Goal: Task Accomplishment & Management: Use online tool/utility

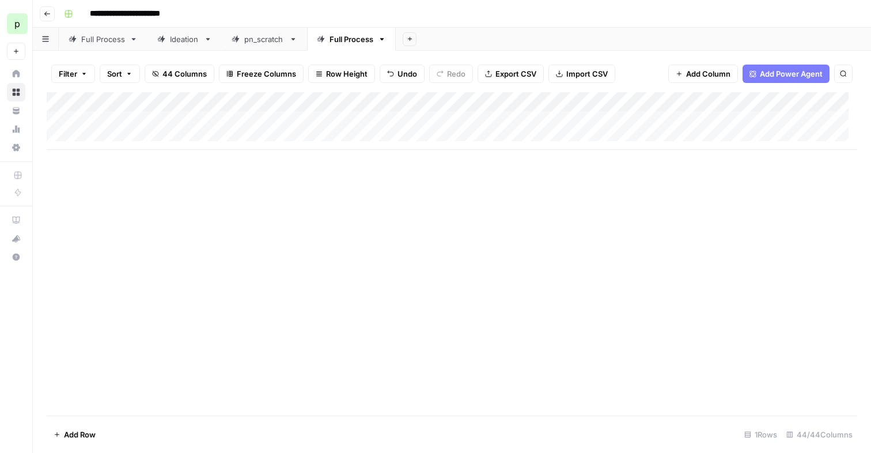
click at [112, 37] on div "Full Process" at bounding box center [103, 39] width 44 height 12
drag, startPoint x: 149, startPoint y: 126, endPoint x: 284, endPoint y: 127, distance: 134.8
click at [284, 127] on div "Add Column" at bounding box center [452, 160] width 810 height 136
click at [183, 173] on div "Add Column" at bounding box center [452, 160] width 810 height 136
click at [177, 40] on div "Ideation" at bounding box center [184, 39] width 29 height 12
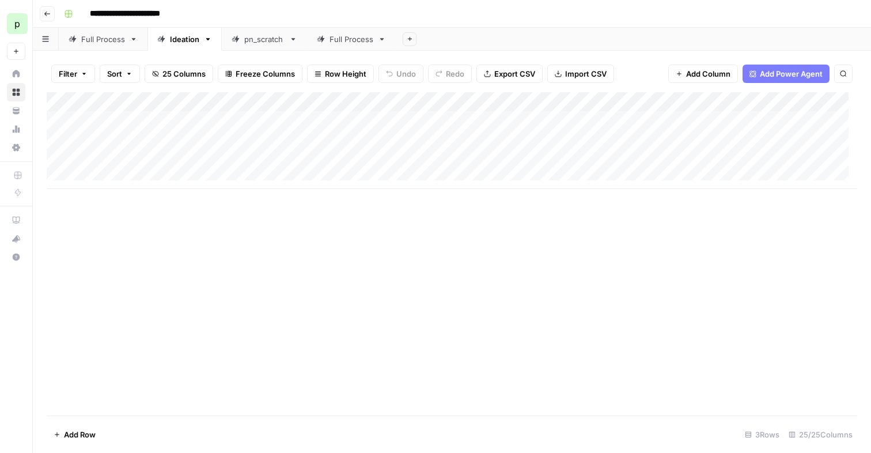
click at [722, 101] on div "Add Column" at bounding box center [452, 140] width 810 height 97
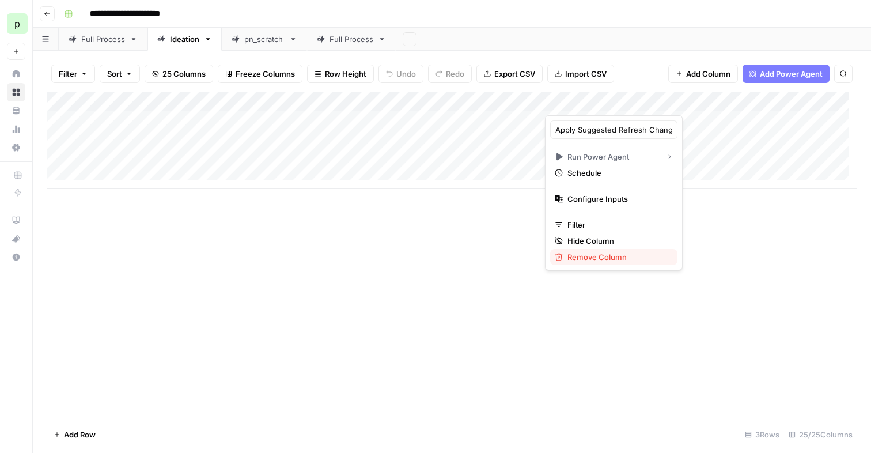
click at [578, 259] on span "Remove Column" at bounding box center [617, 257] width 101 height 12
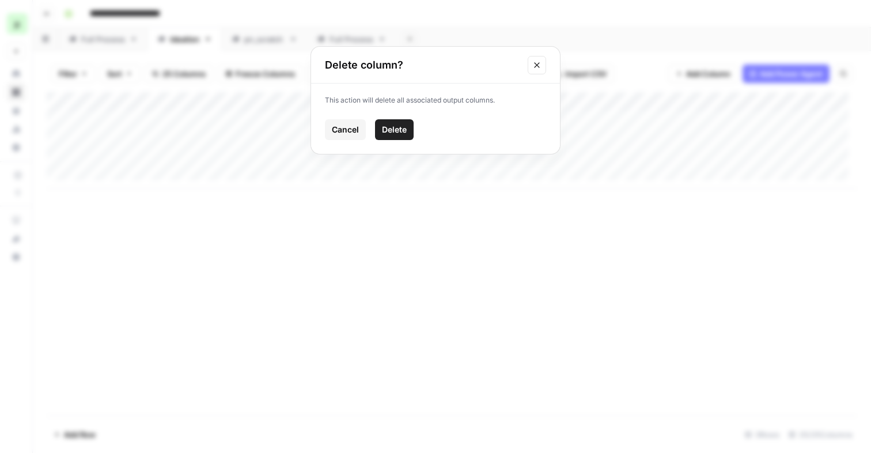
click at [385, 127] on span "Delete" at bounding box center [394, 130] width 25 height 12
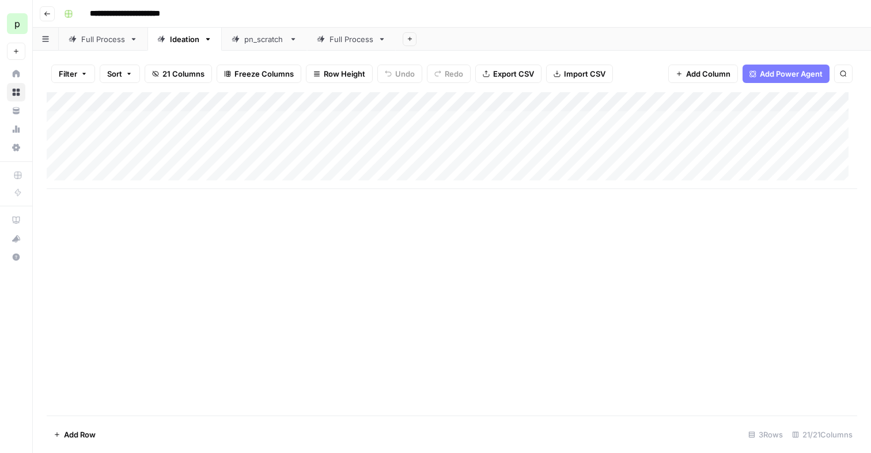
click at [705, 101] on div "Add Column" at bounding box center [452, 140] width 810 height 97
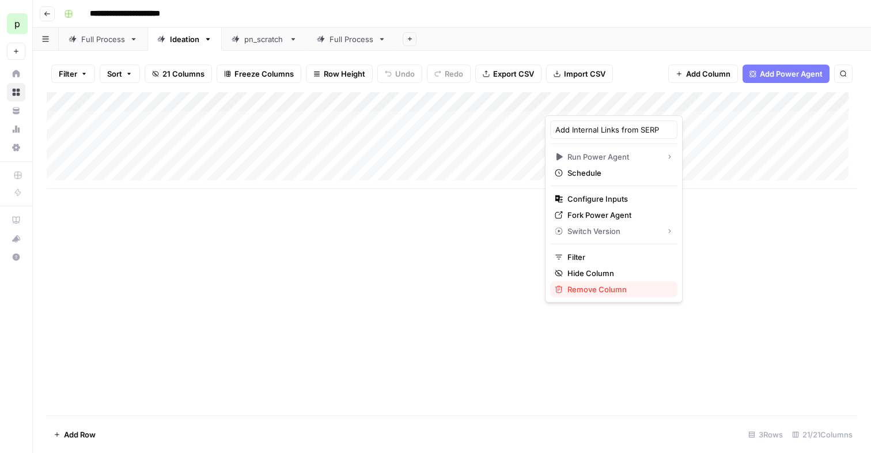
click at [586, 286] on span "Remove Column" at bounding box center [617, 289] width 101 height 12
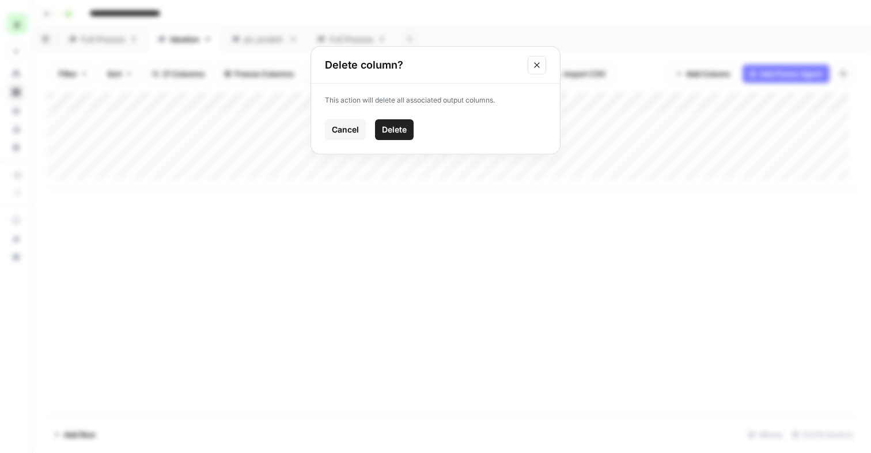
click at [388, 135] on button "Delete" at bounding box center [394, 129] width 39 height 21
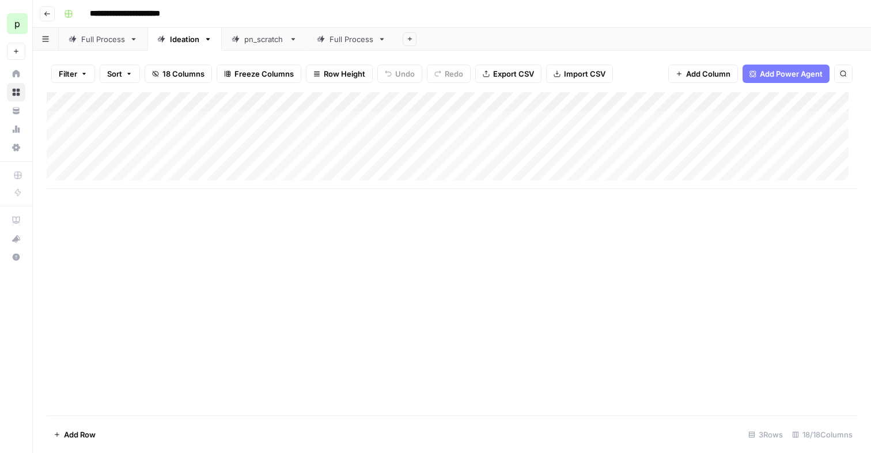
click at [780, 102] on div "Add Column" at bounding box center [452, 140] width 810 height 97
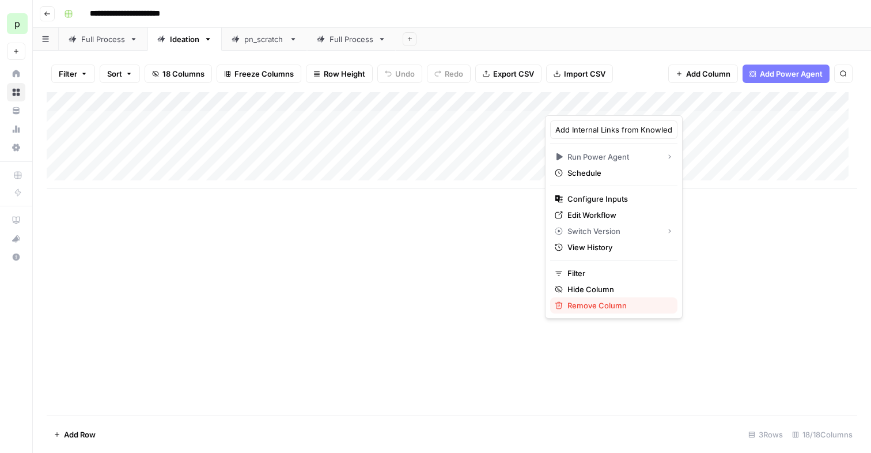
click at [583, 308] on span "Remove Column" at bounding box center [617, 305] width 101 height 12
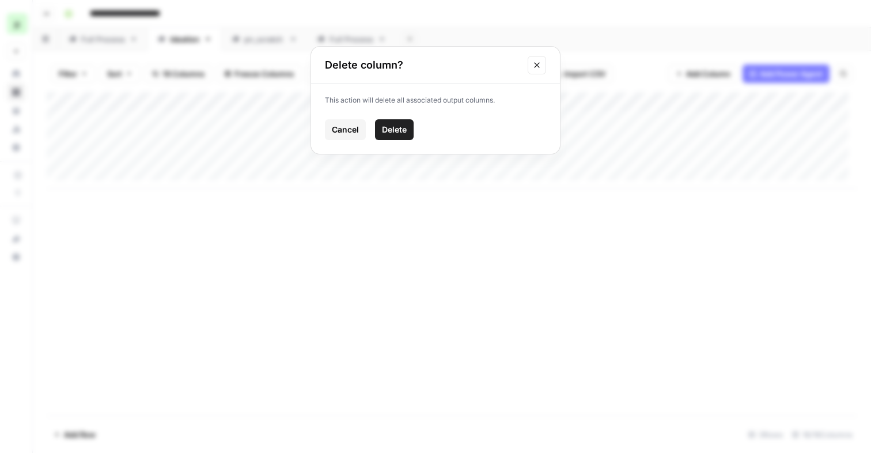
click at [392, 131] on span "Delete" at bounding box center [394, 130] width 25 height 12
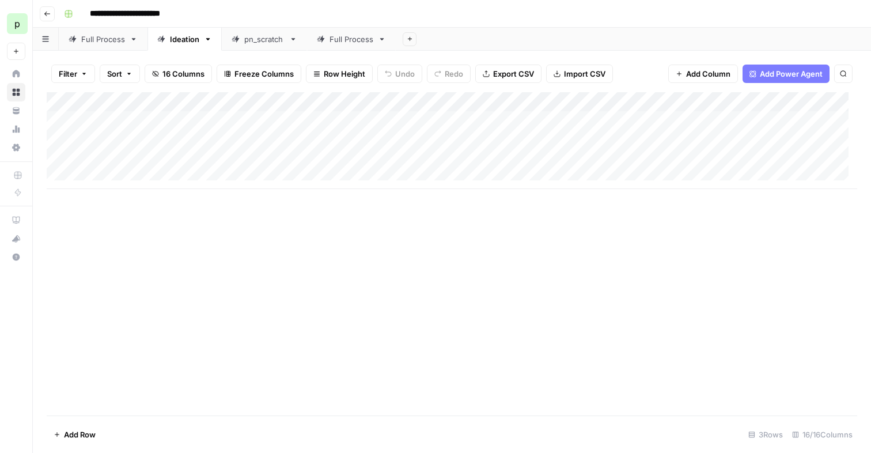
click at [776, 100] on div "Add Column" at bounding box center [452, 140] width 810 height 97
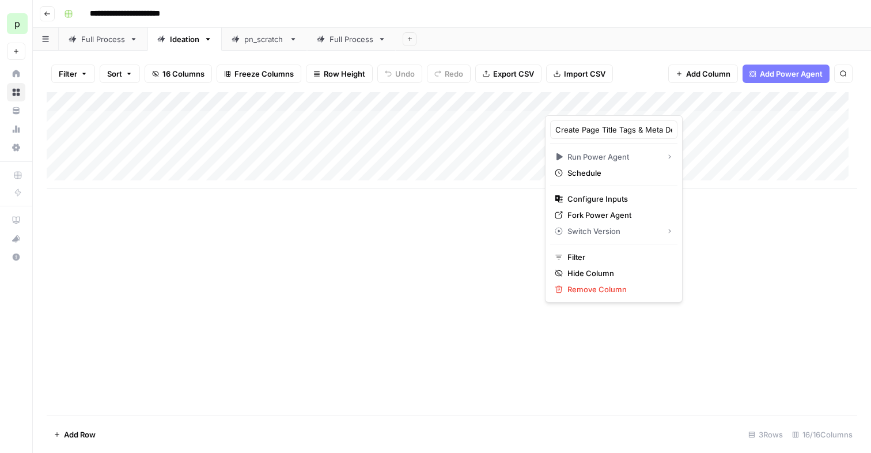
click at [580, 297] on div "Create Page Title Tags & Meta Descriptions Run Power Agent Schedule Configure I…" at bounding box center [614, 208] width 138 height 187
click at [579, 293] on span "Remove Column" at bounding box center [617, 289] width 101 height 12
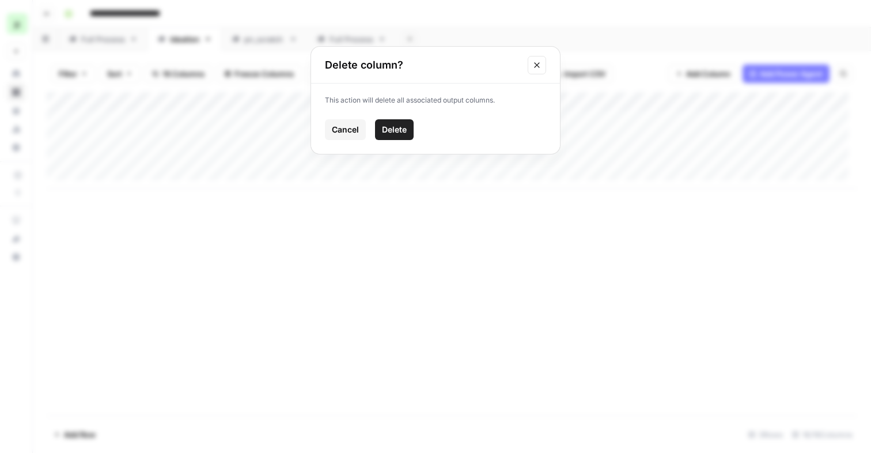
click at [402, 127] on span "Delete" at bounding box center [394, 130] width 25 height 12
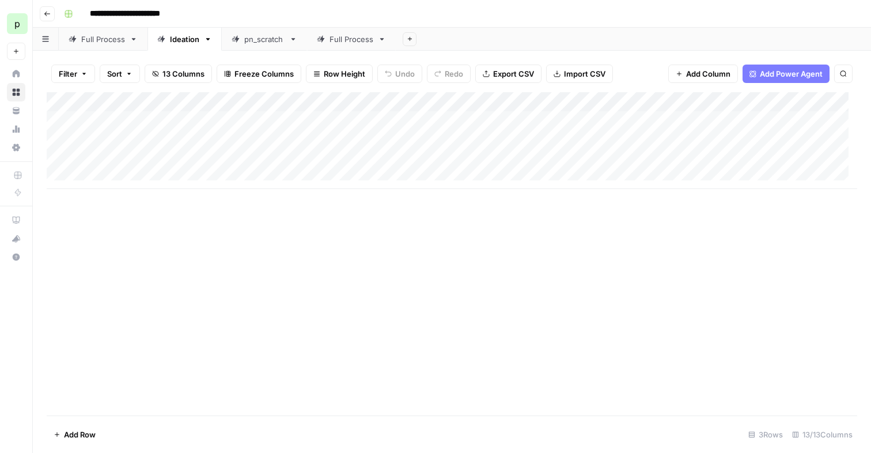
click at [691, 102] on div "Add Column" at bounding box center [452, 140] width 810 height 97
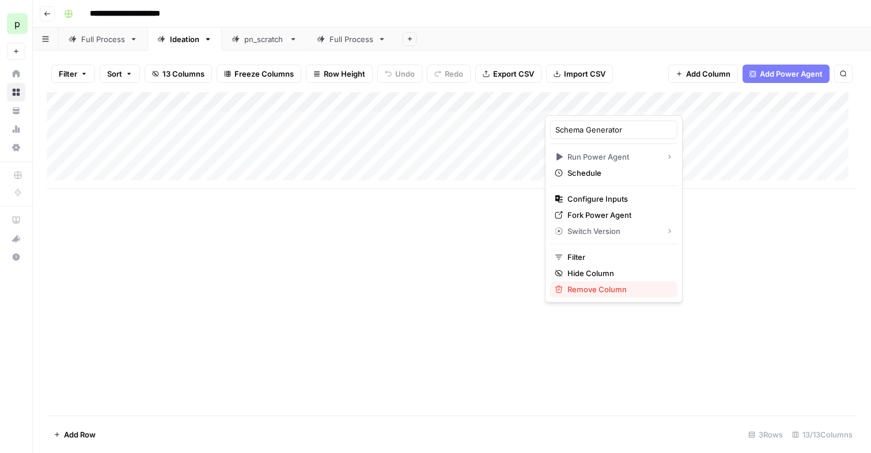
click at [594, 289] on span "Remove Column" at bounding box center [617, 289] width 101 height 12
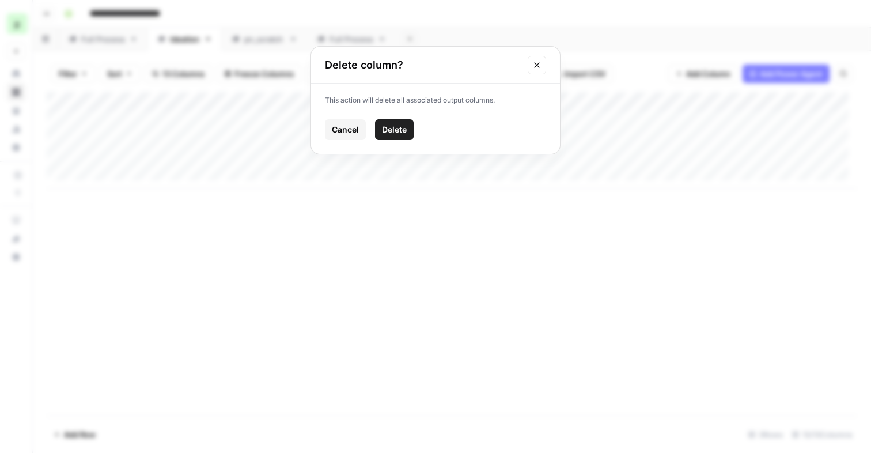
click at [375, 124] on button "Delete" at bounding box center [394, 129] width 39 height 21
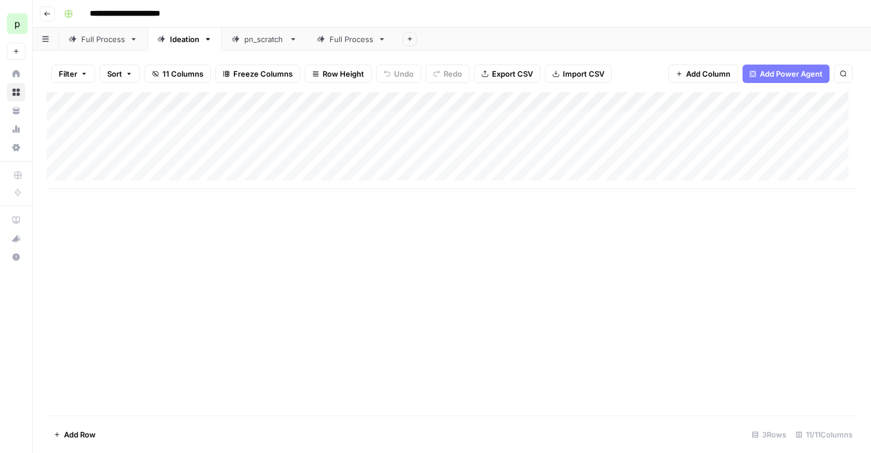
click at [705, 101] on div "Add Column" at bounding box center [452, 140] width 810 height 97
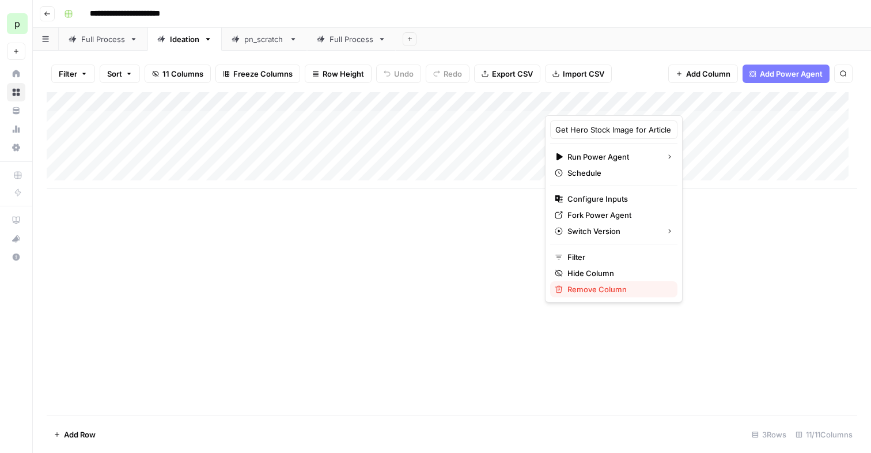
click at [615, 289] on span "Remove Column" at bounding box center [617, 289] width 101 height 12
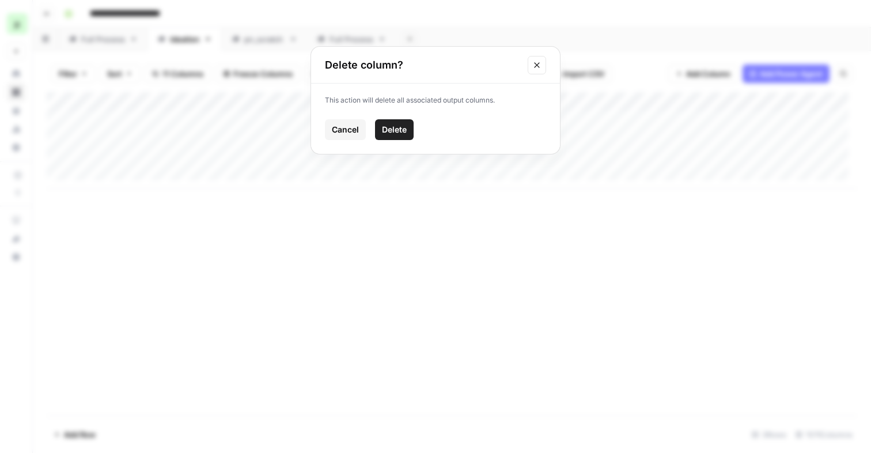
click at [390, 130] on span "Delete" at bounding box center [394, 130] width 25 height 12
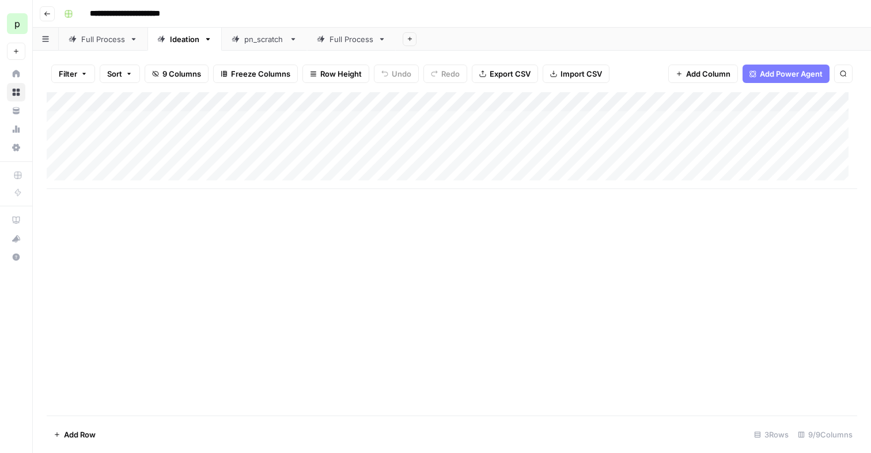
click at [710, 100] on div "Add Column" at bounding box center [452, 140] width 810 height 97
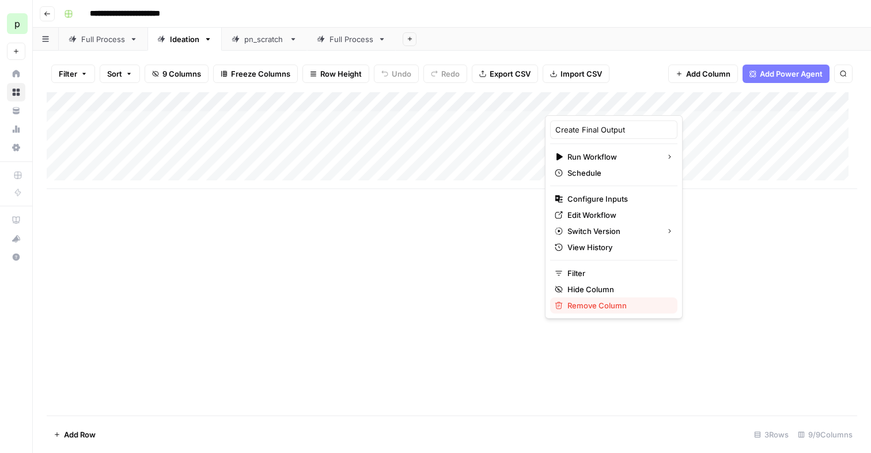
click at [576, 308] on span "Remove Column" at bounding box center [617, 305] width 101 height 12
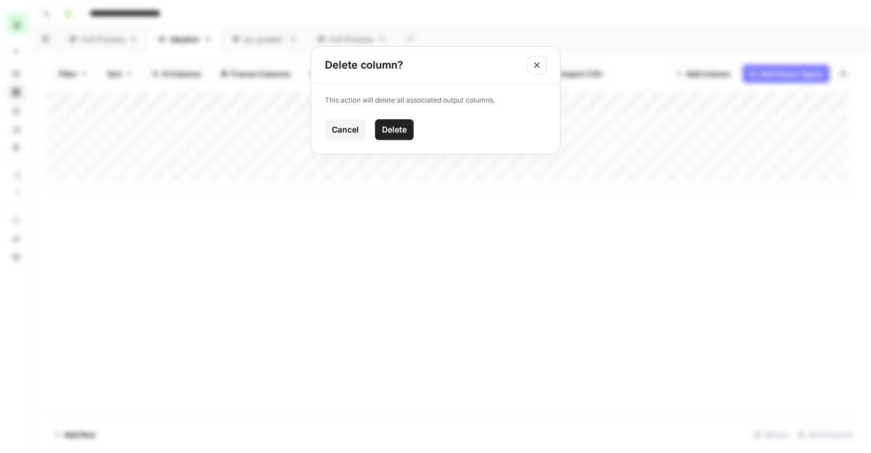
click at [393, 126] on span "Delete" at bounding box center [394, 130] width 25 height 12
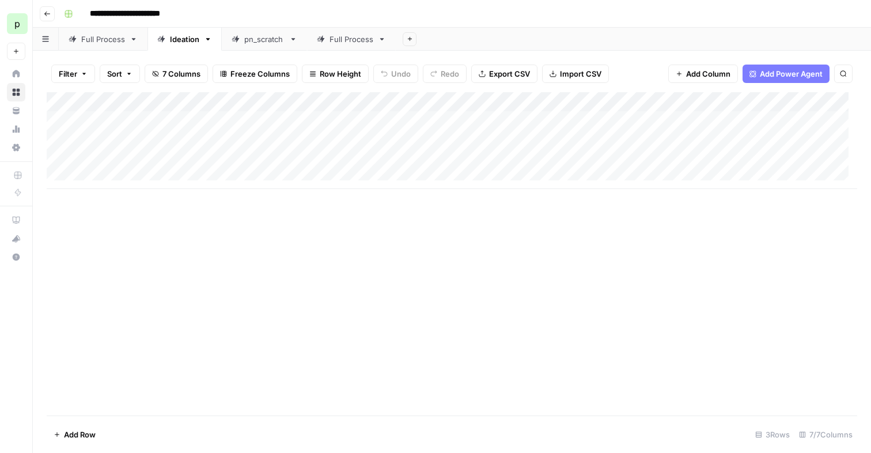
click at [691, 101] on div "Add Column" at bounding box center [452, 140] width 810 height 97
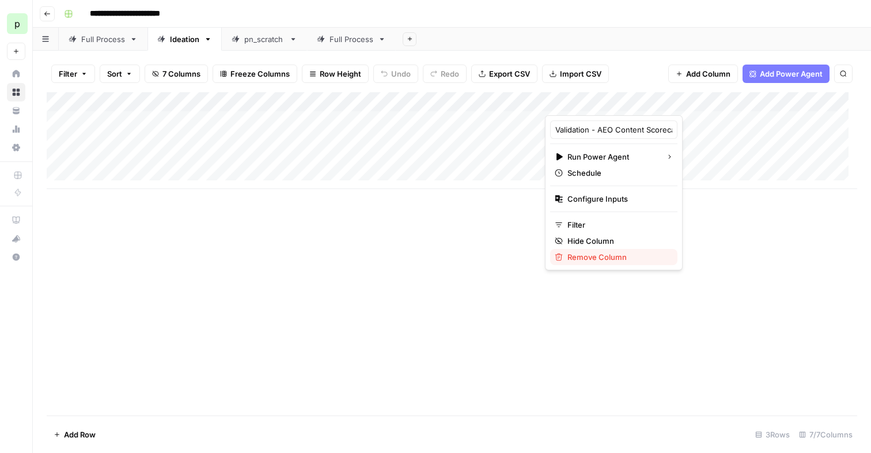
click at [582, 257] on span "Remove Column" at bounding box center [617, 257] width 101 height 12
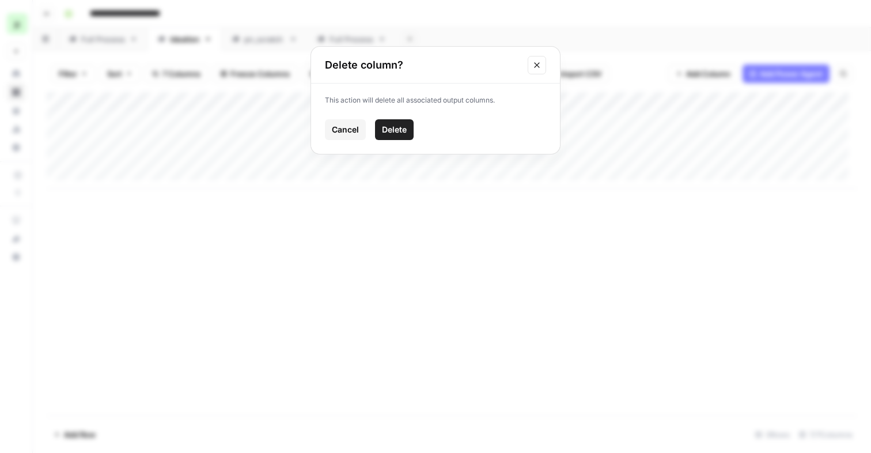
click at [386, 119] on div "This action will delete all associated output columns. Cancel Delete" at bounding box center [435, 119] width 249 height 70
click at [386, 124] on span "Delete" at bounding box center [394, 130] width 25 height 12
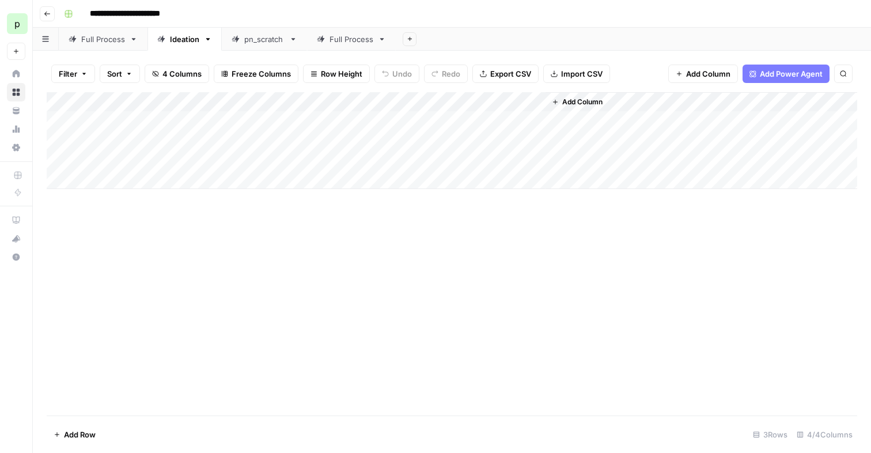
click at [104, 41] on div "Full Process" at bounding box center [103, 39] width 44 height 12
click at [550, 104] on div "Add Column" at bounding box center [452, 160] width 810 height 136
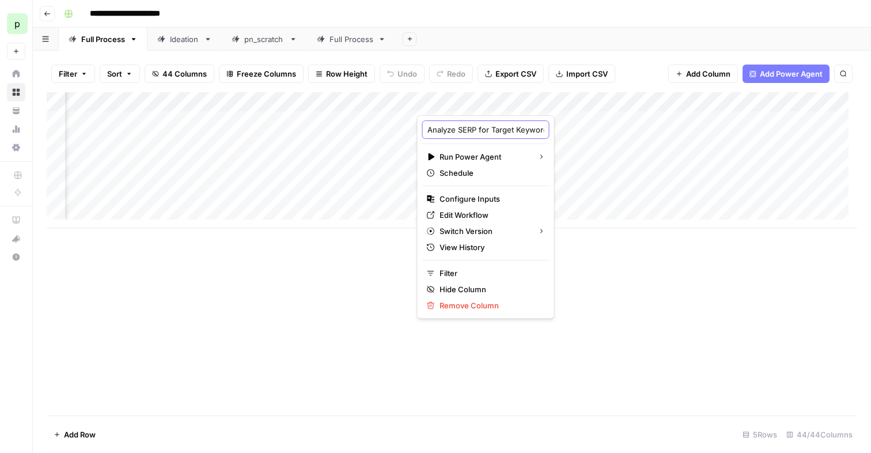
click at [509, 130] on input "Analyze SERP for Target Keyword - Fork" at bounding box center [485, 130] width 117 height 12
type input "Analyze SERP for Target Keyword"
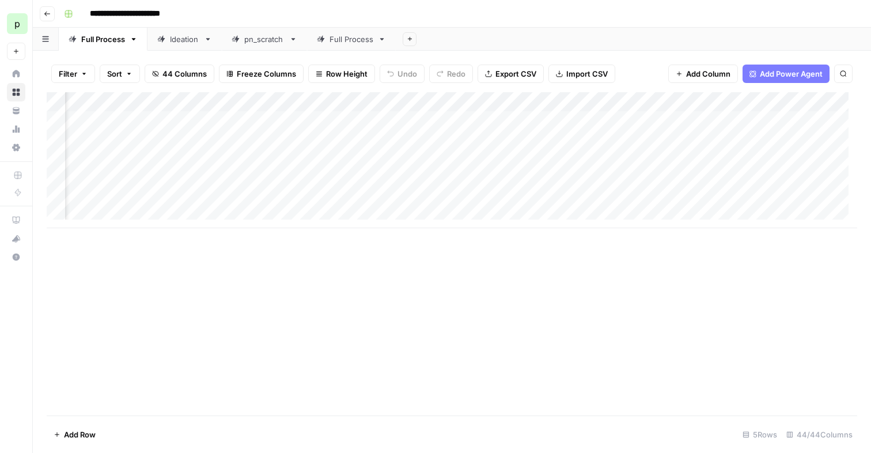
click at [606, 103] on div "Add Column" at bounding box center [452, 160] width 810 height 136
drag, startPoint x: 474, startPoint y: 101, endPoint x: 602, endPoint y: 101, distance: 128.4
click at [602, 101] on div "Add Column" at bounding box center [452, 160] width 810 height 136
drag, startPoint x: 603, startPoint y: 101, endPoint x: 583, endPoint y: 101, distance: 20.2
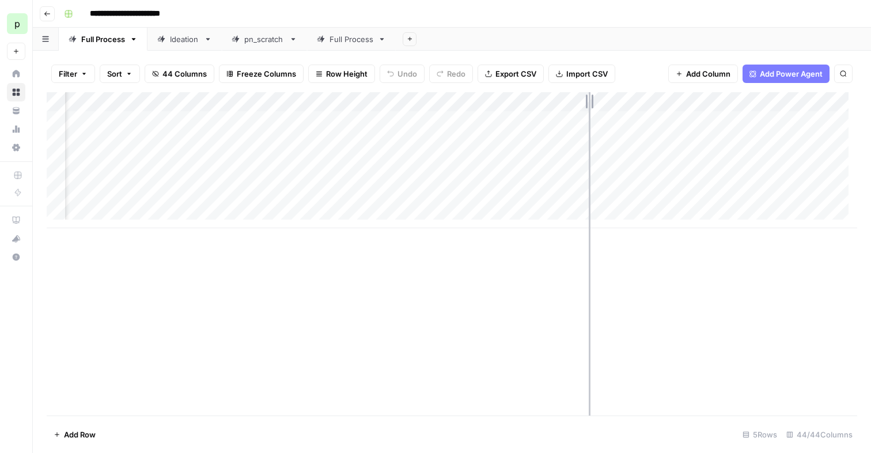
click at [583, 101] on div "Add Column" at bounding box center [452, 160] width 810 height 136
drag, startPoint x: 562, startPoint y: 101, endPoint x: 525, endPoint y: 101, distance: 36.9
click at [525, 101] on div "Add Column" at bounding box center [452, 160] width 810 height 136
drag, startPoint x: 523, startPoint y: 101, endPoint x: 540, endPoint y: 100, distance: 17.4
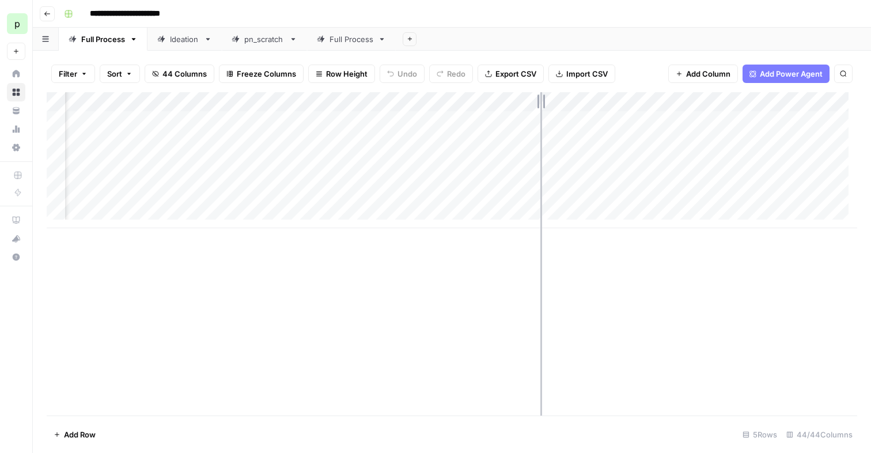
click at [540, 100] on div "Add Column" at bounding box center [452, 160] width 810 height 136
click at [528, 103] on div "Add Column" at bounding box center [452, 160] width 810 height 136
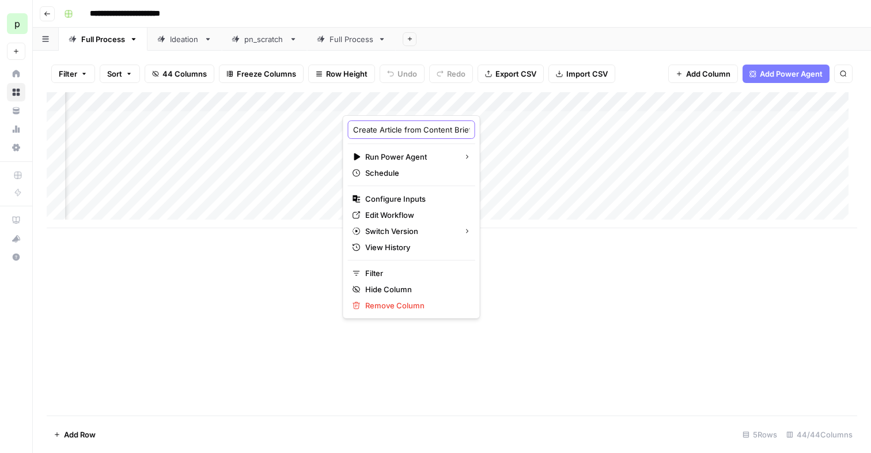
click at [406, 125] on input "Create Article from Content Brief - Fork" at bounding box center [411, 130] width 117 height 12
type input "Create Article from Content Brief"
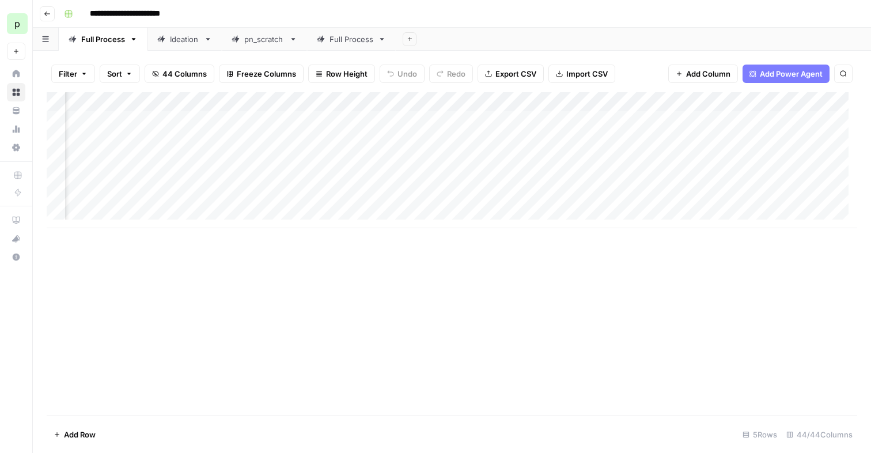
click at [529, 99] on div "Add Column" at bounding box center [452, 160] width 810 height 136
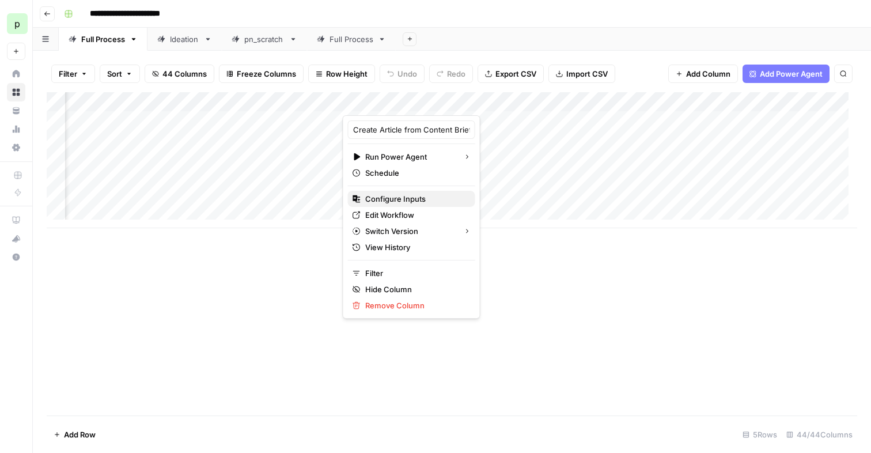
click at [427, 202] on span "Configure Inputs" at bounding box center [415, 199] width 101 height 12
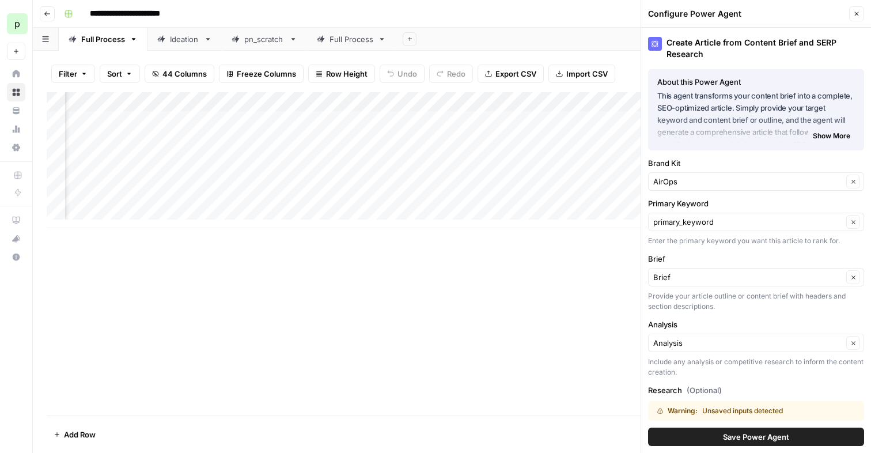
scroll to position [116, 0]
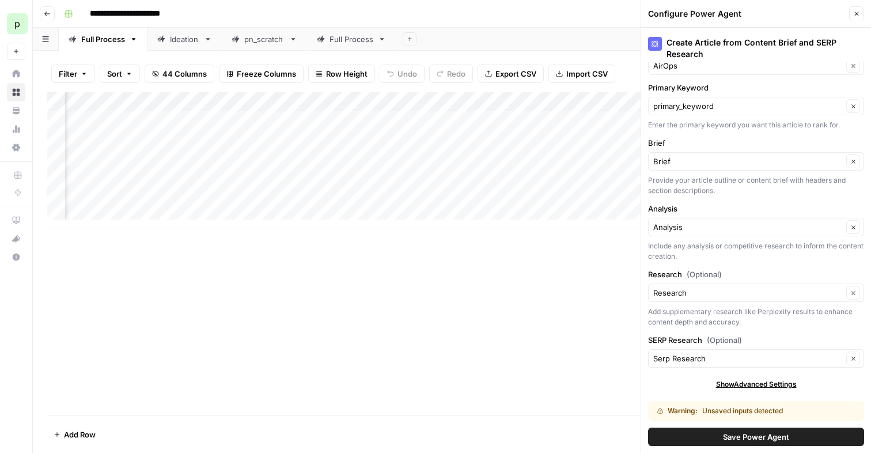
click at [855, 13] on icon "button" at bounding box center [857, 14] width 4 height 4
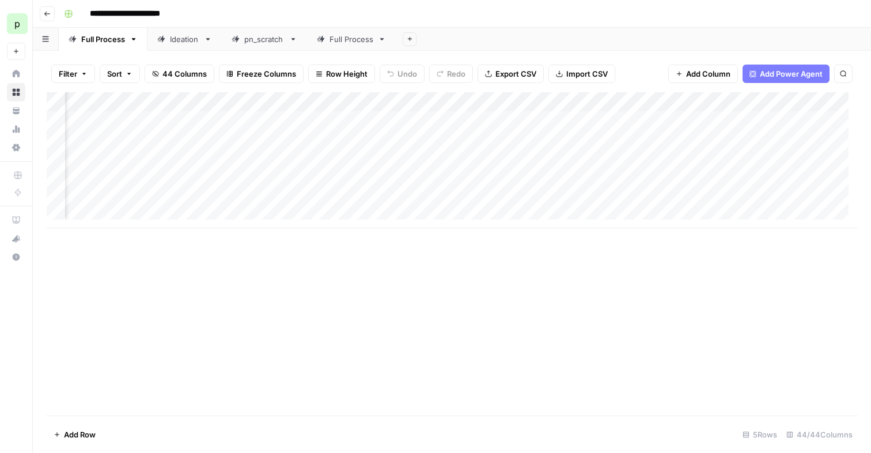
scroll to position [0, 434]
click at [170, 122] on div "Add Column" at bounding box center [452, 160] width 810 height 136
drag, startPoint x: 214, startPoint y: 102, endPoint x: 333, endPoint y: 96, distance: 118.8
click at [333, 96] on div "Add Column" at bounding box center [452, 160] width 810 height 136
drag, startPoint x: 335, startPoint y: 96, endPoint x: 408, endPoint y: 103, distance: 73.5
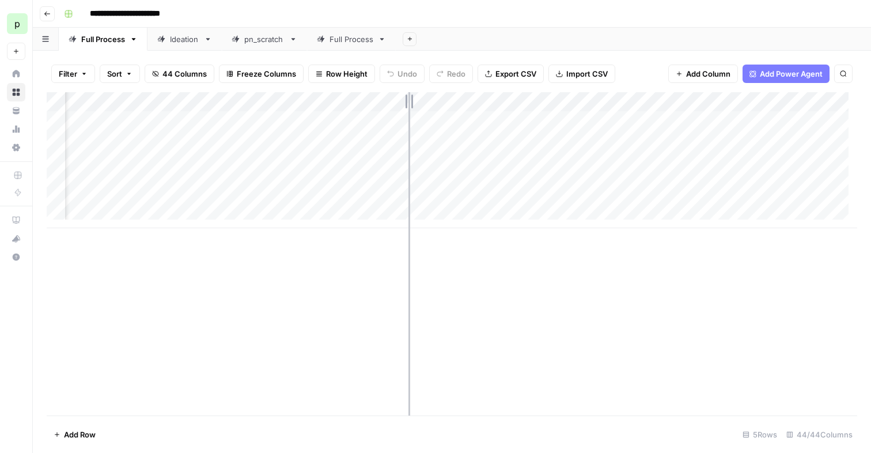
click at [408, 103] on div "Add Column" at bounding box center [452, 160] width 810 height 136
drag, startPoint x: 407, startPoint y: 101, endPoint x: 281, endPoint y: 96, distance: 125.7
click at [281, 96] on div "Add Column" at bounding box center [452, 160] width 810 height 136
drag, startPoint x: 149, startPoint y: 127, endPoint x: 320, endPoint y: 119, distance: 171.8
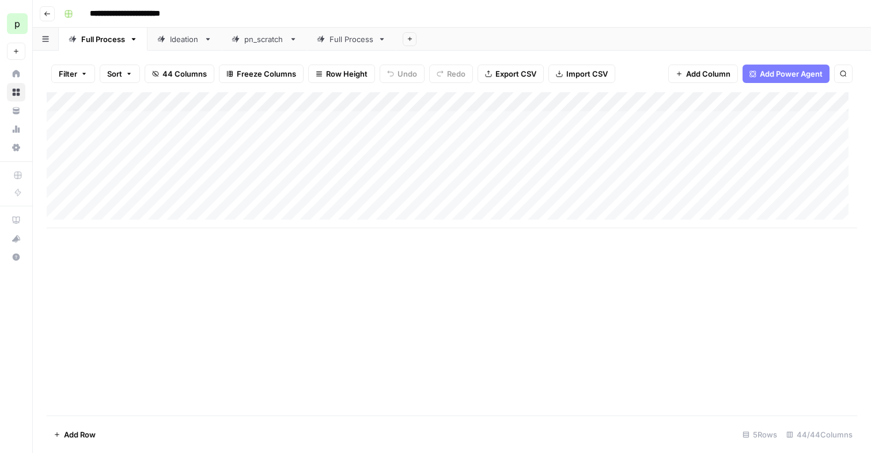
click at [320, 119] on div "Add Column" at bounding box center [452, 160] width 810 height 136
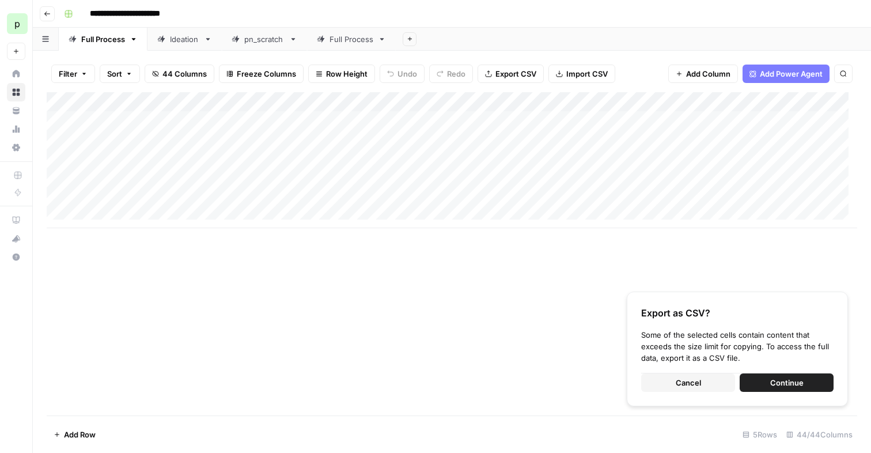
click at [719, 384] on button "Cancel" at bounding box center [688, 382] width 94 height 18
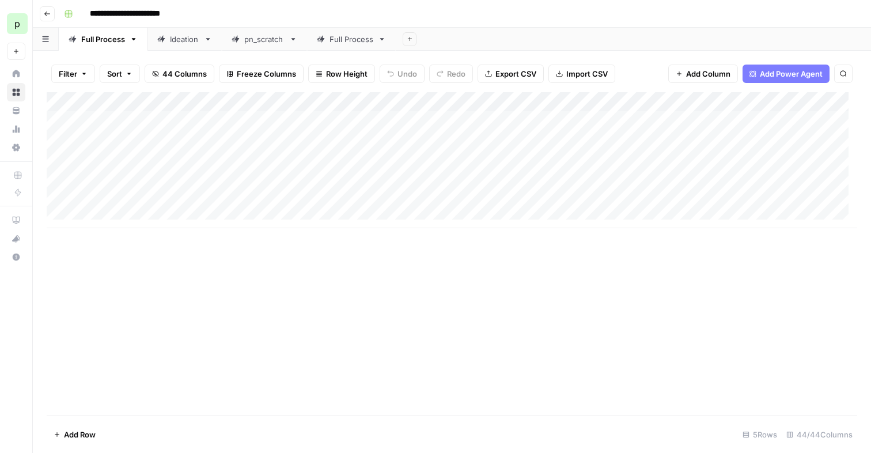
click at [158, 128] on div "Add Column" at bounding box center [452, 160] width 810 height 136
click at [151, 134] on div "Add Column" at bounding box center [452, 160] width 810 height 136
click at [149, 137] on div "Add Column" at bounding box center [452, 160] width 810 height 136
type input "**********"
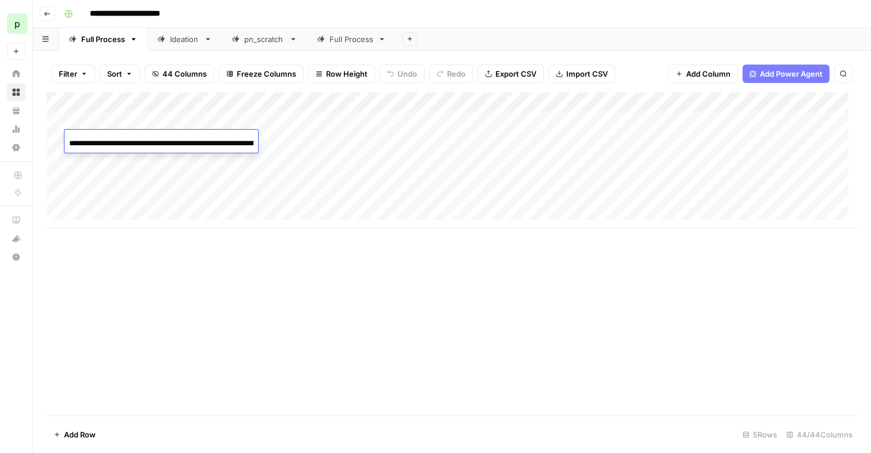
scroll to position [0, 204]
click at [236, 120] on div "Add Column" at bounding box center [452, 160] width 810 height 136
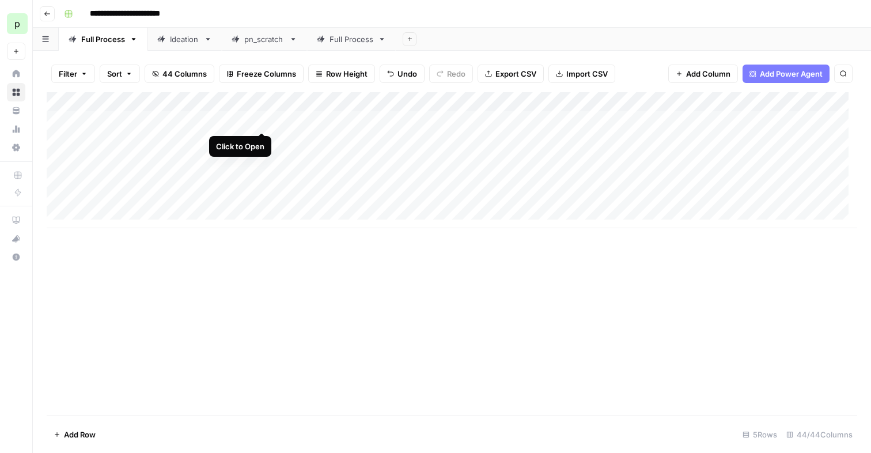
click at [265, 121] on div "Add Column" at bounding box center [452, 160] width 810 height 136
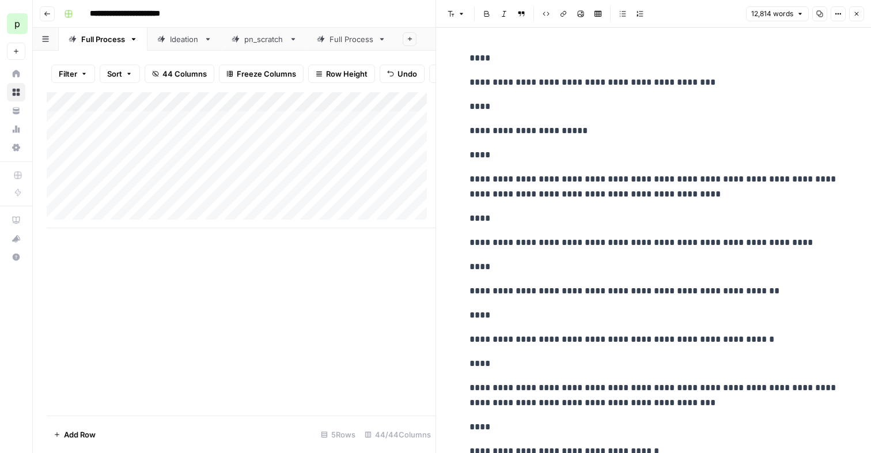
click at [816, 13] on icon "button" at bounding box center [819, 13] width 7 height 7
click at [860, 13] on button "Close" at bounding box center [856, 13] width 15 height 15
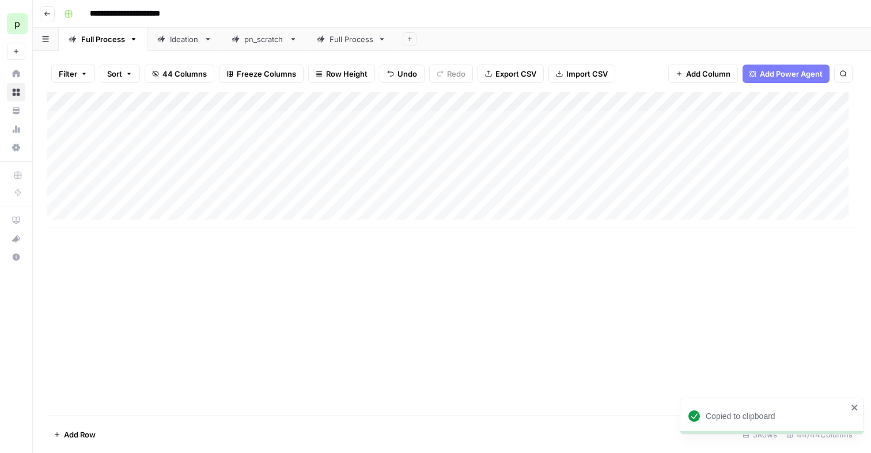
click at [168, 77] on span "44 Columns" at bounding box center [184, 74] width 44 height 12
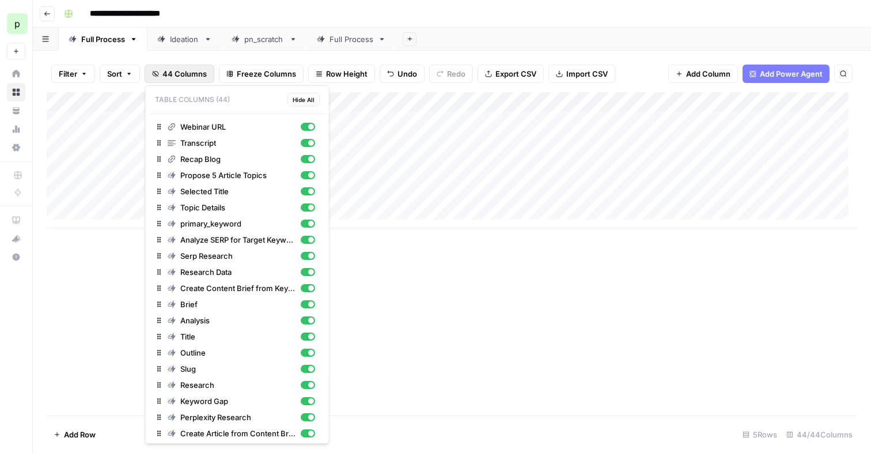
click at [168, 76] on span "44 Columns" at bounding box center [184, 74] width 44 height 12
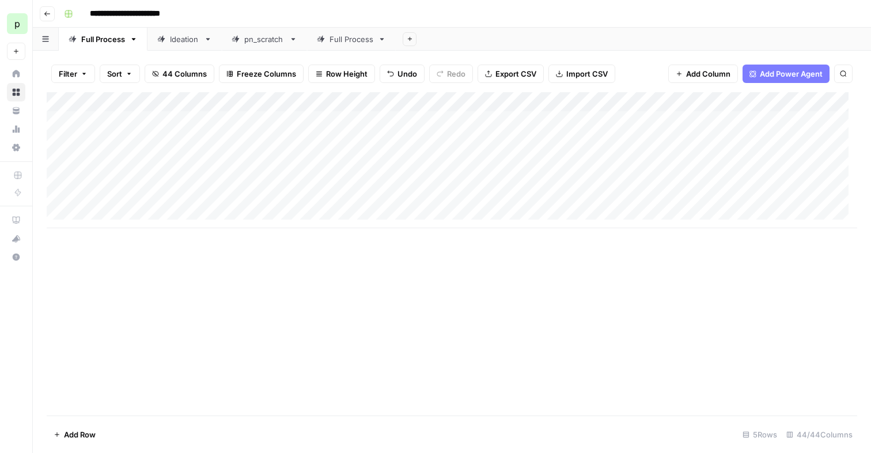
click at [207, 40] on icon at bounding box center [208, 39] width 8 height 8
click at [206, 37] on icon "button" at bounding box center [208, 39] width 8 height 8
click at [254, 98] on span "Delete Sheet" at bounding box center [253, 103] width 55 height 12
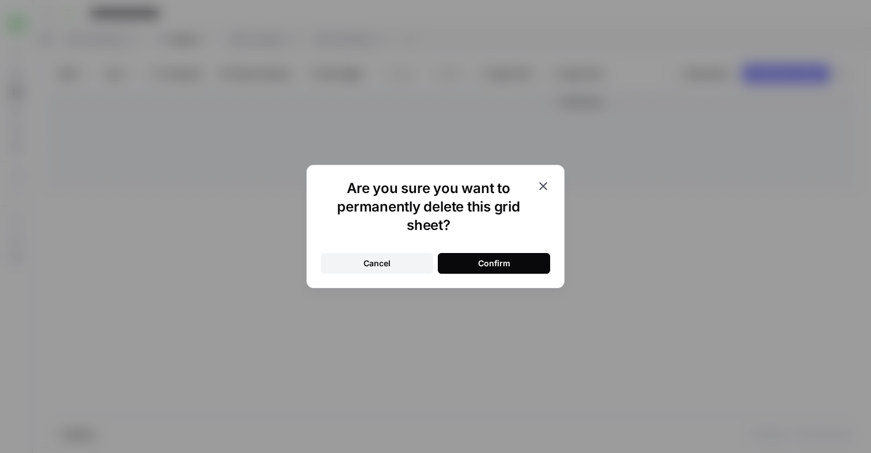
click at [459, 256] on button "Confirm" at bounding box center [494, 263] width 112 height 21
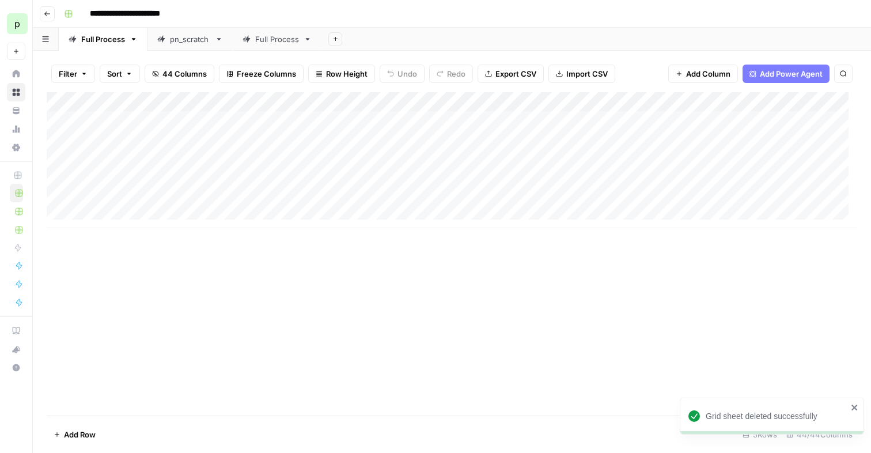
click at [289, 40] on div "Full Process" at bounding box center [277, 39] width 44 height 12
click at [306, 39] on icon "button" at bounding box center [308, 39] width 4 height 2
click at [366, 99] on span "Delete Sheet" at bounding box center [353, 103] width 55 height 12
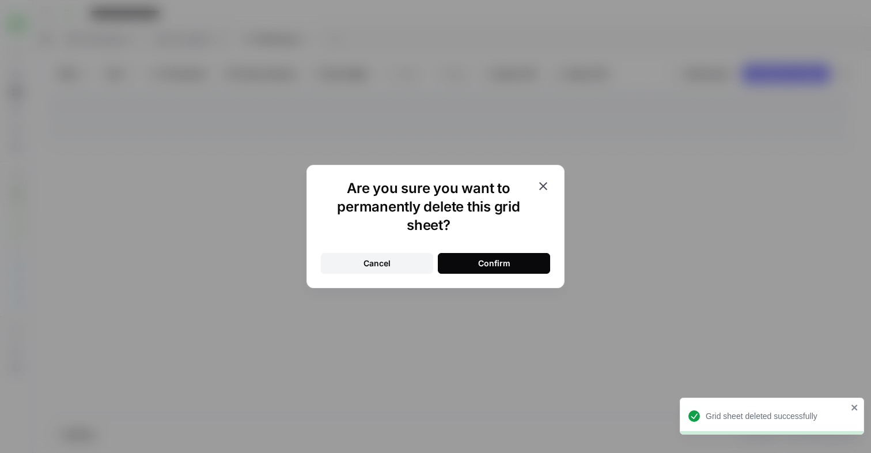
click at [480, 262] on div "Confirm" at bounding box center [494, 263] width 32 height 12
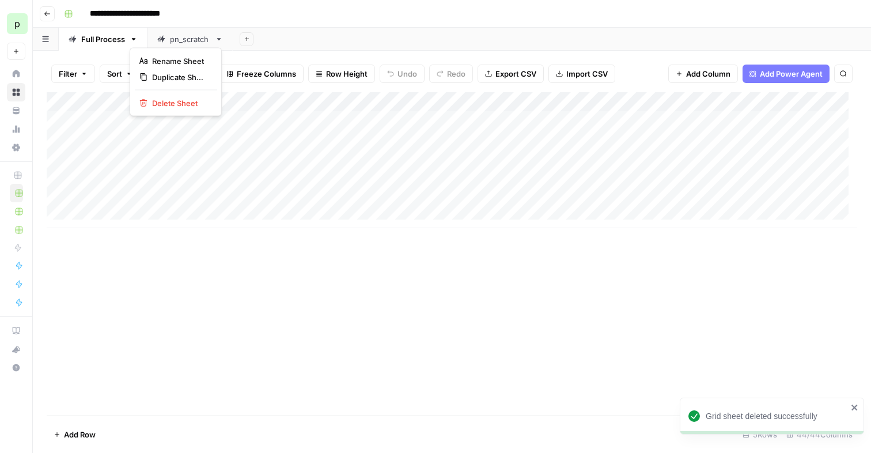
click at [132, 38] on icon "button" at bounding box center [134, 39] width 4 height 2
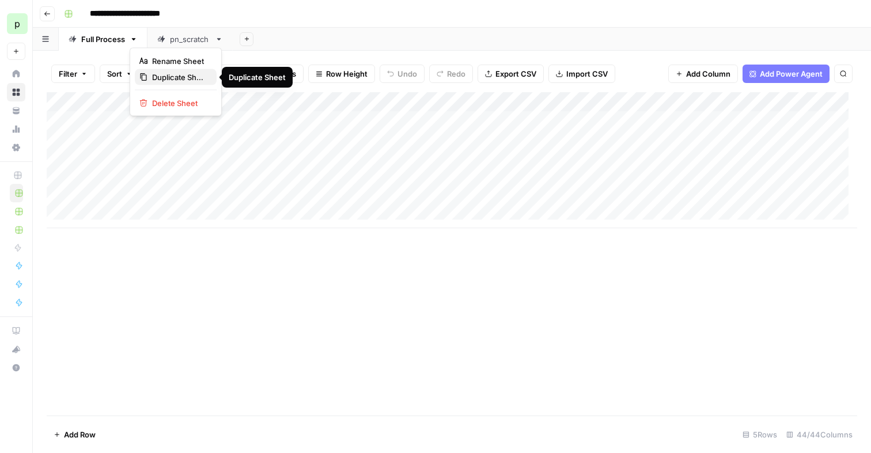
click at [155, 77] on span "Duplicate Sheet" at bounding box center [179, 77] width 55 height 12
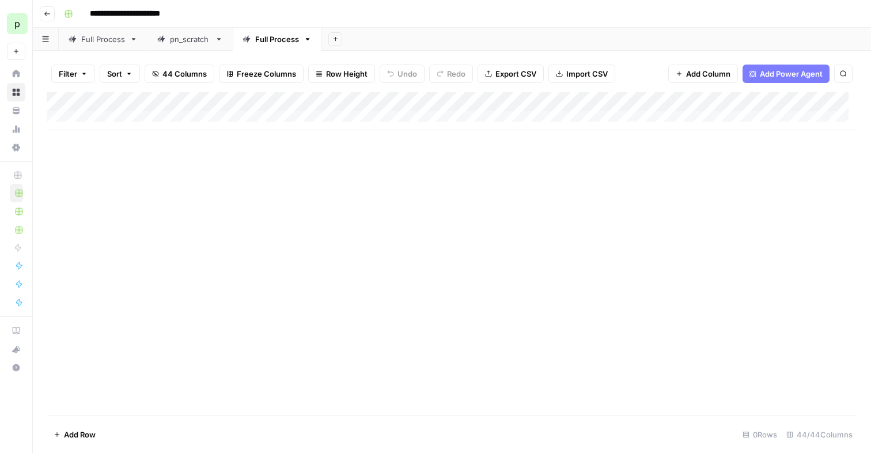
click at [106, 36] on div "Full Process" at bounding box center [103, 39] width 44 height 12
click at [276, 40] on div "Full Process" at bounding box center [277, 39] width 44 height 12
click at [319, 74] on icon "button" at bounding box center [319, 74] width 6 height 1
click at [339, 134] on span "Medium" at bounding box center [370, 130] width 83 height 12
click at [352, 75] on span "Row Height" at bounding box center [346, 74] width 41 height 12
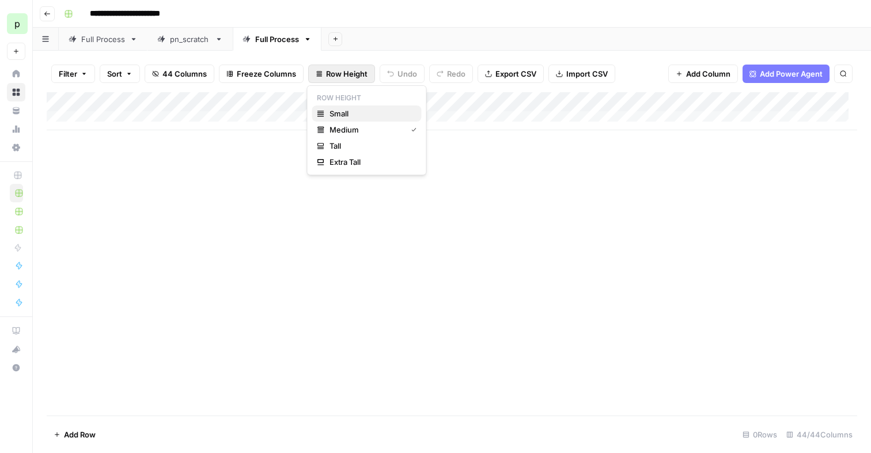
click at [356, 115] on span "Small" at bounding box center [370, 114] width 83 height 12
click at [87, 41] on div "Full Process" at bounding box center [103, 39] width 44 height 12
click at [345, 72] on span "Row Height" at bounding box center [346, 74] width 41 height 12
click at [354, 128] on span "Medium" at bounding box center [370, 130] width 83 height 12
click at [348, 74] on span "Row Height" at bounding box center [346, 74] width 41 height 12
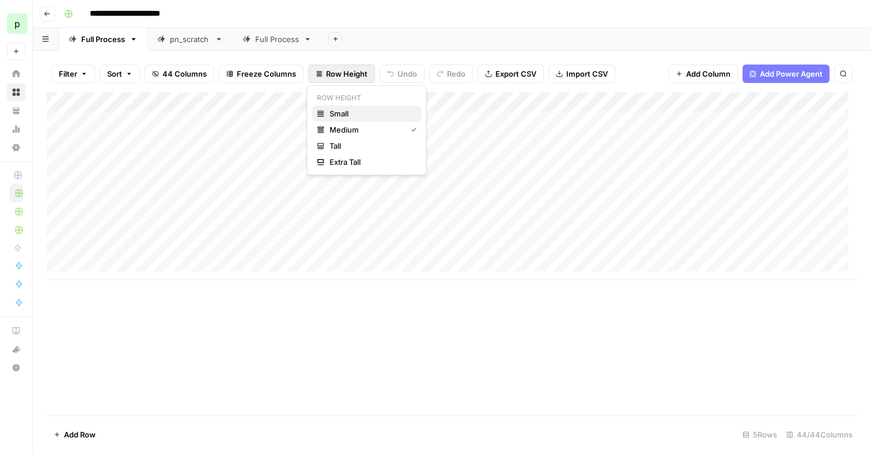
click at [347, 118] on span "Small" at bounding box center [370, 114] width 83 height 12
click at [836, 70] on button "Search" at bounding box center [843, 74] width 18 height 18
click at [836, 101] on button "Close Search" at bounding box center [833, 107] width 14 height 14
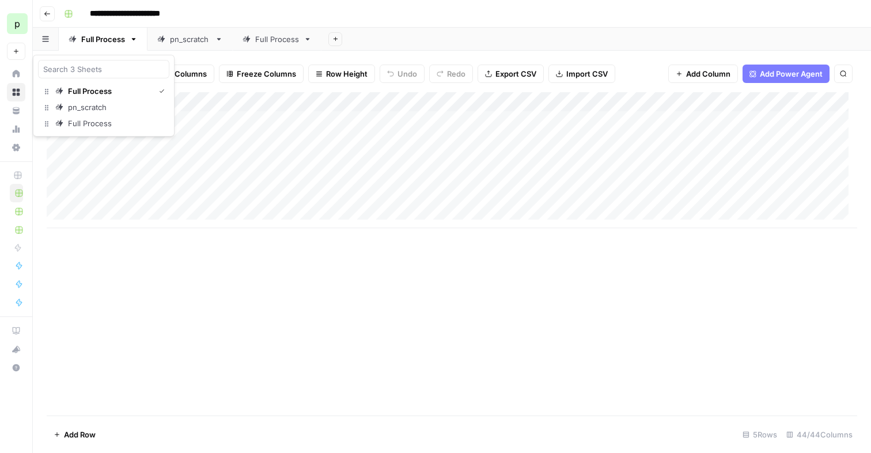
click at [52, 39] on button "button" at bounding box center [46, 39] width 26 height 22
click at [196, 37] on div "pn_scratch" at bounding box center [190, 39] width 40 height 12
click at [263, 43] on div "Full Process" at bounding box center [277, 39] width 44 height 12
click at [110, 42] on div "Full Process" at bounding box center [103, 39] width 44 height 12
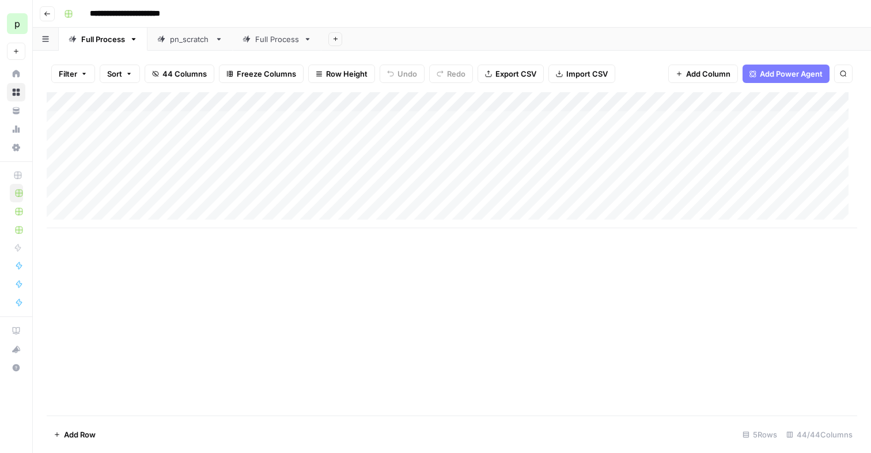
click at [151, 128] on div "Add Column" at bounding box center [452, 160] width 810 height 136
click at [500, 70] on span "Export CSV" at bounding box center [515, 74] width 41 height 12
click at [256, 41] on div "Full Process" at bounding box center [277, 39] width 44 height 12
click at [581, 69] on span "Import CSV" at bounding box center [586, 74] width 41 height 12
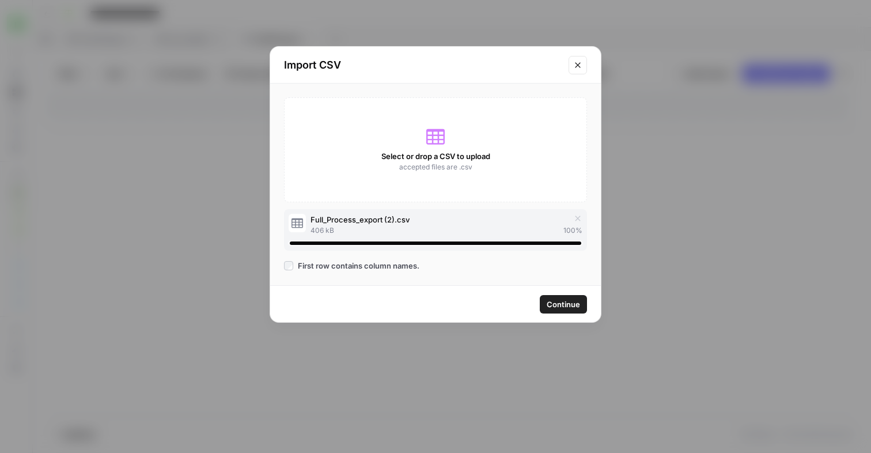
click at [553, 304] on span "Continue" at bounding box center [563, 304] width 33 height 12
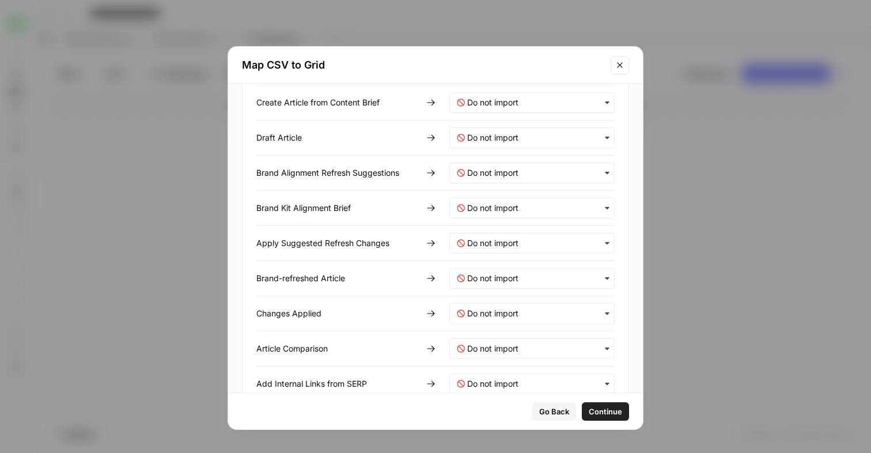
scroll to position [1080, 0]
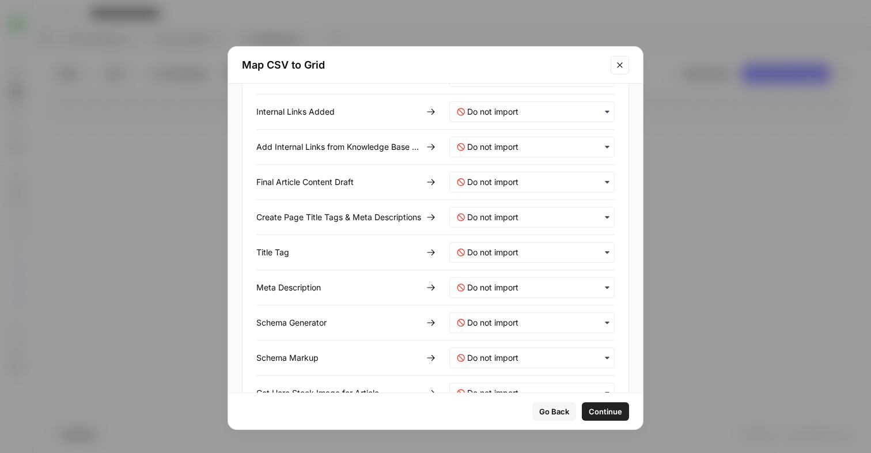
click at [535, 281] on div "button" at bounding box center [531, 287] width 165 height 21
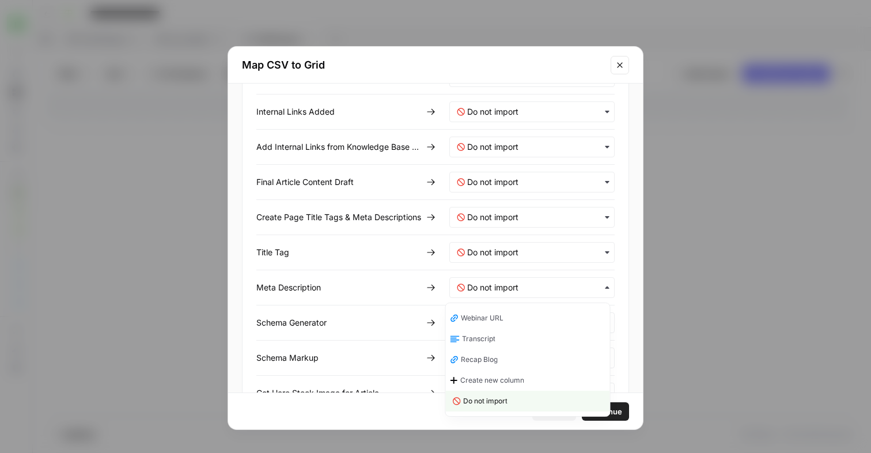
scroll to position [1166, 0]
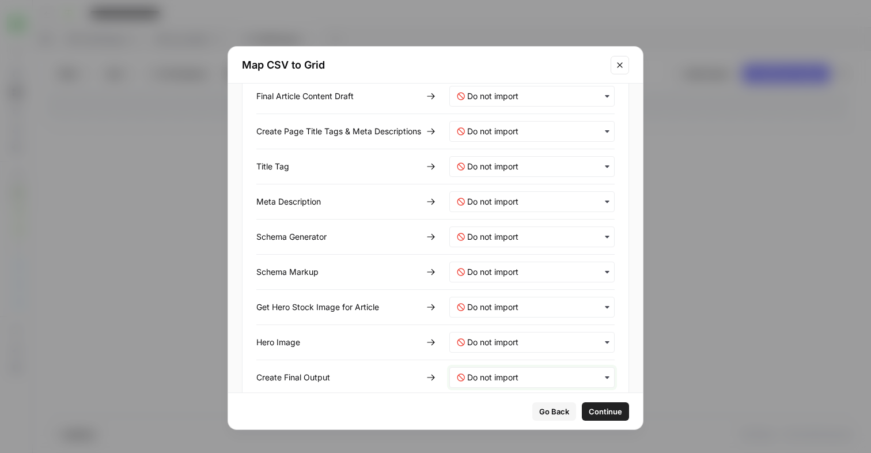
click at [581, 381] on Output-mapping "text" at bounding box center [537, 377] width 140 height 12
click at [624, 371] on div "Importing a CSV will append new data to your grid and will not overwrite existi…" at bounding box center [435, 238] width 415 height 309
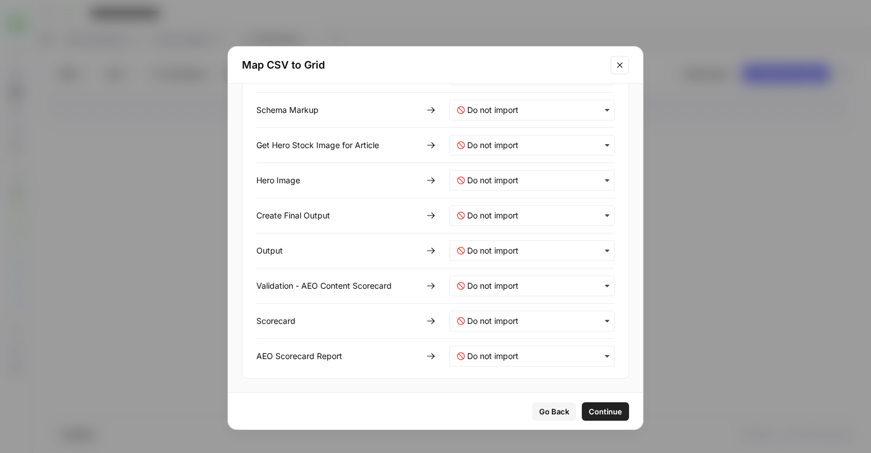
click at [608, 413] on span "Continue" at bounding box center [605, 411] width 33 height 12
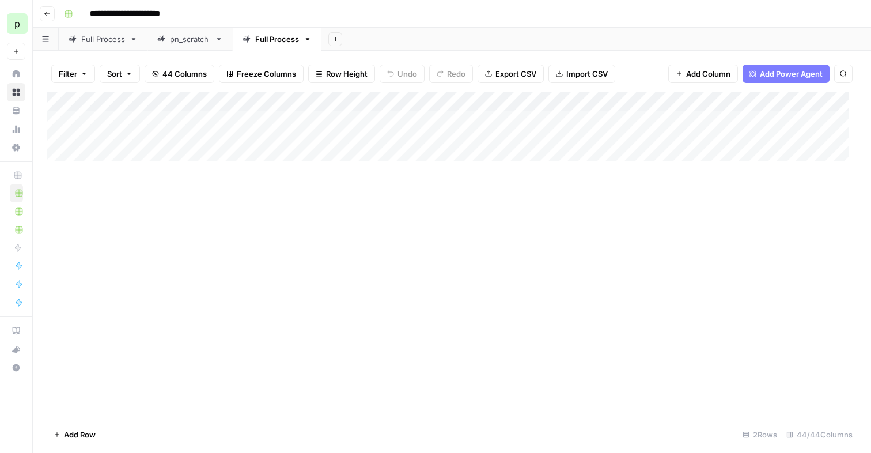
click at [280, 40] on div "Full Process" at bounding box center [277, 39] width 44 height 12
type input "**********"
click at [89, 35] on div "Full Process" at bounding box center [103, 39] width 44 height 12
click at [134, 39] on icon "button" at bounding box center [134, 39] width 4 height 2
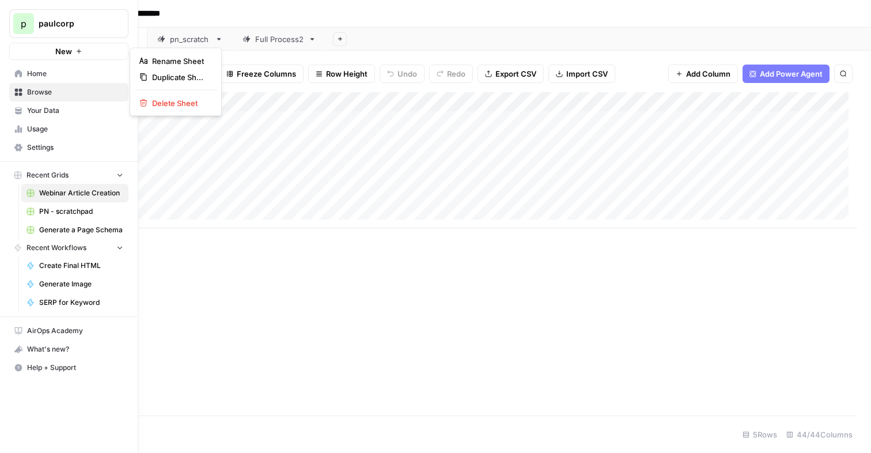
click at [20, 72] on icon at bounding box center [18, 73] width 7 height 7
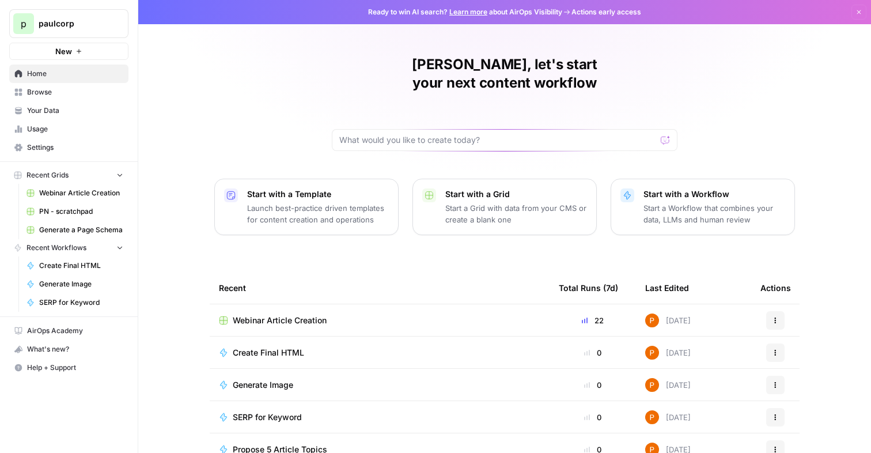
click at [231, 122] on div "[PERSON_NAME], let's start your next content workflow Start with a Template Lau…" at bounding box center [504, 274] width 733 height 548
click at [775, 317] on icon "button" at bounding box center [776, 318] width 2 height 2
click at [743, 321] on button "Duplicate" at bounding box center [716, 329] width 119 height 16
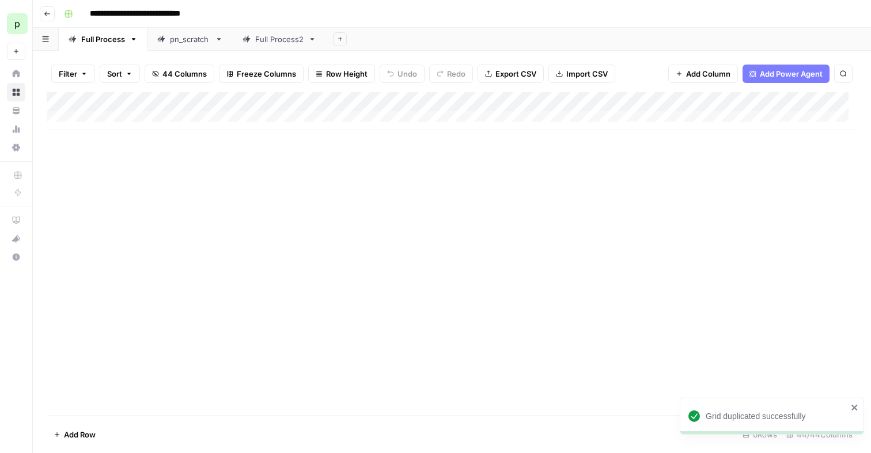
click at [264, 38] on div "Full Process2" at bounding box center [279, 39] width 48 height 12
click at [98, 41] on div "Full Process" at bounding box center [103, 39] width 44 height 12
click at [592, 70] on span "Import CSV" at bounding box center [586, 74] width 41 height 12
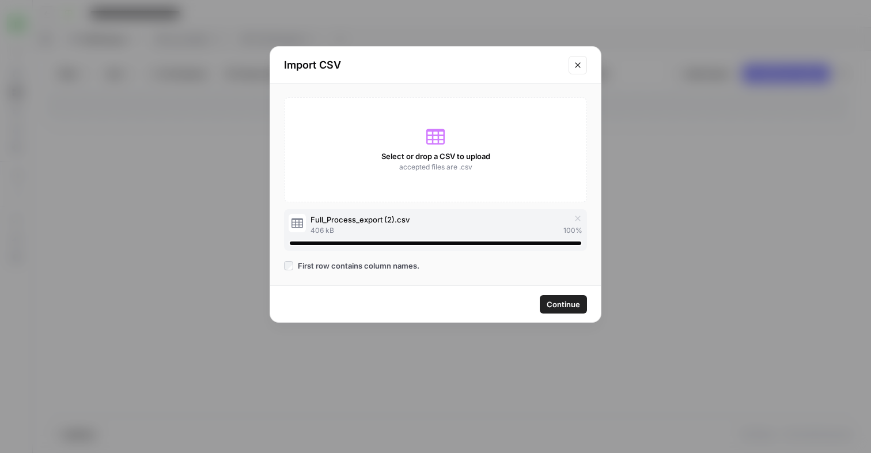
click at [567, 310] on button "Continue" at bounding box center [563, 304] width 47 height 18
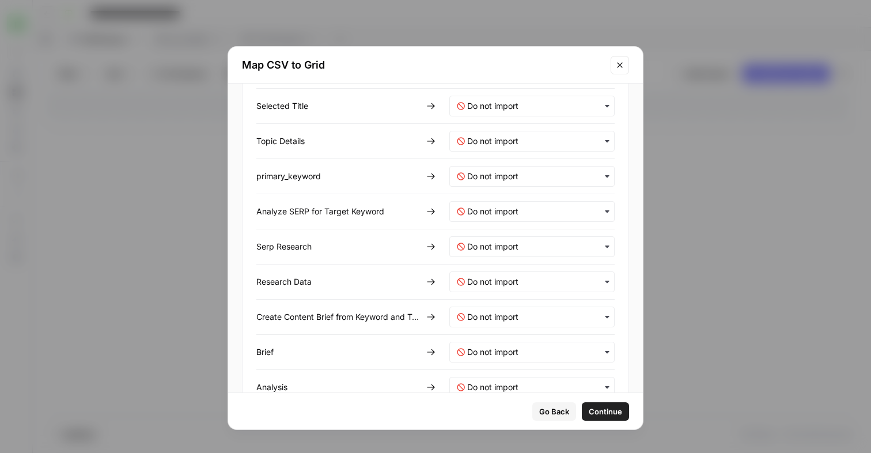
scroll to position [469, 0]
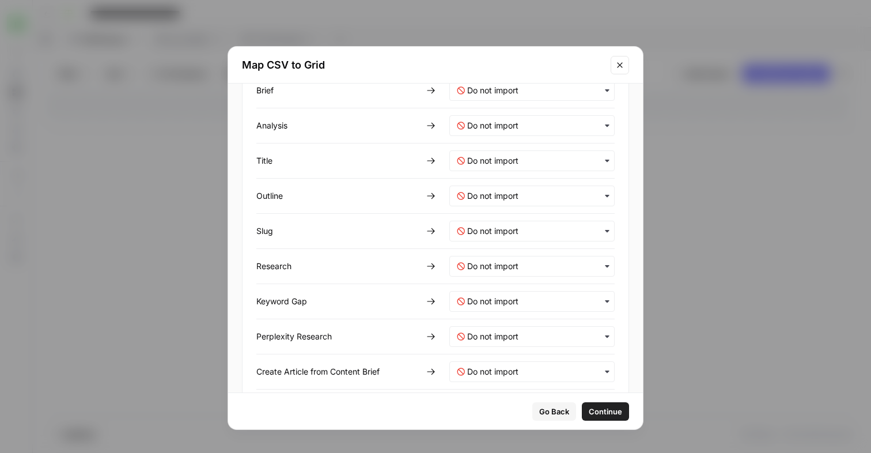
click at [601, 420] on div "Go Back Continue" at bounding box center [435, 411] width 415 height 36
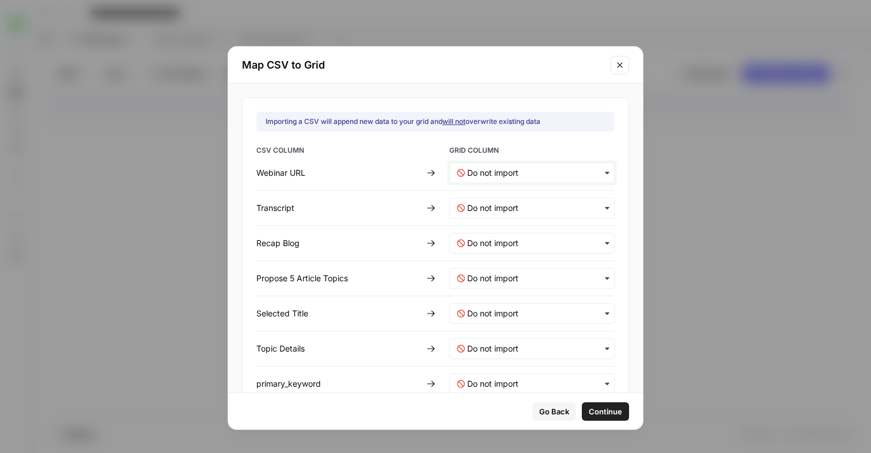
click at [584, 167] on URL-mapping "text" at bounding box center [537, 173] width 140 height 12
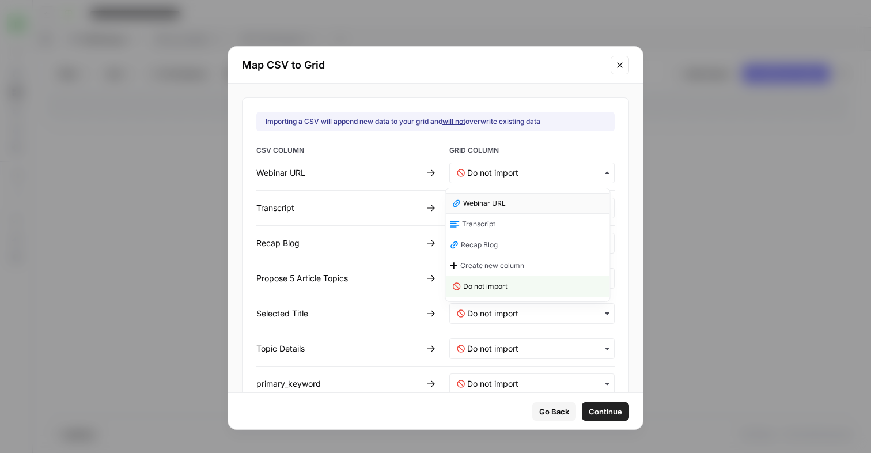
click at [487, 208] on span "Webinar URL" at bounding box center [484, 203] width 43 height 10
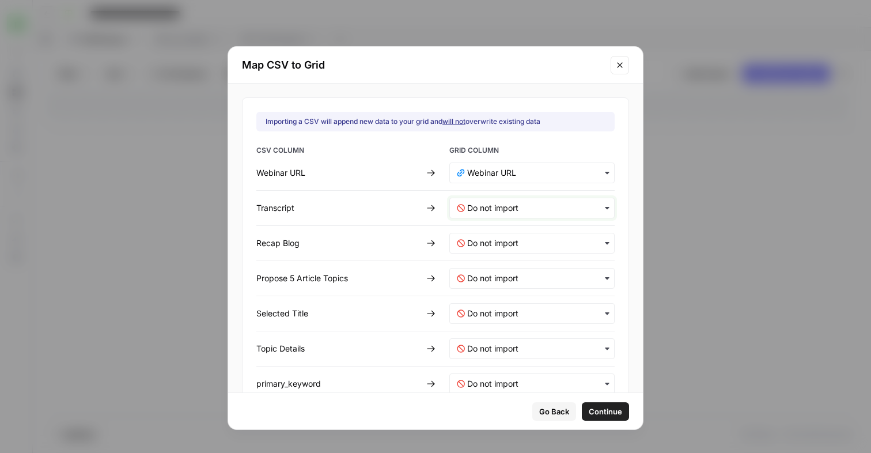
click at [487, 208] on input "text" at bounding box center [537, 208] width 140 height 12
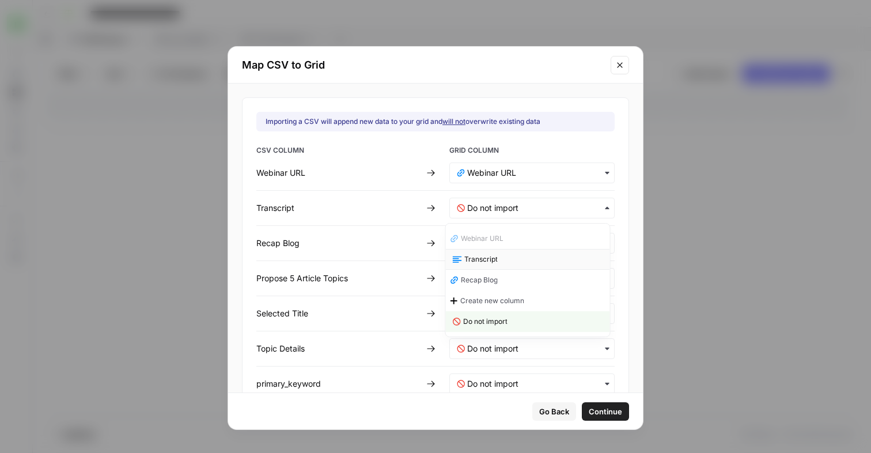
click at [480, 259] on span "Transcript" at bounding box center [480, 259] width 33 height 10
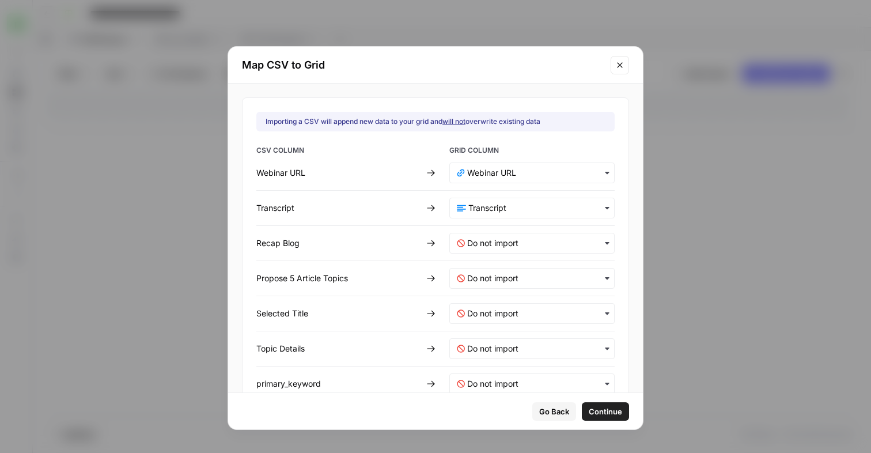
click at [481, 236] on div "button" at bounding box center [531, 243] width 165 height 21
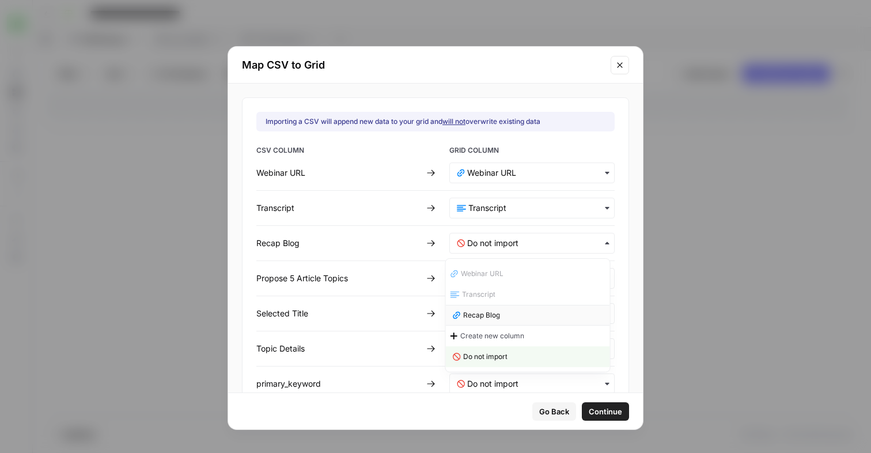
click at [474, 320] on span "Recap Blog" at bounding box center [481, 315] width 37 height 10
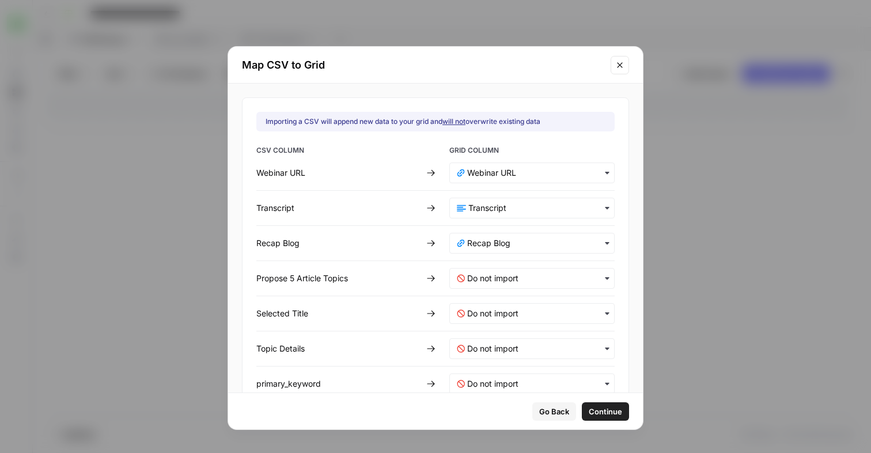
click at [604, 418] on button "Continue" at bounding box center [605, 411] width 47 height 18
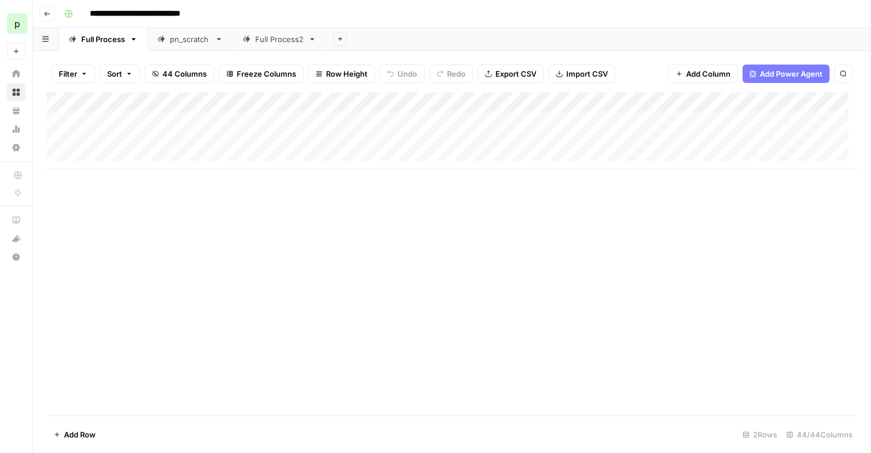
click at [173, 36] on div "pn_scratch" at bounding box center [190, 39] width 40 height 12
click at [263, 44] on div "Full Process2" at bounding box center [279, 39] width 48 height 12
click at [96, 35] on div "Full Process" at bounding box center [103, 39] width 44 height 12
click at [112, 157] on div "Add Column" at bounding box center [452, 130] width 810 height 77
click at [106, 180] on div "Add Column" at bounding box center [452, 140] width 810 height 97
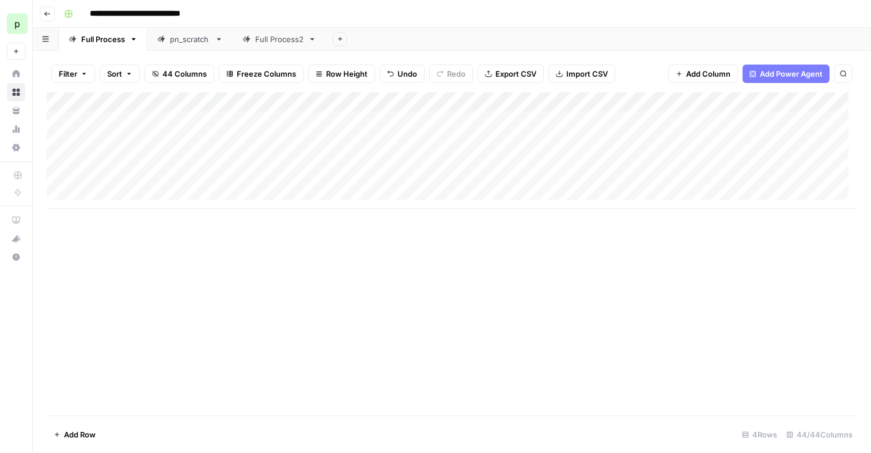
click at [108, 193] on div "Add Column" at bounding box center [452, 150] width 810 height 116
click at [178, 278] on div "Add Column" at bounding box center [452, 253] width 810 height 323
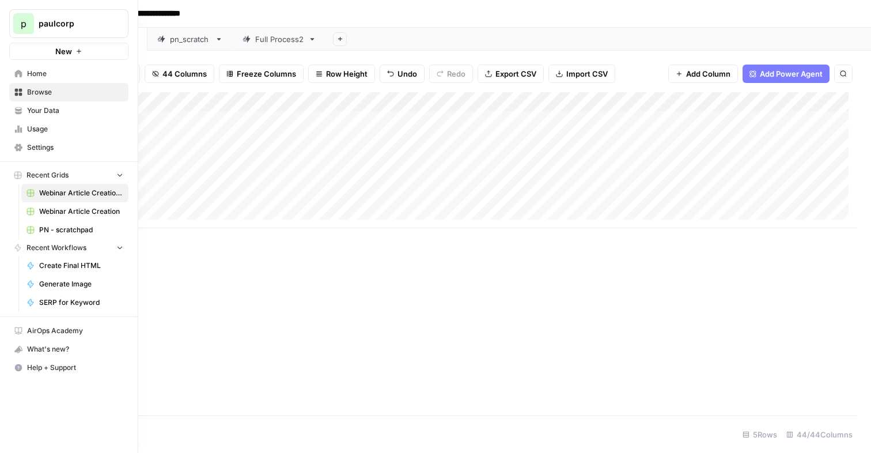
click at [39, 75] on span "Home" at bounding box center [75, 74] width 96 height 10
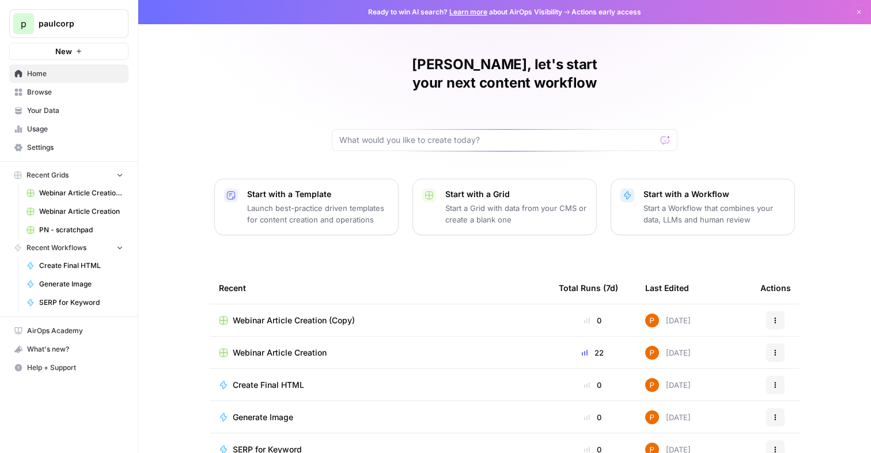
click at [283, 314] on span "Webinar Article Creation (Copy)" at bounding box center [294, 320] width 122 height 12
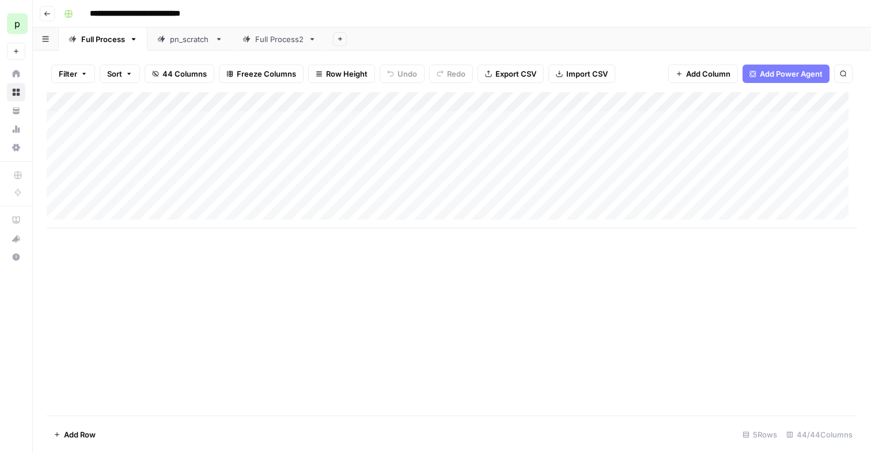
click at [219, 40] on icon at bounding box center [219, 39] width 8 height 8
click at [218, 40] on icon "button" at bounding box center [219, 39] width 8 height 8
click at [247, 101] on span "Delete Sheet" at bounding box center [264, 103] width 55 height 12
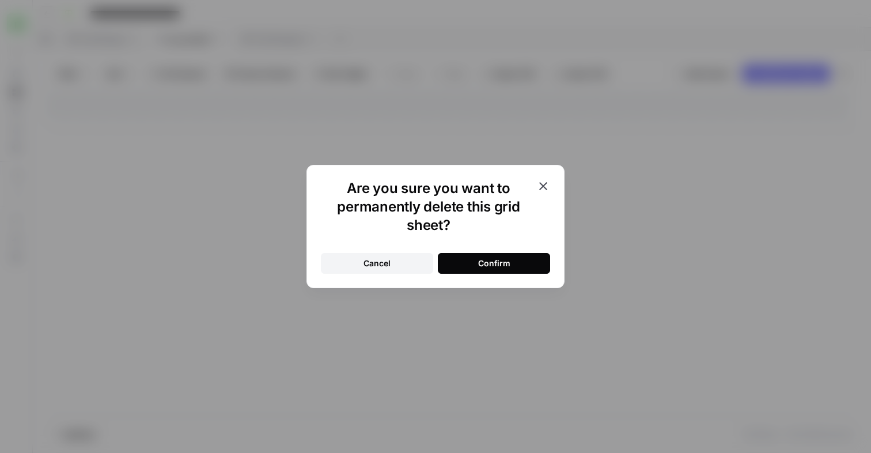
click at [481, 263] on div "Confirm" at bounding box center [494, 263] width 32 height 12
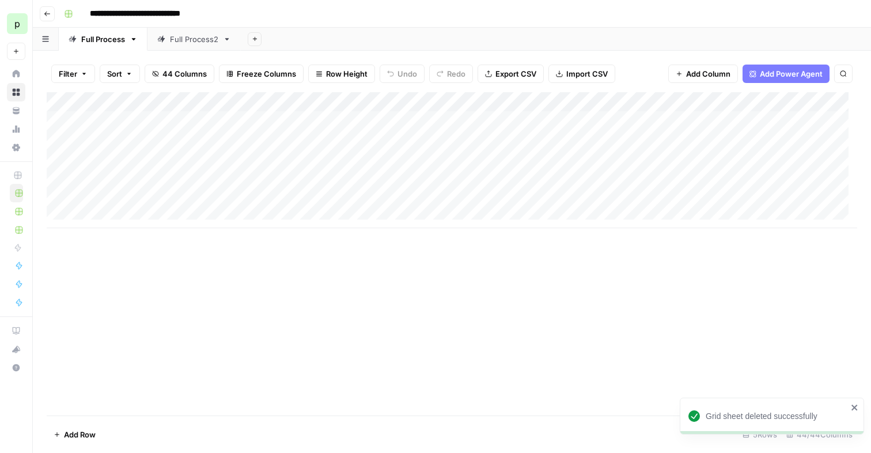
click at [203, 40] on div "Full Process2" at bounding box center [194, 39] width 48 height 12
click at [229, 39] on icon "button" at bounding box center [227, 39] width 8 height 8
click at [264, 100] on span "Delete Sheet" at bounding box center [272, 103] width 55 height 12
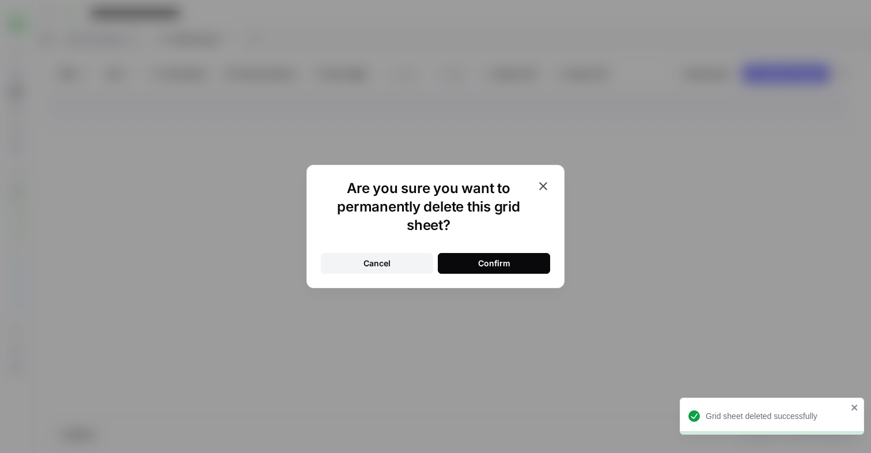
click at [470, 258] on button "Confirm" at bounding box center [494, 263] width 112 height 21
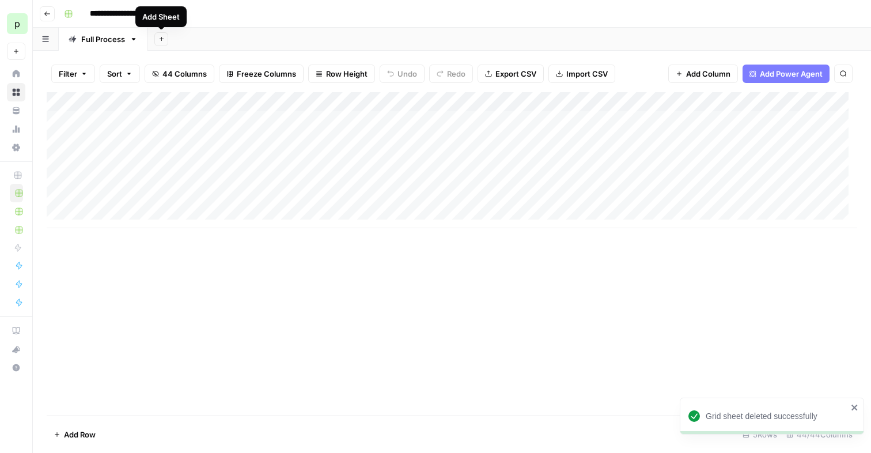
click at [99, 37] on div "Full Process" at bounding box center [103, 39] width 44 height 12
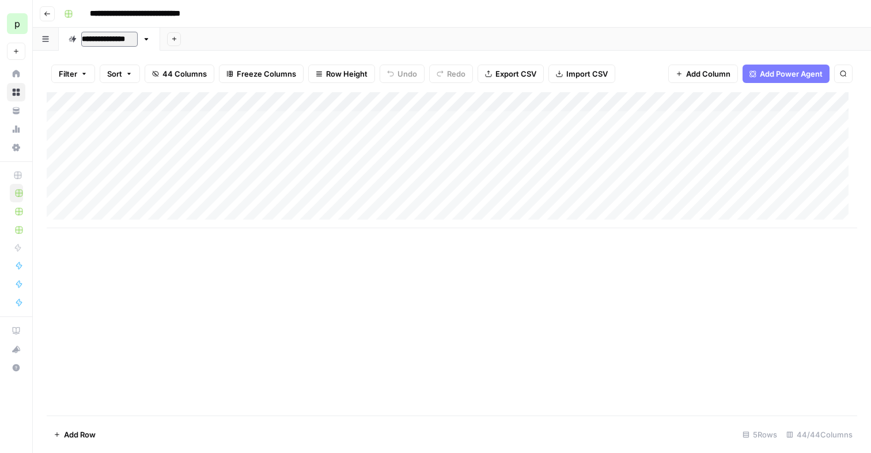
type input "**********"
type input "********"
click at [203, 73] on span "44 Columns" at bounding box center [184, 74] width 44 height 12
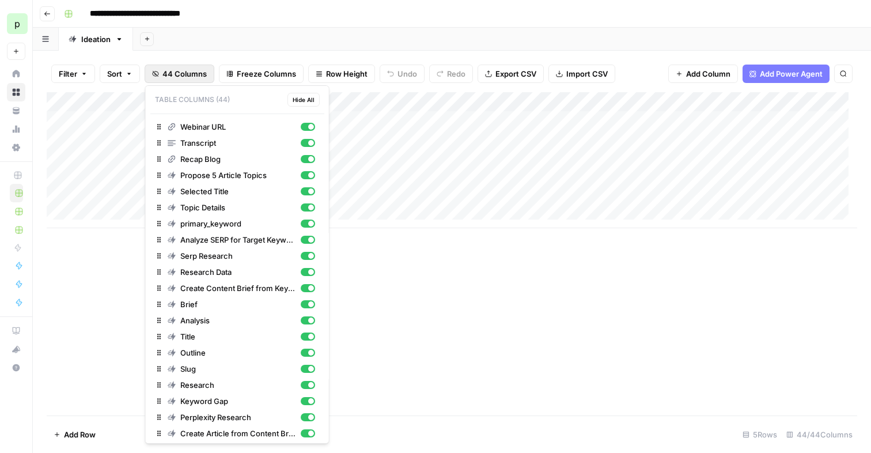
click at [301, 103] on span "Hide All" at bounding box center [304, 99] width 22 height 9
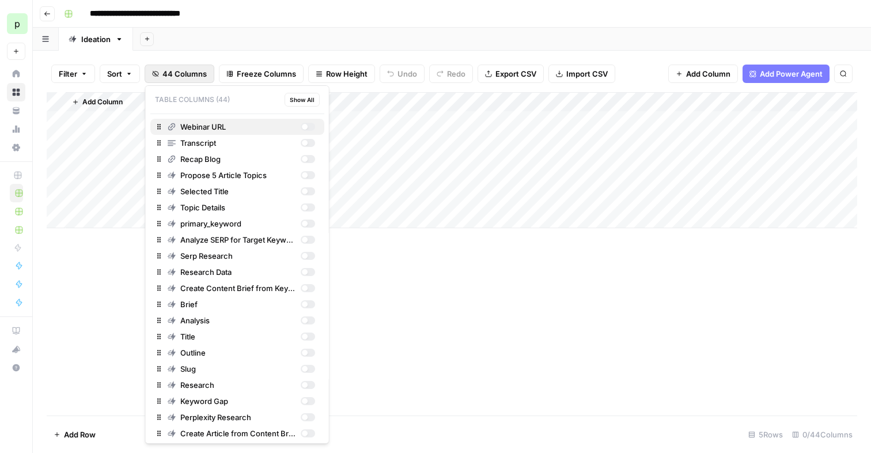
click at [302, 125] on div "button" at bounding box center [307, 127] width 14 height 8
click at [301, 141] on div "button" at bounding box center [307, 143] width 14 height 8
click at [301, 156] on div "button" at bounding box center [307, 159] width 14 height 8
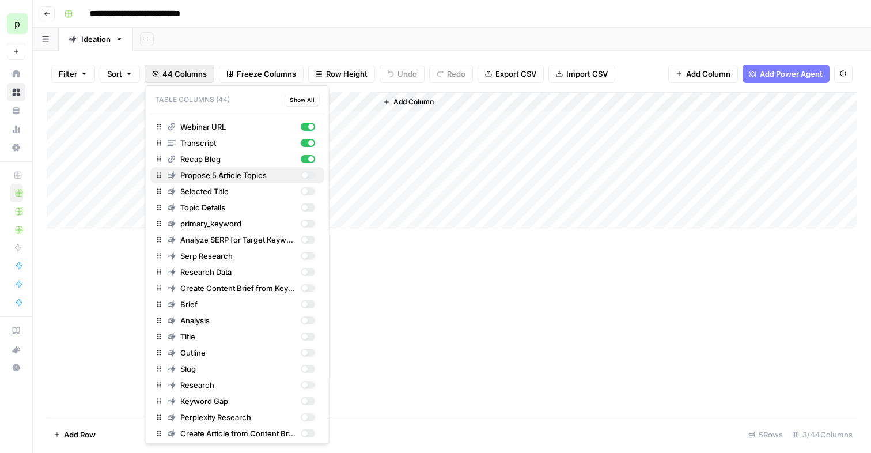
click at [300, 172] on div "button" at bounding box center [307, 175] width 14 height 8
click at [296, 100] on span "Show All" at bounding box center [302, 99] width 25 height 9
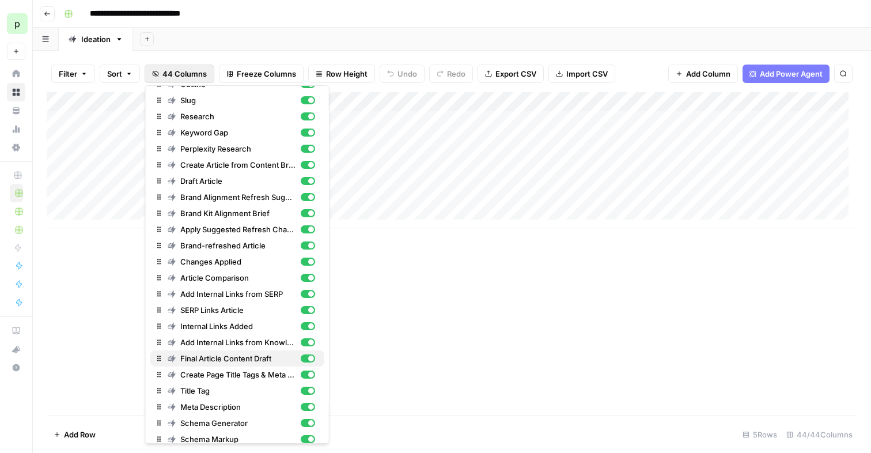
scroll to position [390, 0]
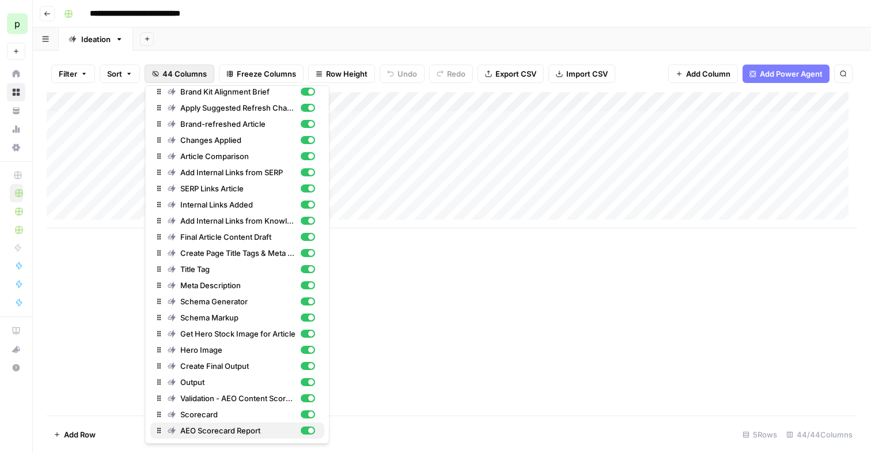
click at [302, 423] on button "AEO Scorecard Report" at bounding box center [237, 430] width 174 height 16
click at [301, 409] on div "Scorecard" at bounding box center [241, 414] width 147 height 12
click at [308, 399] on div "button" at bounding box center [311, 398] width 6 height 6
click at [301, 397] on div "button" at bounding box center [304, 398] width 6 height 6
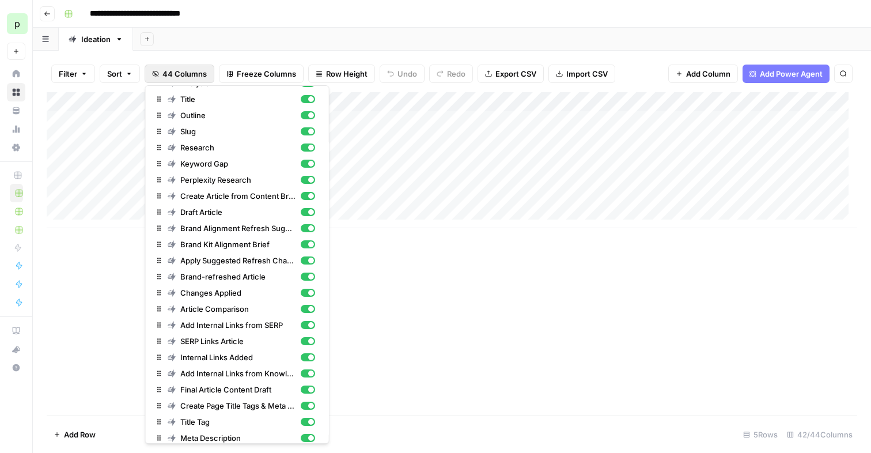
scroll to position [0, 0]
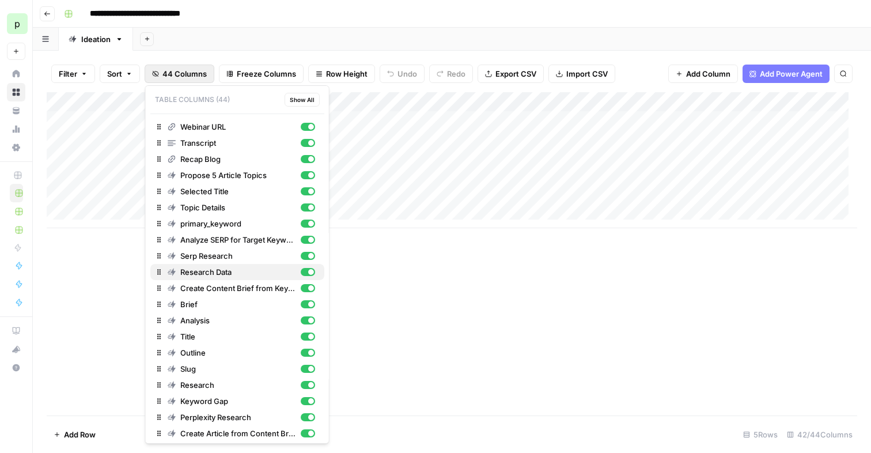
click at [308, 271] on div "button" at bounding box center [311, 272] width 6 height 6
click at [300, 415] on div "button" at bounding box center [307, 417] width 14 height 8
click at [300, 401] on div "button" at bounding box center [307, 401] width 14 height 8
click at [308, 383] on div "button" at bounding box center [311, 385] width 6 height 6
click at [308, 366] on div "button" at bounding box center [311, 369] width 6 height 6
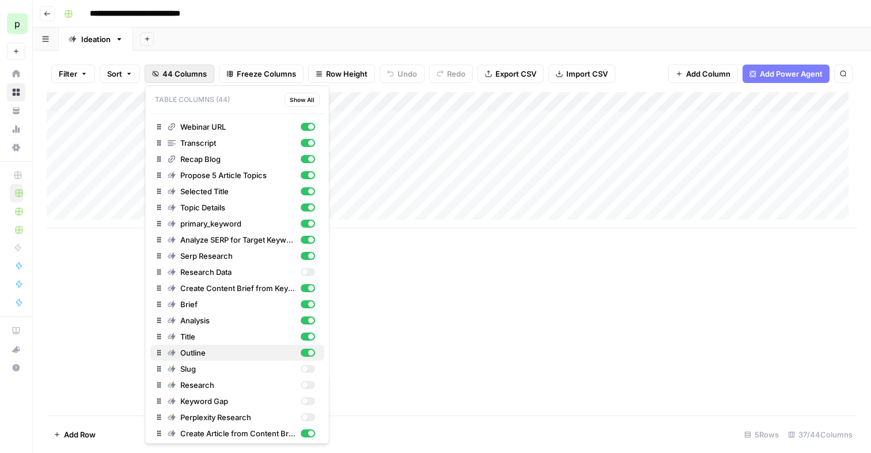
click at [300, 348] on div "button" at bounding box center [307, 352] width 14 height 8
click at [308, 335] on div "button" at bounding box center [311, 336] width 6 height 6
click at [308, 320] on div "button" at bounding box center [311, 320] width 6 height 6
click at [300, 337] on div "button" at bounding box center [307, 336] width 14 height 8
drag, startPoint x: 157, startPoint y: 336, endPoint x: 157, endPoint y: 295, distance: 40.9
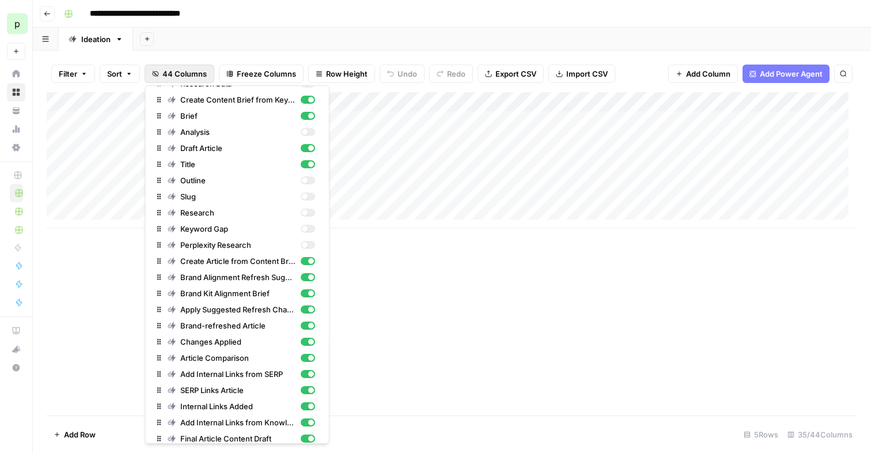
scroll to position [180, 0]
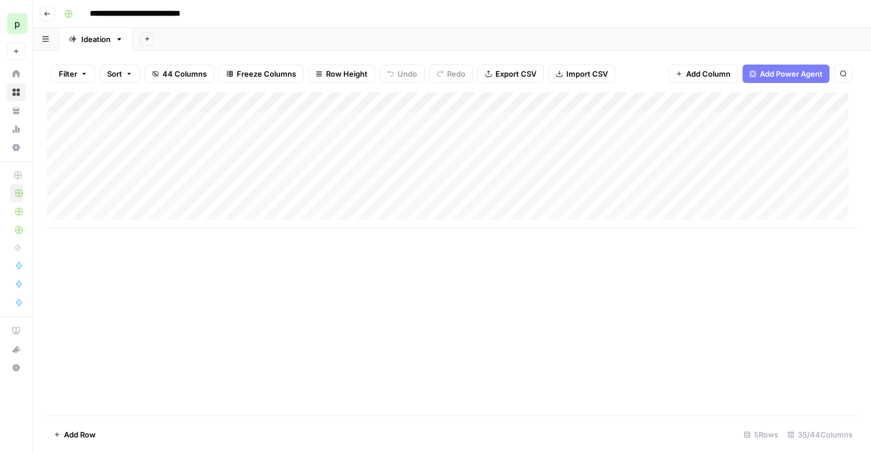
click at [182, 72] on span "44 Columns" at bounding box center [184, 74] width 44 height 12
drag, startPoint x: 282, startPoint y: 100, endPoint x: 544, endPoint y: 106, distance: 261.5
click at [544, 106] on div "Add Column" at bounding box center [452, 160] width 810 height 136
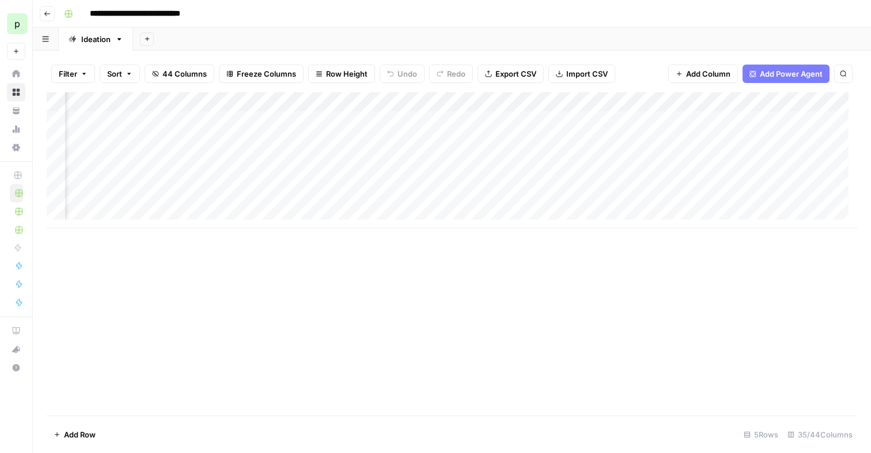
click at [528, 102] on div "Add Column" at bounding box center [452, 160] width 810 height 136
click at [464, 282] on div "Add Column" at bounding box center [452, 253] width 810 height 323
click at [589, 101] on div "Add Column" at bounding box center [452, 160] width 810 height 136
click at [544, 198] on span "Hide Column" at bounding box center [565, 199] width 101 height 12
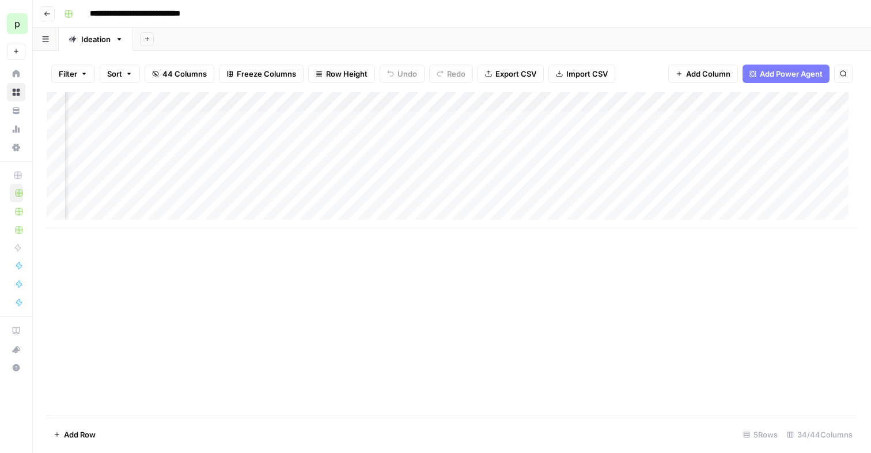
click at [587, 101] on div "Add Column" at bounding box center [452, 160] width 810 height 136
click at [558, 195] on span "Hide Column" at bounding box center [565, 199] width 101 height 12
click at [588, 101] on div "Add Column" at bounding box center [452, 160] width 810 height 136
click at [553, 195] on span "Hide Column" at bounding box center [565, 199] width 101 height 12
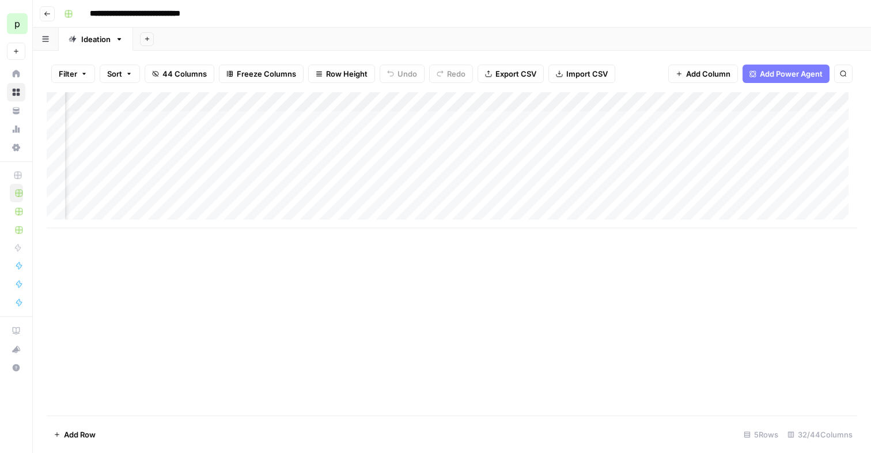
click at [654, 101] on div "Add Column" at bounding box center [452, 160] width 810 height 136
click at [760, 100] on div "Add Column" at bounding box center [452, 160] width 810 height 136
click at [716, 195] on span "Hide Column" at bounding box center [734, 199] width 101 height 12
drag, startPoint x: 631, startPoint y: 101, endPoint x: 468, endPoint y: 103, distance: 162.4
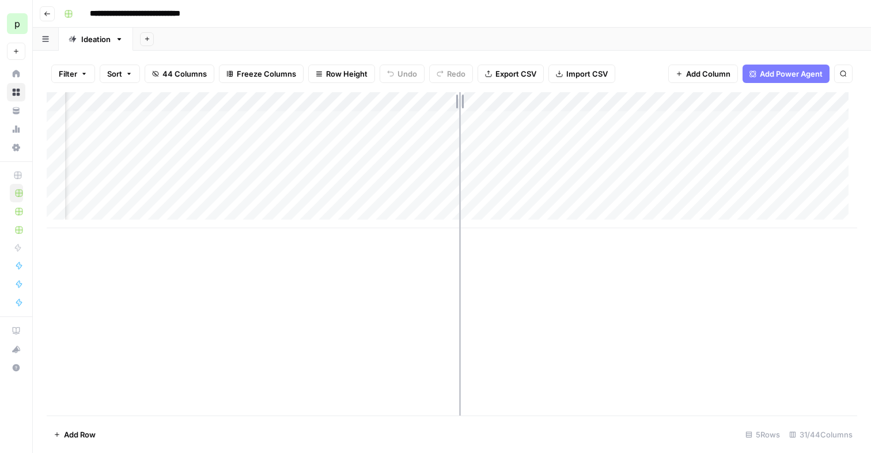
click at [468, 103] on div "Add Column" at bounding box center [452, 160] width 810 height 136
drag, startPoint x: 464, startPoint y: 103, endPoint x: 475, endPoint y: 101, distance: 10.4
click at [475, 101] on div "Add Column" at bounding box center [452, 160] width 810 height 136
drag, startPoint x: 551, startPoint y: 98, endPoint x: 482, endPoint y: 105, distance: 68.9
click at [482, 105] on div "Add Column" at bounding box center [452, 160] width 810 height 136
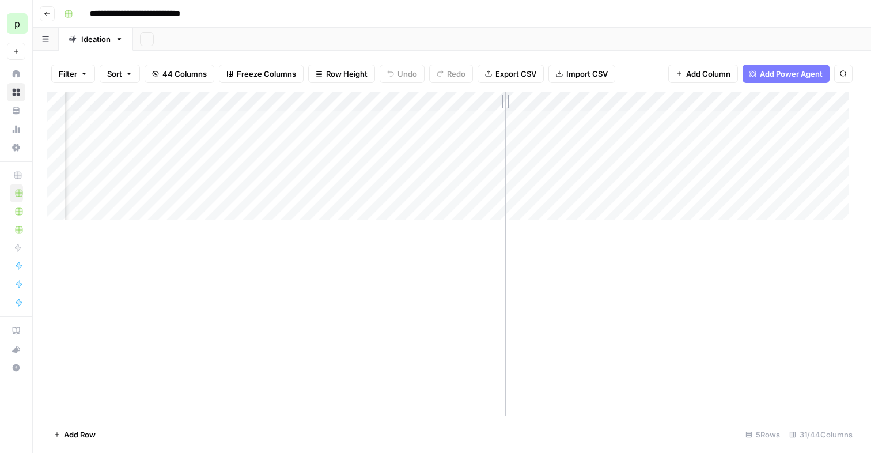
drag, startPoint x: 468, startPoint y: 99, endPoint x: 530, endPoint y: 103, distance: 61.7
click at [530, 103] on div "Add Column" at bounding box center [452, 160] width 810 height 136
drag, startPoint x: 528, startPoint y: 103, endPoint x: 548, endPoint y: 100, distance: 20.3
click at [548, 100] on div "Add Column" at bounding box center [452, 160] width 810 height 136
click at [521, 102] on div "Add Column" at bounding box center [452, 160] width 810 height 136
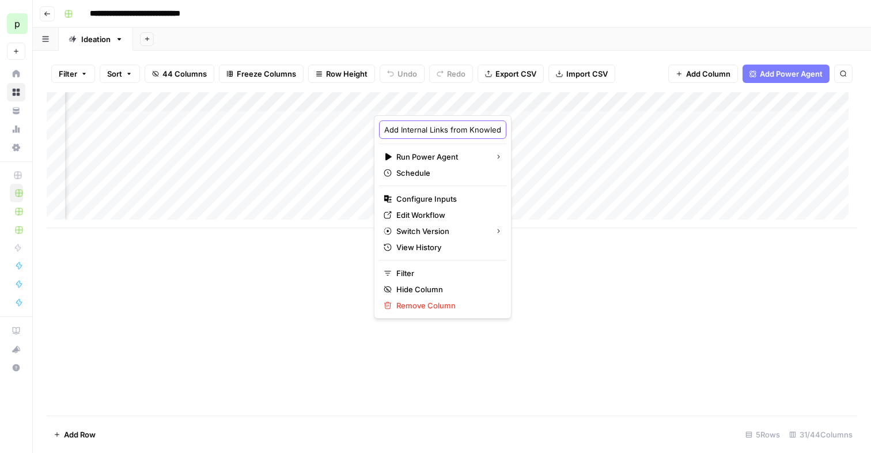
click at [427, 131] on input "Add Internal Links from Knowledge Base - Fork" at bounding box center [442, 130] width 117 height 12
type input "Add Internal Links from Knowledge Base"
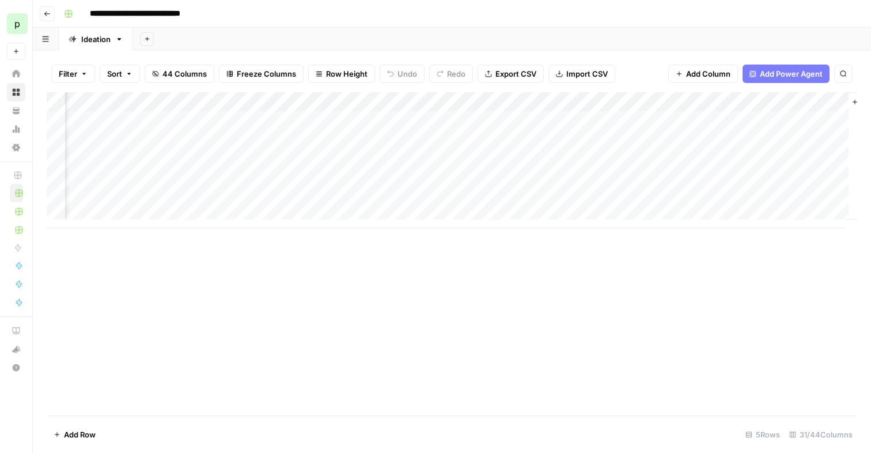
scroll to position [0, 3759]
click at [163, 70] on span "44 Columns" at bounding box center [184, 74] width 44 height 12
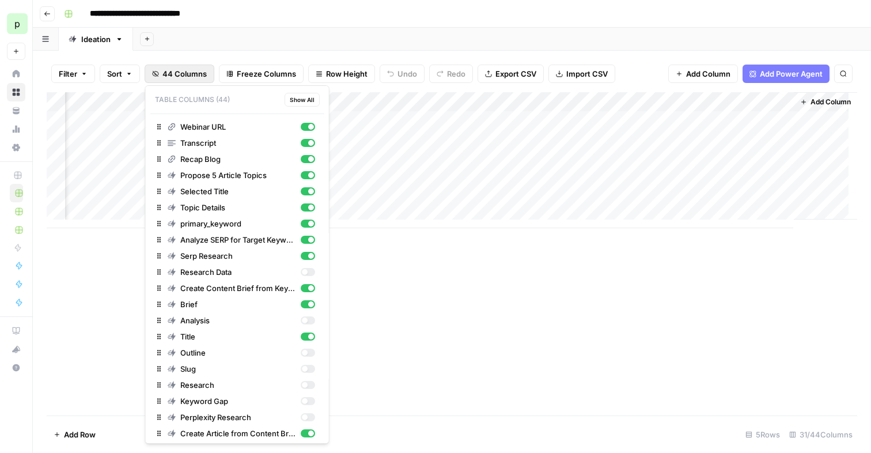
scroll to position [390, 0]
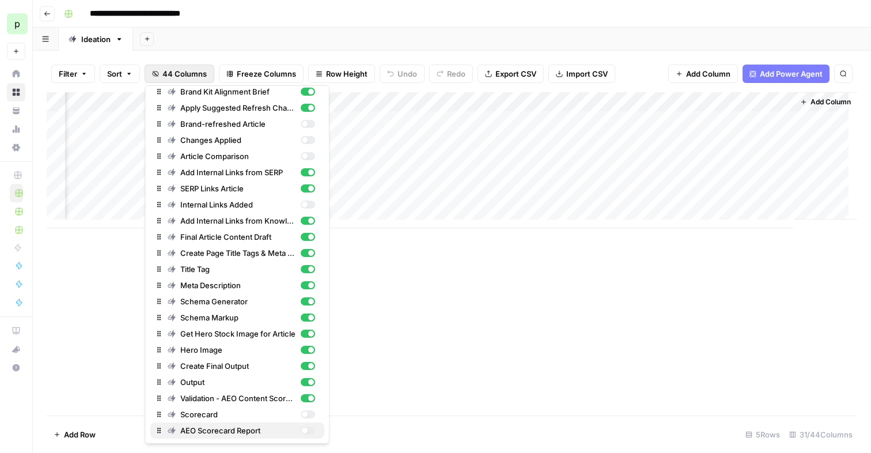
click at [300, 430] on div "button" at bounding box center [307, 430] width 14 height 8
click at [753, 117] on div "Add Column" at bounding box center [452, 160] width 810 height 136
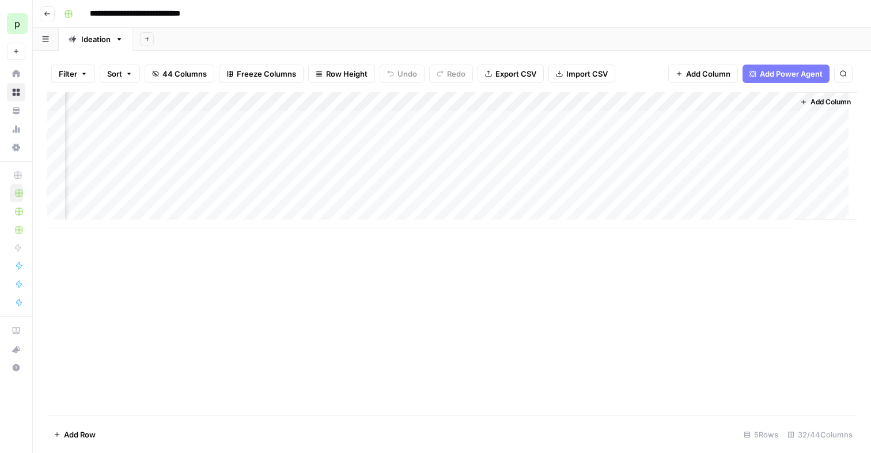
click at [773, 102] on div "Add Column" at bounding box center [452, 160] width 810 height 136
click at [773, 102] on div at bounding box center [732, 103] width 104 height 23
click at [809, 240] on div "Add Column" at bounding box center [452, 253] width 810 height 323
click at [457, 121] on div "Add Column" at bounding box center [452, 160] width 810 height 136
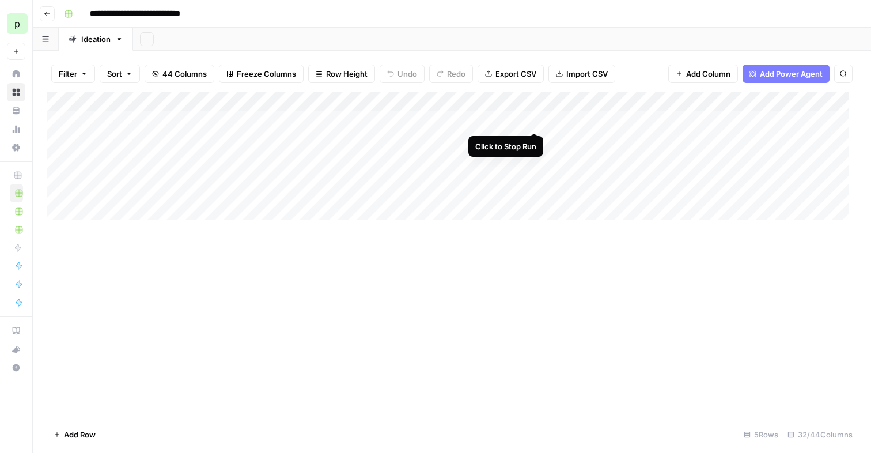
click at [536, 121] on div "Add Column" at bounding box center [452, 160] width 810 height 136
click at [132, 7] on input "**********" at bounding box center [152, 14] width 135 height 18
click at [162, 13] on input "**********" at bounding box center [152, 14] width 135 height 18
click at [197, 77] on span "44 Columns" at bounding box center [184, 74] width 44 height 12
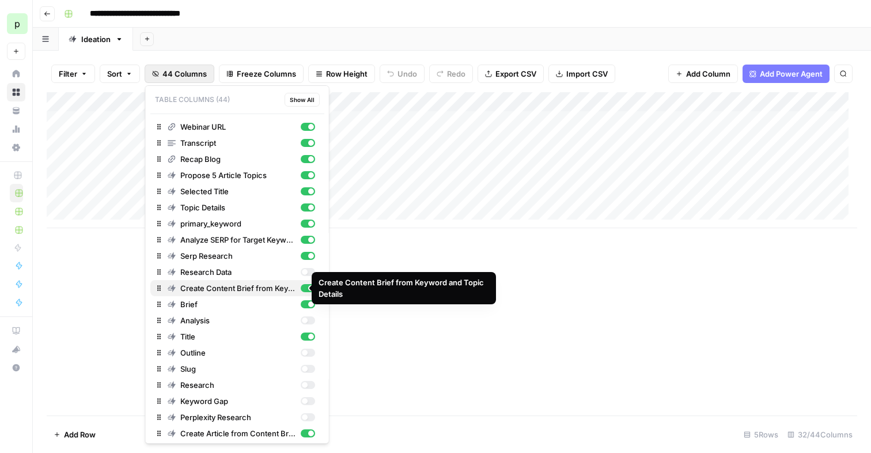
click at [308, 286] on div "button" at bounding box center [311, 288] width 6 height 6
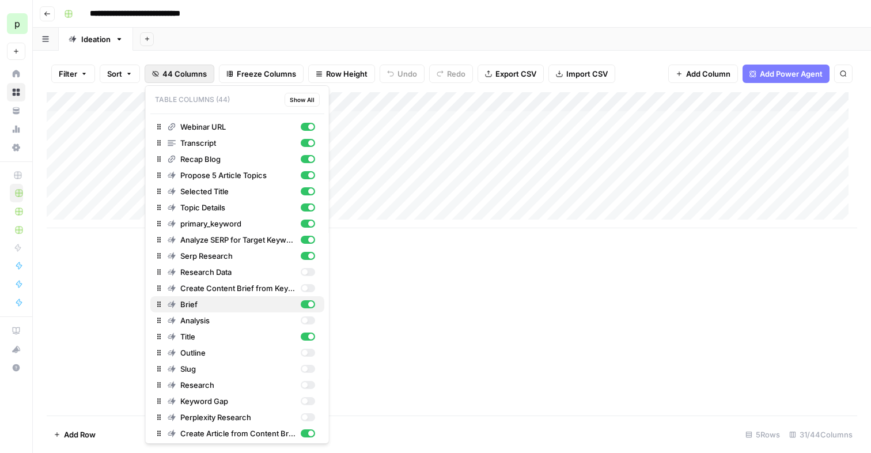
click at [308, 304] on div "button" at bounding box center [311, 304] width 6 height 6
click at [299, 329] on button "Title" at bounding box center [237, 336] width 174 height 16
click at [300, 433] on div "button" at bounding box center [307, 433] width 14 height 8
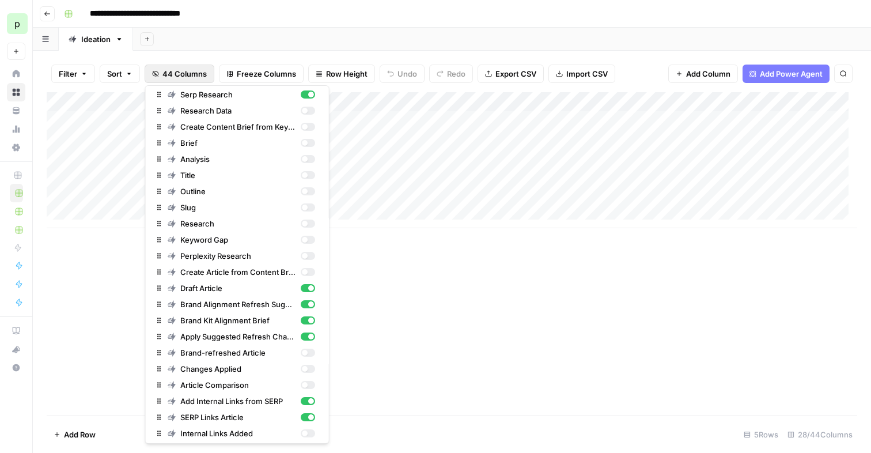
scroll to position [96, 0]
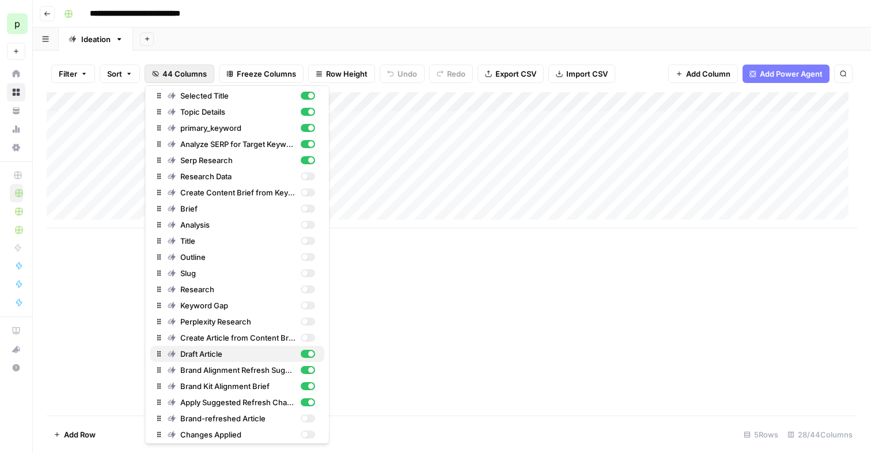
click at [308, 352] on div "button" at bounding box center [311, 354] width 6 height 6
click at [300, 370] on div "button" at bounding box center [307, 370] width 14 height 8
click at [300, 385] on div "button" at bounding box center [307, 386] width 14 height 8
click at [300, 400] on div "button" at bounding box center [307, 402] width 14 height 8
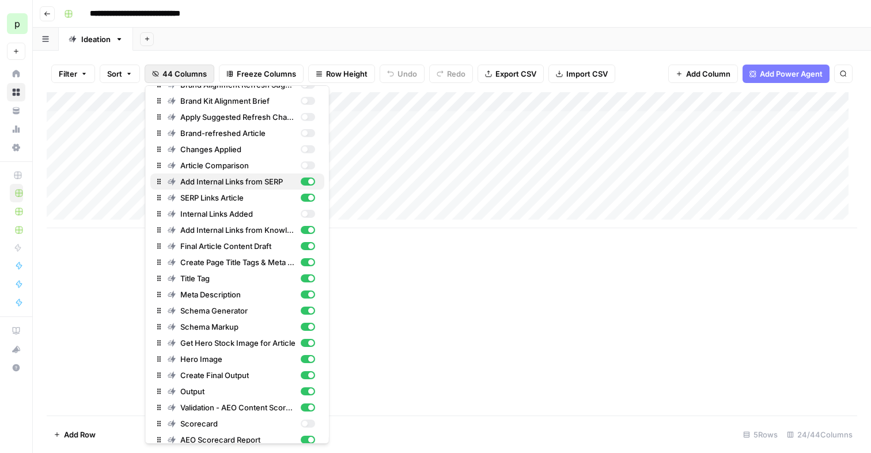
click at [300, 182] on div "button" at bounding box center [307, 181] width 14 height 8
click at [308, 195] on div "button" at bounding box center [311, 198] width 6 height 6
click at [300, 227] on div "button" at bounding box center [307, 230] width 14 height 8
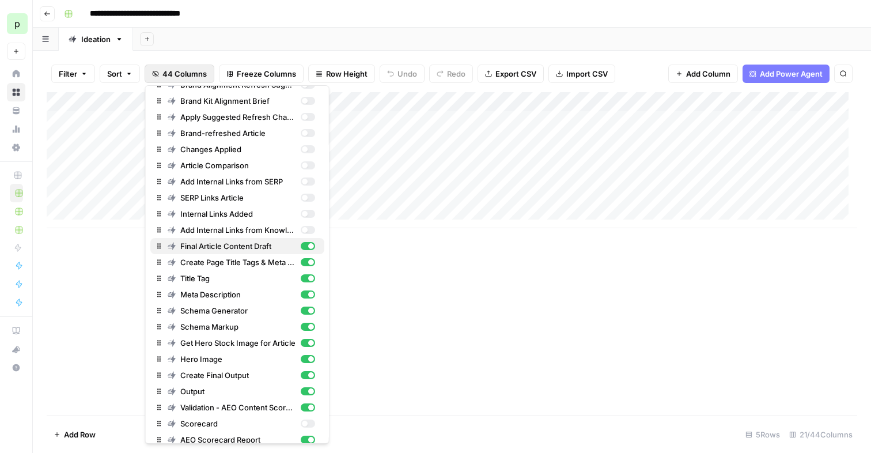
click at [300, 242] on div "button" at bounding box center [307, 246] width 14 height 8
drag, startPoint x: 298, startPoint y: 262, endPoint x: 298, endPoint y: 273, distance: 11.0
click at [300, 262] on div "button" at bounding box center [307, 262] width 14 height 8
click at [300, 274] on div "button" at bounding box center [307, 278] width 14 height 8
click at [301, 297] on div "button" at bounding box center [307, 294] width 14 height 8
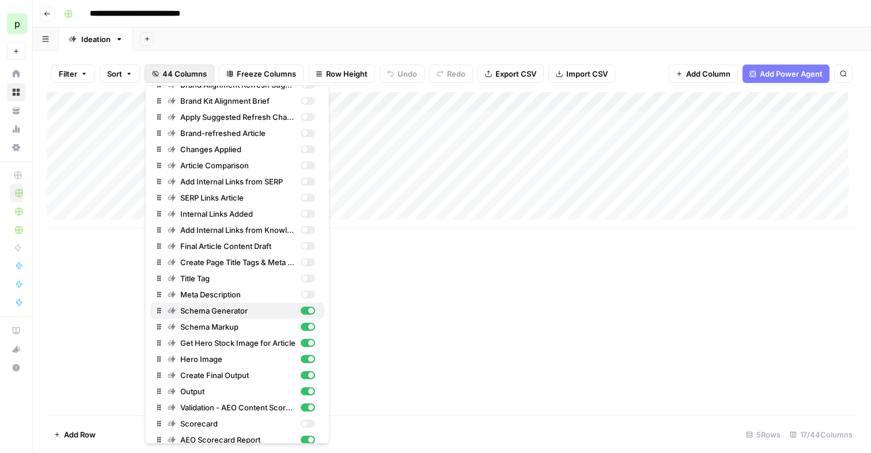
click at [308, 309] on div "button" at bounding box center [311, 311] width 6 height 6
click at [300, 329] on div "button" at bounding box center [307, 327] width 14 height 8
click at [308, 342] on div "button" at bounding box center [311, 343] width 6 height 6
click at [308, 358] on div "button" at bounding box center [311, 359] width 6 height 6
click at [300, 382] on button "Create Final Output" at bounding box center [237, 375] width 174 height 16
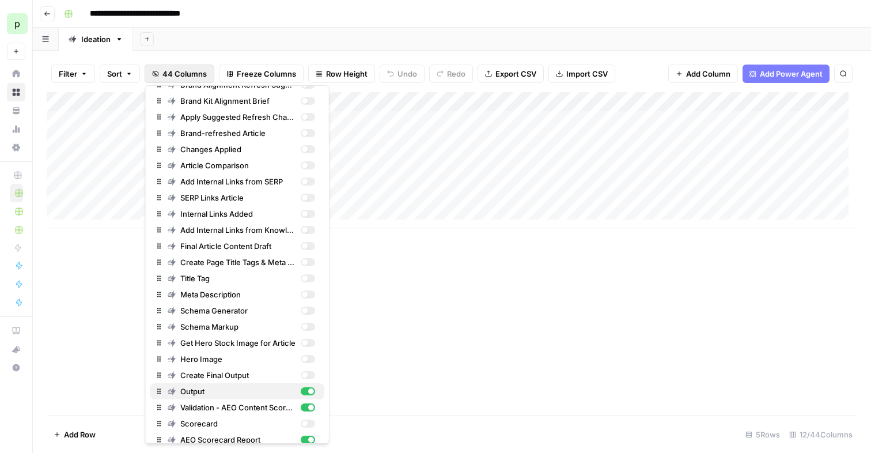
click at [308, 390] on div "button" at bounding box center [311, 391] width 6 height 6
click at [301, 400] on button "Validation - AEO Content Scorecard" at bounding box center [237, 407] width 174 height 16
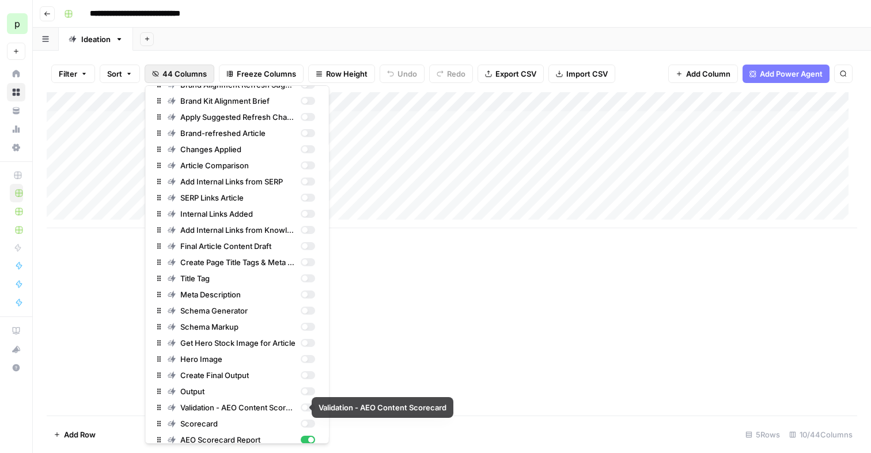
scroll to position [390, 0]
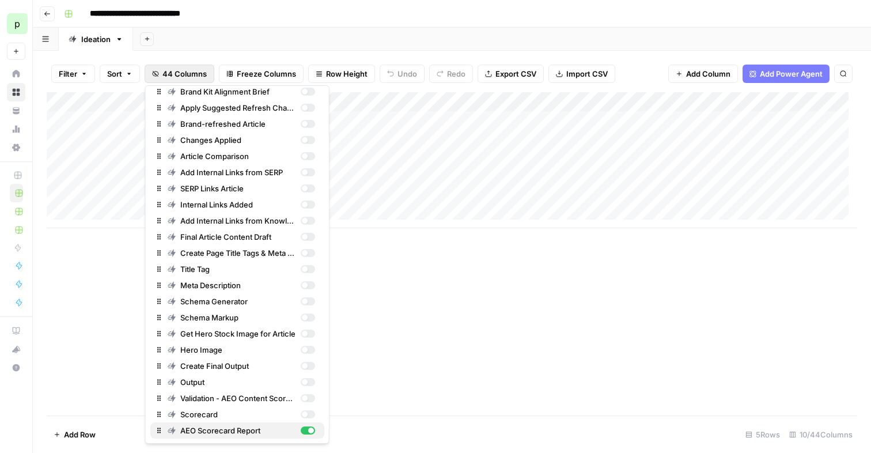
click at [301, 426] on div "button" at bounding box center [307, 430] width 14 height 8
click at [368, 353] on div "Add Column" at bounding box center [452, 253] width 810 height 323
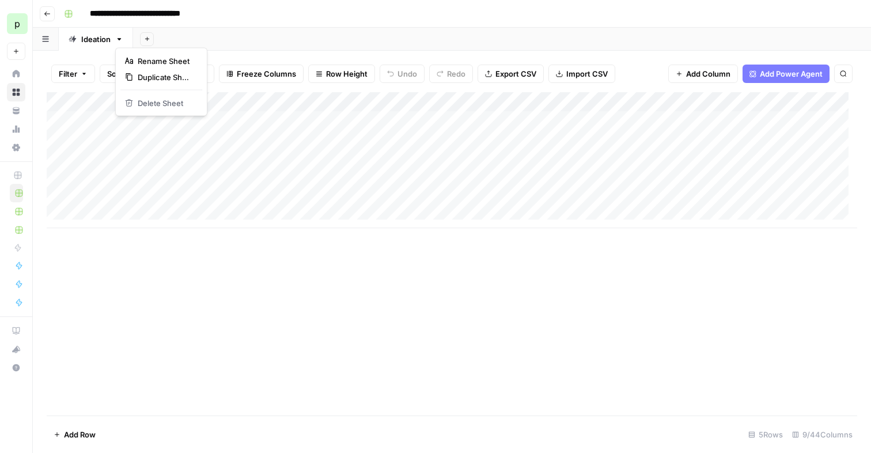
click at [119, 40] on icon "button" at bounding box center [119, 39] width 4 height 2
click at [135, 80] on div "Duplicate Sheet" at bounding box center [161, 77] width 73 height 12
click at [160, 39] on div "Ideation" at bounding box center [169, 39] width 29 height 12
click at [105, 40] on div "Ideation" at bounding box center [95, 39] width 29 height 12
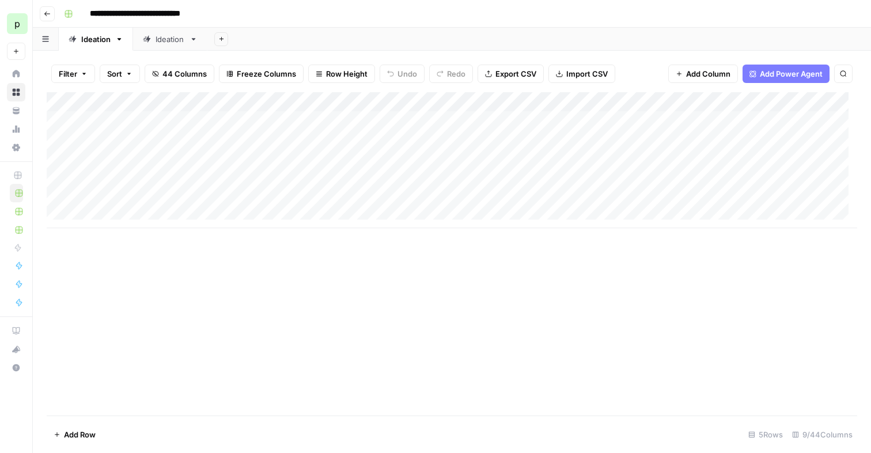
click at [536, 120] on div "Add Column" at bounding box center [452, 160] width 810 height 136
click at [164, 40] on div "Ideation" at bounding box center [169, 39] width 29 height 12
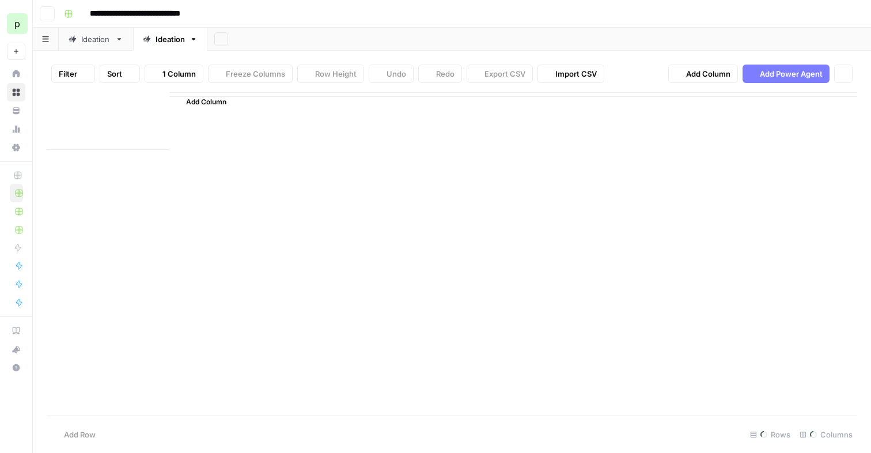
click at [164, 40] on div "Ideation" at bounding box center [169, 39] width 29 height 12
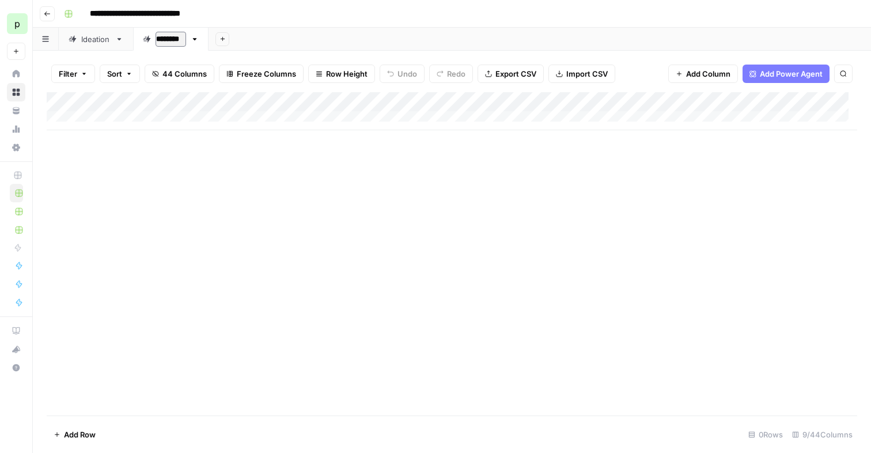
click at [184, 74] on span "44 Columns" at bounding box center [184, 74] width 44 height 12
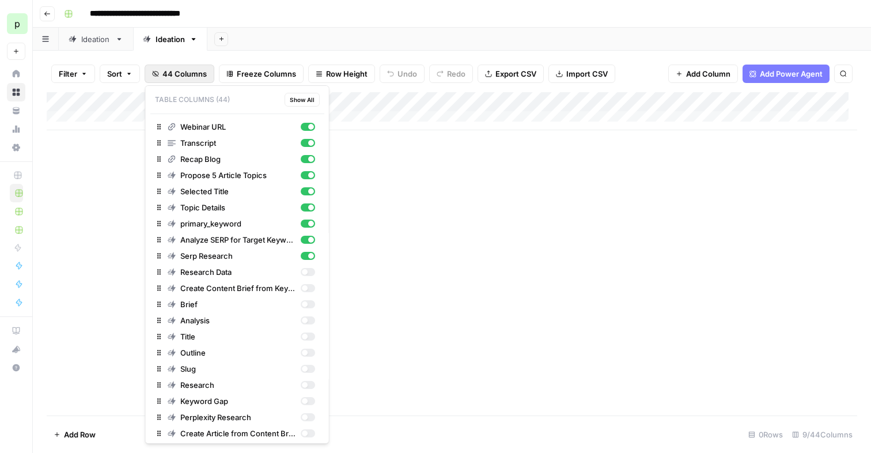
click at [118, 111] on div "Add Column" at bounding box center [452, 111] width 810 height 38
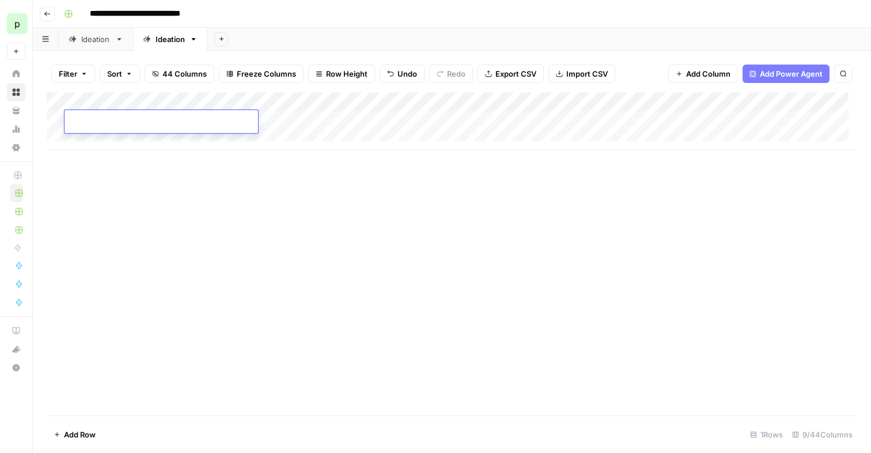
click at [114, 138] on div "Add Column" at bounding box center [452, 121] width 810 height 58
click at [189, 71] on span "44 Columns" at bounding box center [184, 74] width 44 height 12
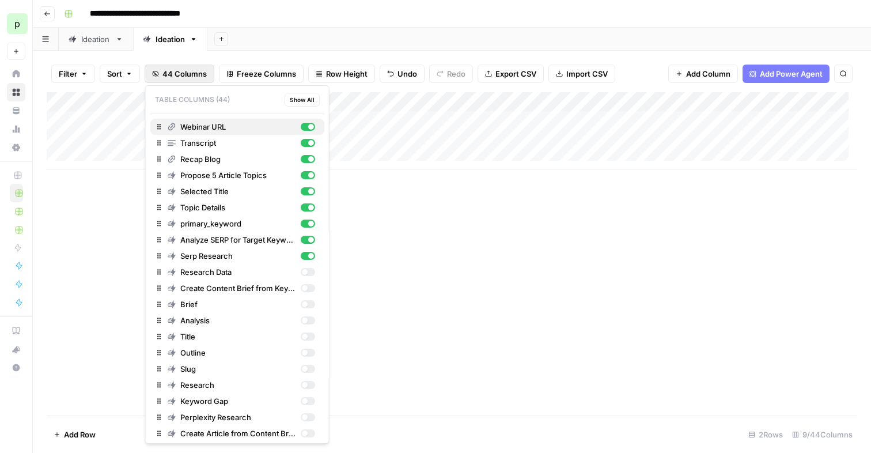
click at [308, 126] on div "button" at bounding box center [311, 127] width 6 height 6
click at [300, 142] on div "button" at bounding box center [307, 143] width 14 height 8
click at [300, 160] on div "button" at bounding box center [307, 159] width 14 height 8
click at [299, 101] on span "Show All" at bounding box center [302, 99] width 25 height 9
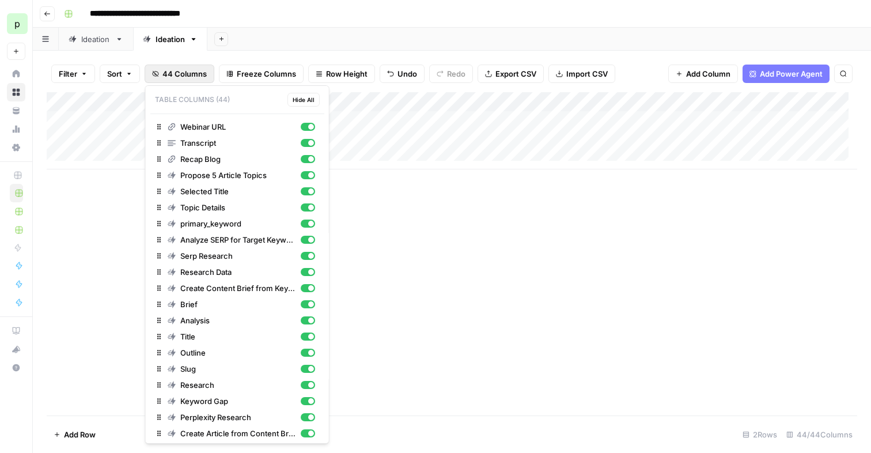
click at [299, 101] on span "Hide All" at bounding box center [304, 99] width 22 height 9
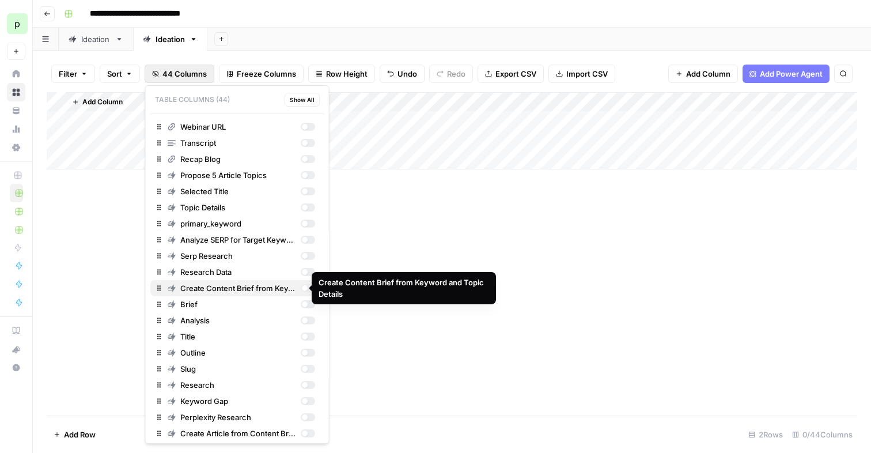
click at [301, 289] on div "button" at bounding box center [307, 288] width 14 height 8
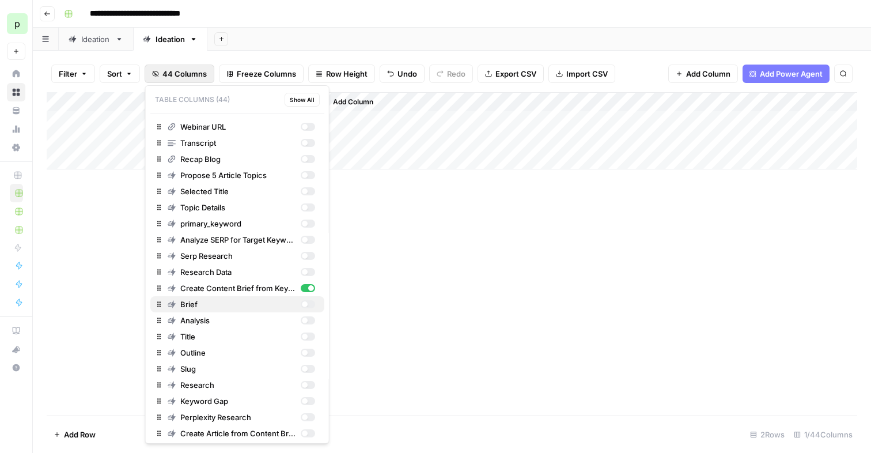
click at [301, 299] on div "Brief" at bounding box center [241, 304] width 147 height 12
click at [301, 317] on div "button" at bounding box center [307, 320] width 14 height 8
click at [302, 336] on div "button" at bounding box center [307, 336] width 14 height 8
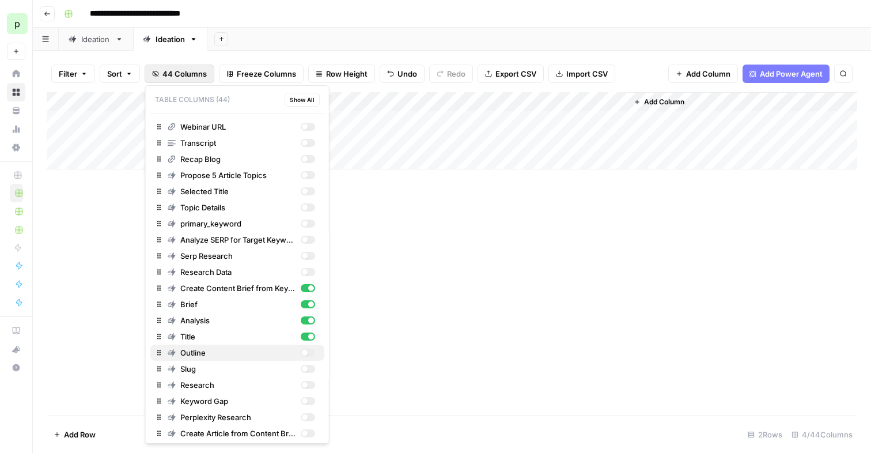
click at [300, 354] on div "button" at bounding box center [307, 352] width 14 height 8
click at [300, 365] on div "button" at bounding box center [307, 369] width 14 height 8
click at [301, 384] on div "button" at bounding box center [307, 385] width 14 height 8
click at [301, 402] on div "button" at bounding box center [304, 401] width 6 height 6
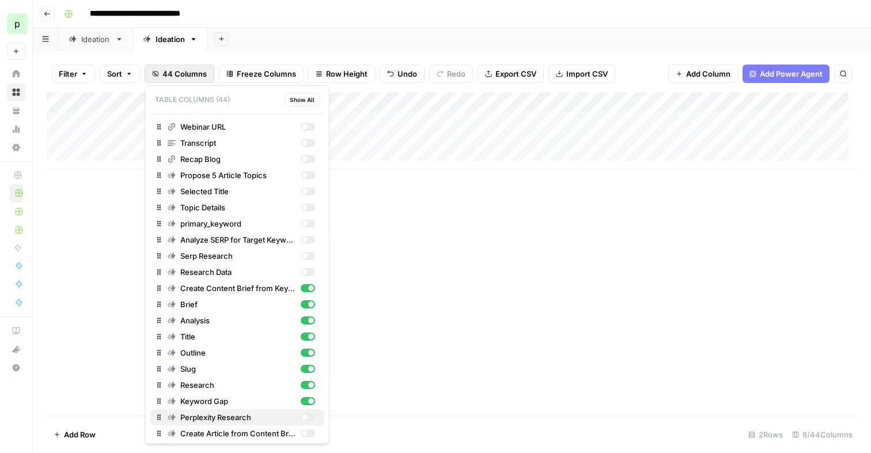
click at [301, 415] on div "button" at bounding box center [307, 417] width 14 height 8
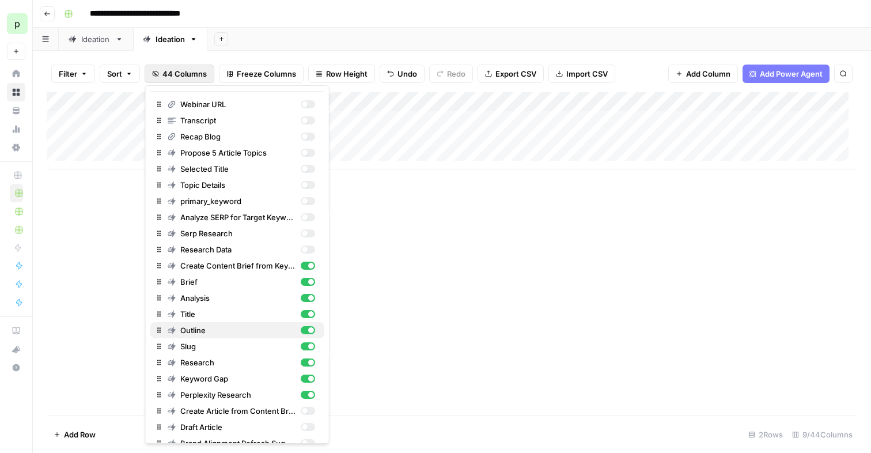
scroll to position [76, 0]
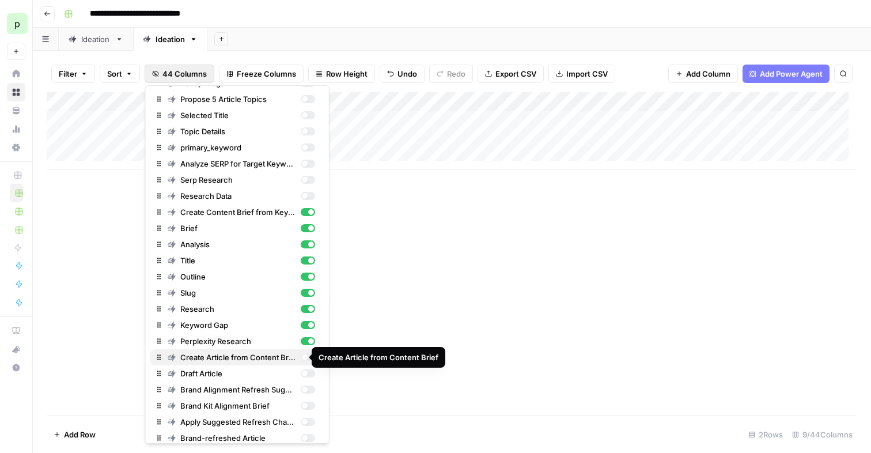
click at [300, 356] on div "button" at bounding box center [307, 357] width 14 height 8
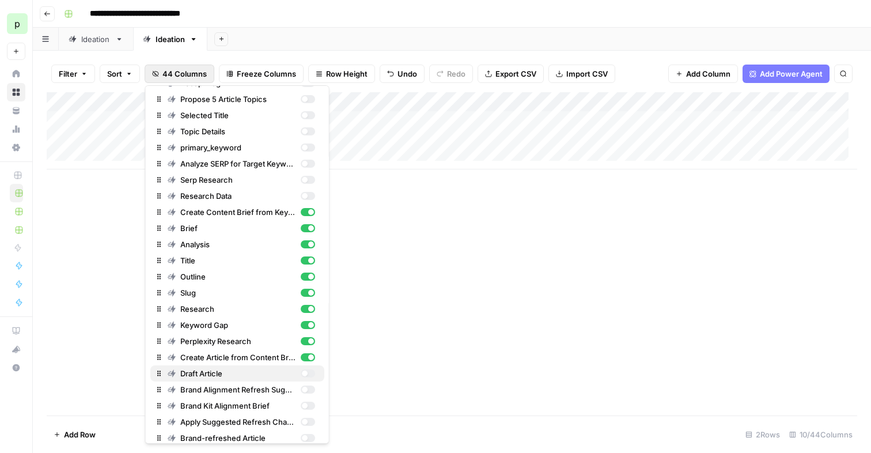
click at [301, 370] on div "button" at bounding box center [304, 373] width 6 height 6
click at [509, 239] on div "Add Column" at bounding box center [452, 253] width 810 height 323
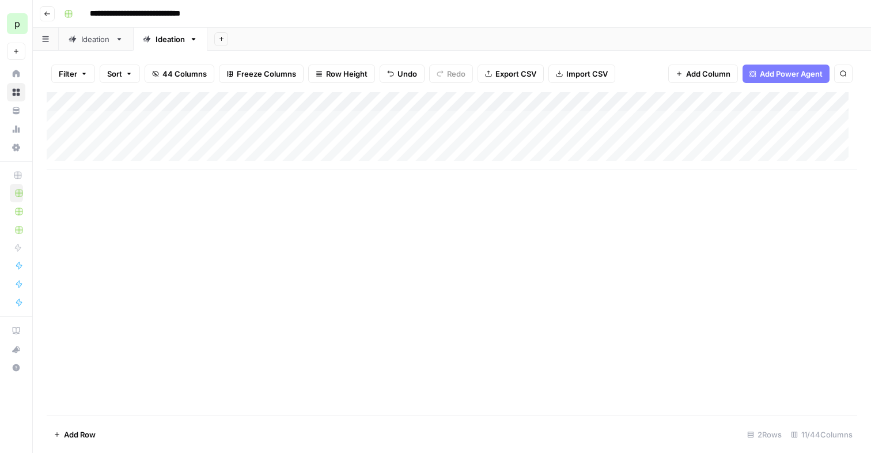
click at [165, 48] on link "Ideation" at bounding box center [170, 39] width 74 height 23
click at [169, 40] on div "Ideation" at bounding box center [169, 39] width 29 height 12
type input "*********"
type input "**********"
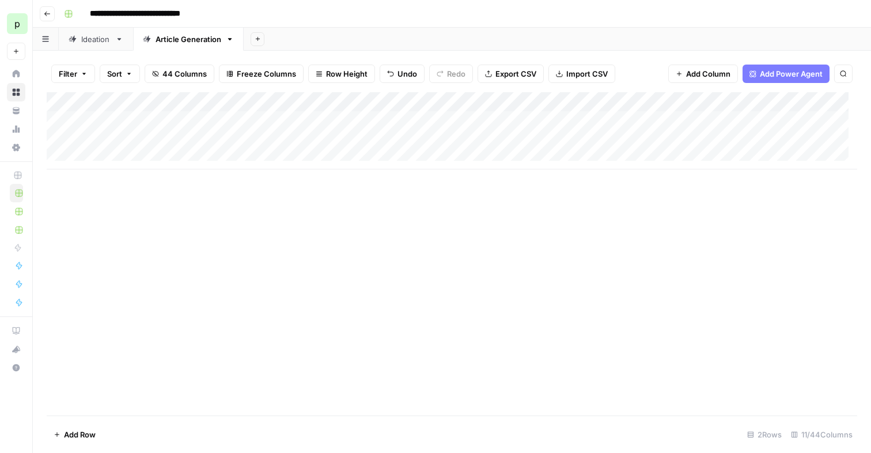
click at [178, 67] on button "44 Columns" at bounding box center [180, 74] width 70 height 18
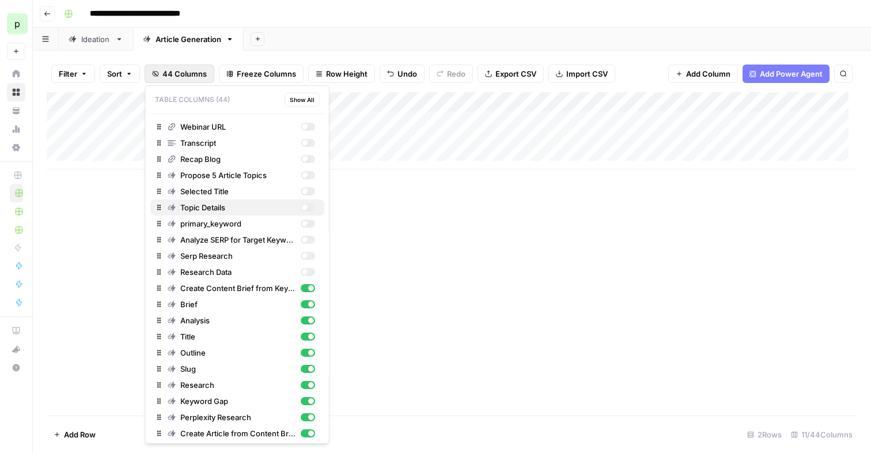
click at [301, 207] on div "button" at bounding box center [304, 207] width 6 height 6
click at [301, 223] on div "button" at bounding box center [304, 224] width 6 height 6
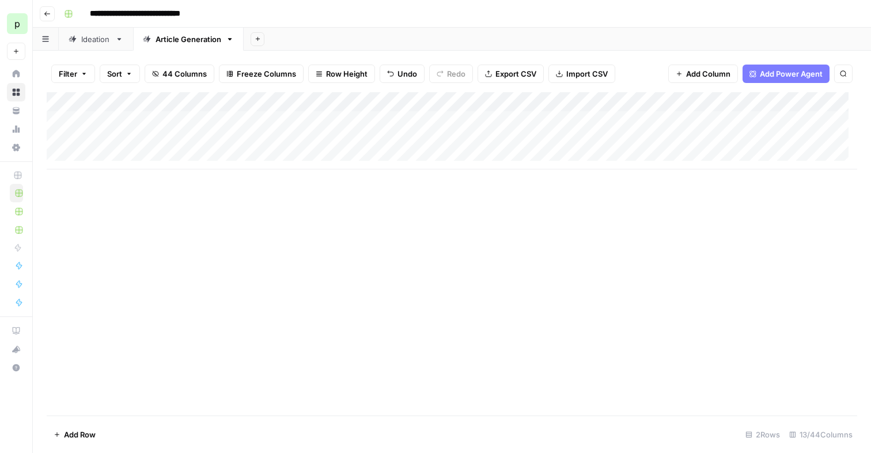
click at [348, 216] on div "Add Column" at bounding box center [452, 253] width 810 height 323
click at [188, 38] on div "Article Generation" at bounding box center [188, 39] width 66 height 12
type input "**********"
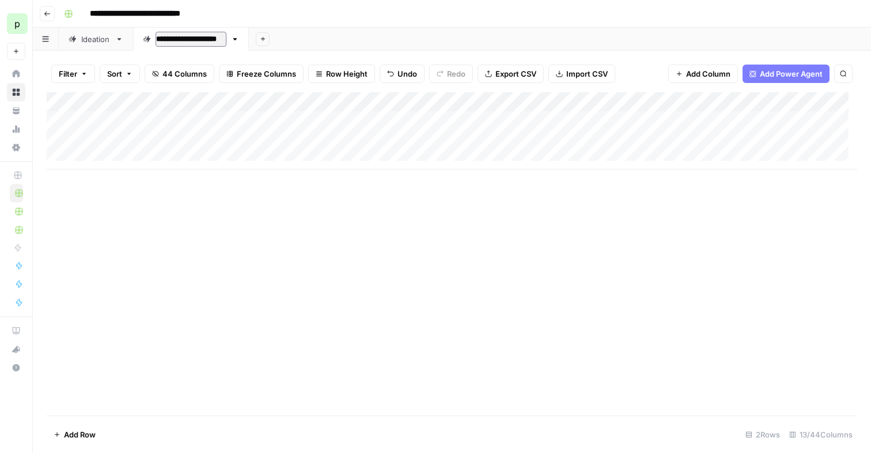
type input "**********"
click at [191, 75] on span "44 Columns" at bounding box center [184, 74] width 44 height 12
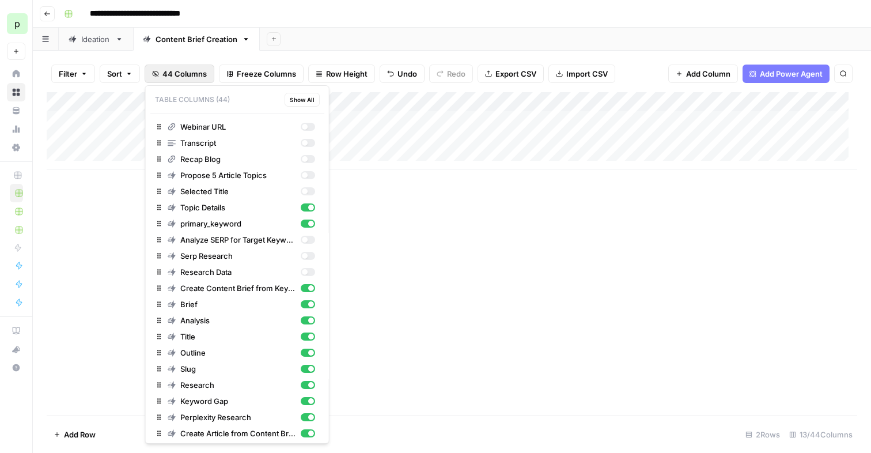
scroll to position [29, 0]
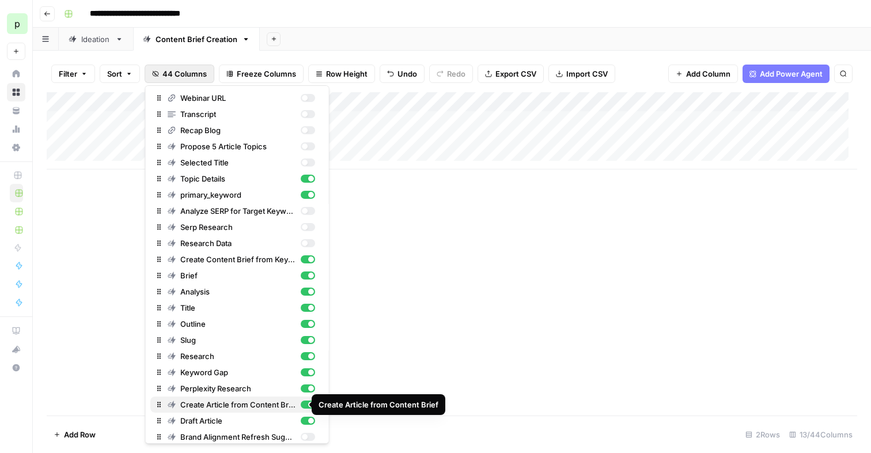
drag, startPoint x: 298, startPoint y: 403, endPoint x: 300, endPoint y: 410, distance: 7.7
click at [300, 403] on div "button" at bounding box center [307, 404] width 14 height 8
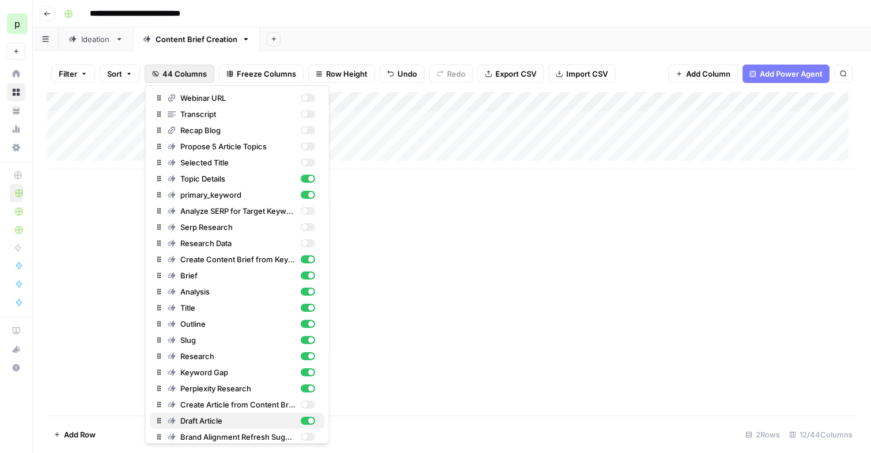
click at [308, 422] on div "button" at bounding box center [311, 421] width 6 height 6
click at [403, 317] on div "Add Column" at bounding box center [452, 253] width 810 height 323
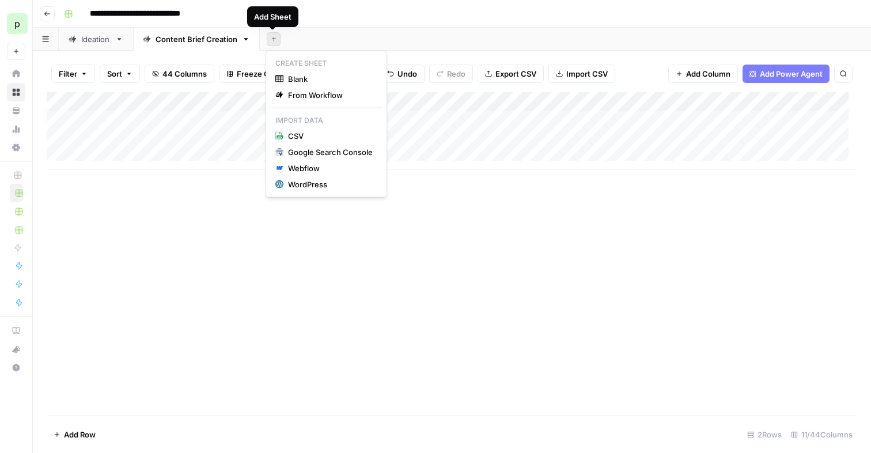
click at [271, 38] on icon "button" at bounding box center [274, 39] width 6 height 6
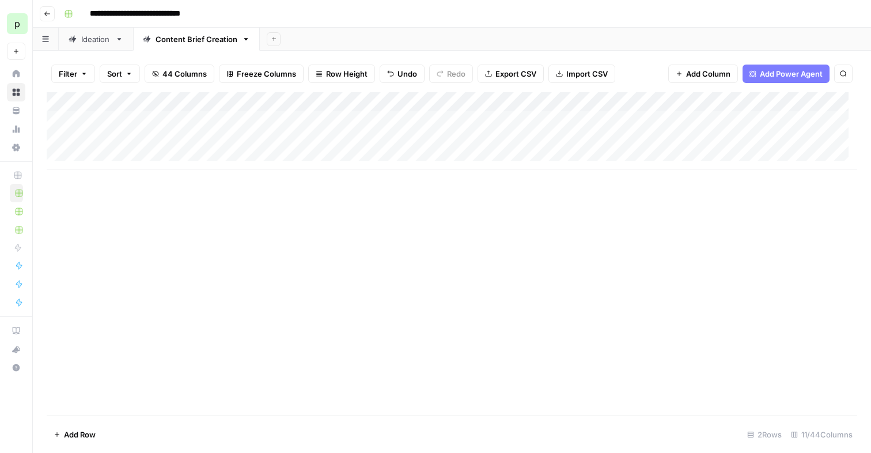
click at [209, 42] on div "Content Brief Creation" at bounding box center [196, 39] width 82 height 12
click at [245, 36] on icon "button" at bounding box center [246, 39] width 8 height 8
click at [271, 78] on span "Duplicate Sheet" at bounding box center [290, 77] width 55 height 12
click at [305, 41] on div "Content Brief Creation" at bounding box center [323, 39] width 82 height 12
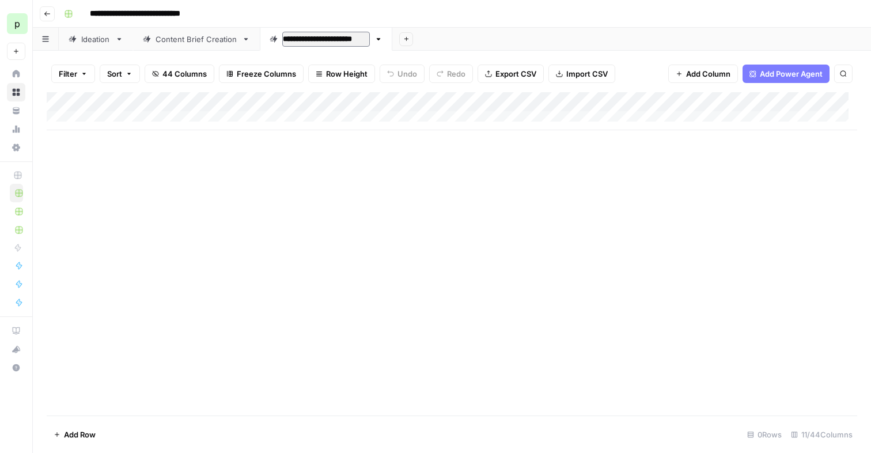
type input "**********"
click at [128, 118] on div "Add Column" at bounding box center [452, 111] width 810 height 38
click at [119, 135] on div "Add Column" at bounding box center [452, 121] width 810 height 58
click at [176, 73] on span "44 Columns" at bounding box center [184, 74] width 44 height 12
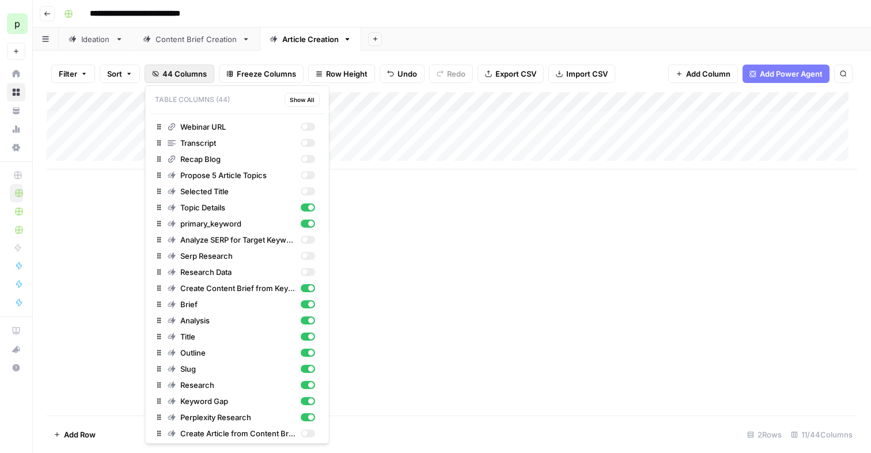
click at [296, 101] on span "Show All" at bounding box center [302, 99] width 25 height 9
click at [296, 101] on span "Hide All" at bounding box center [304, 99] width 22 height 9
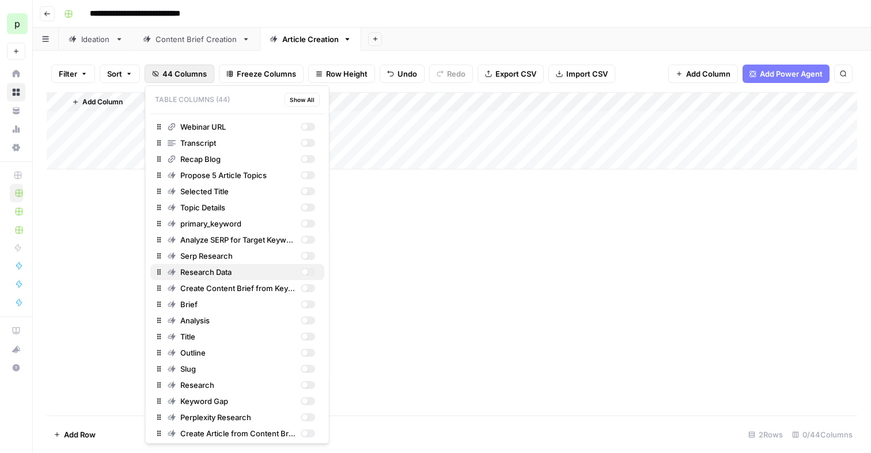
scroll to position [195, 0]
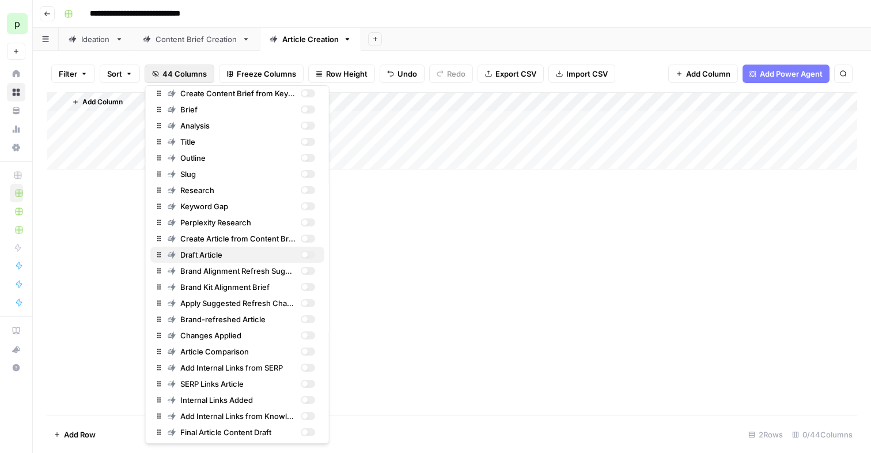
click at [300, 255] on div "button" at bounding box center [307, 255] width 14 height 8
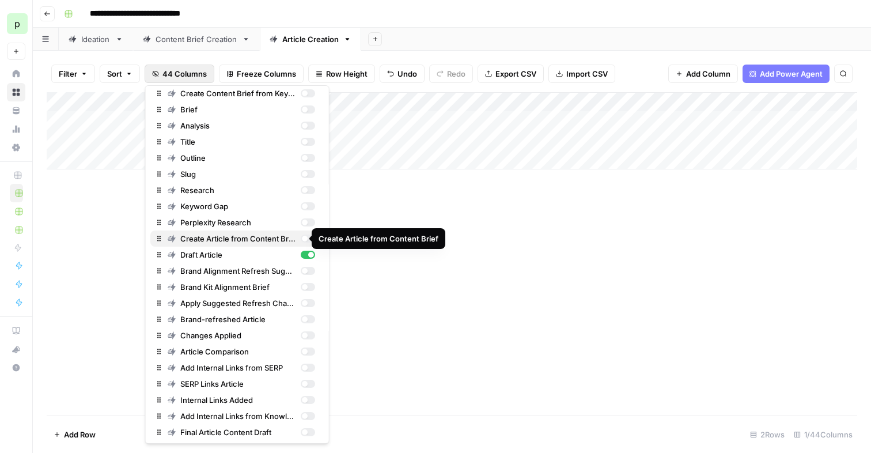
click at [301, 237] on div "button" at bounding box center [307, 238] width 14 height 8
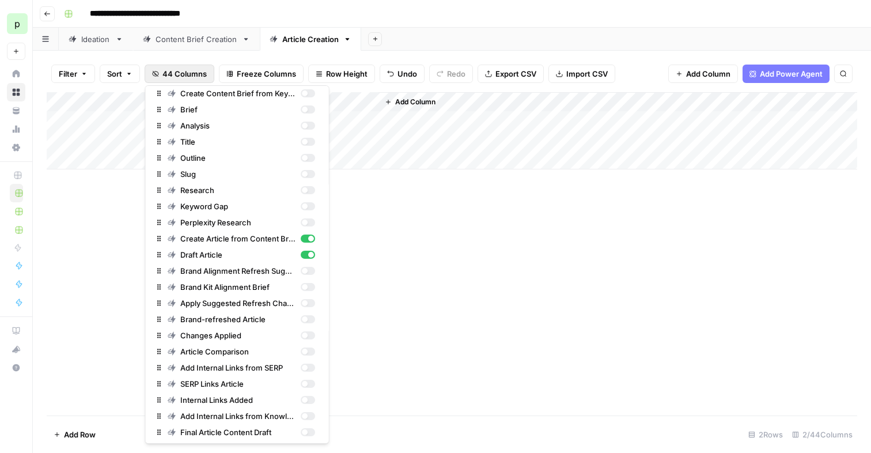
click at [101, 244] on div "Add Column" at bounding box center [452, 253] width 810 height 323
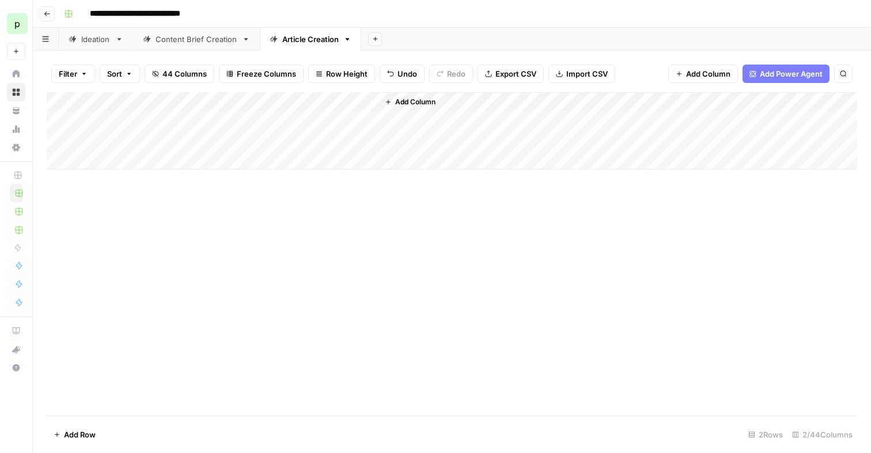
click at [252, 101] on div "Add Column" at bounding box center [452, 130] width 810 height 77
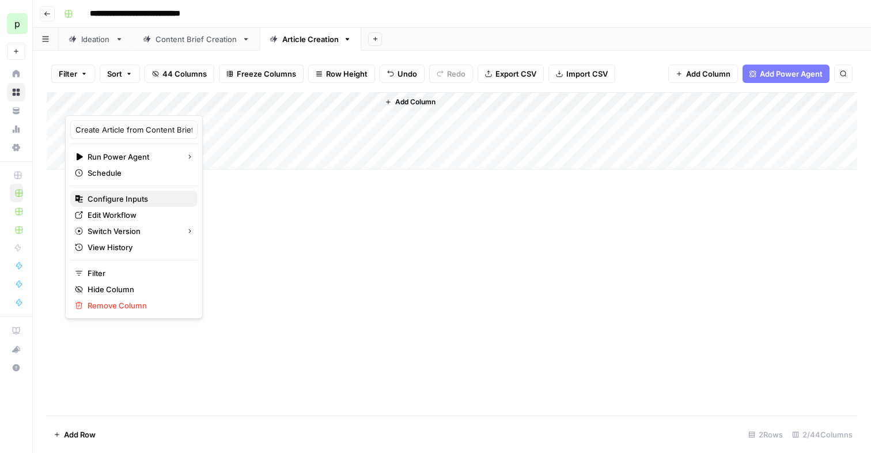
click at [117, 199] on span "Configure Inputs" at bounding box center [138, 199] width 101 height 12
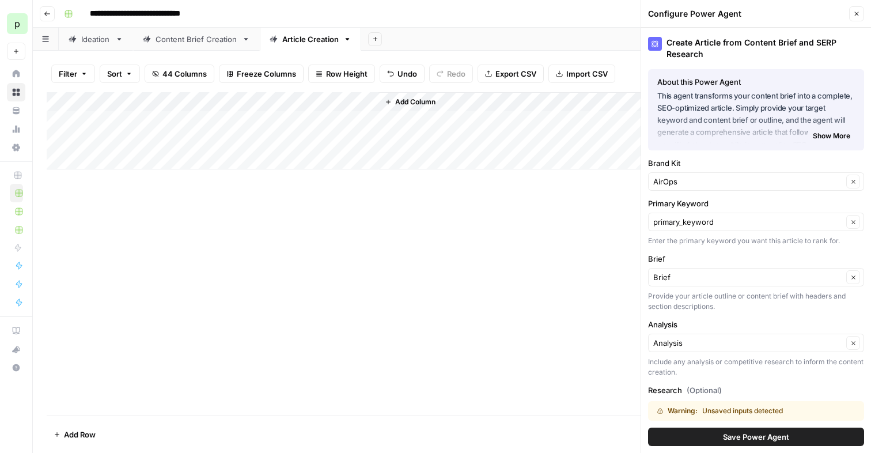
click at [203, 72] on span "44 Columns" at bounding box center [184, 74] width 44 height 12
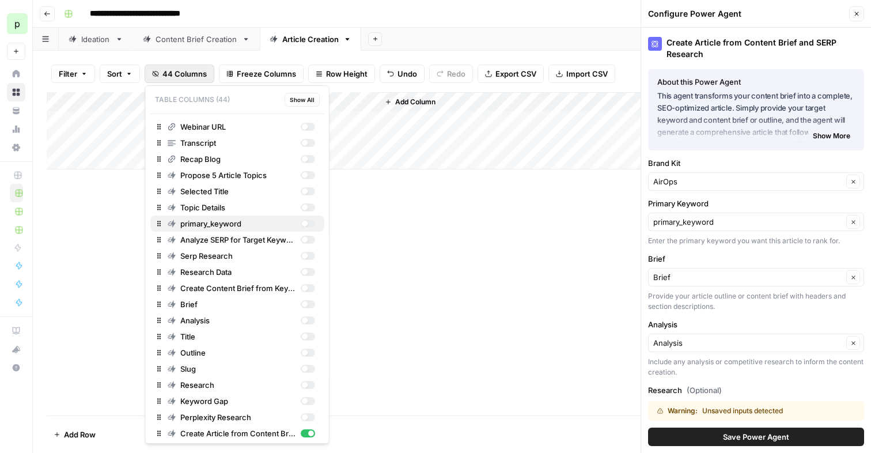
click at [302, 221] on div "button" at bounding box center [307, 223] width 14 height 8
click at [301, 304] on div "button" at bounding box center [304, 304] width 6 height 6
click at [301, 319] on div "button" at bounding box center [304, 320] width 6 height 6
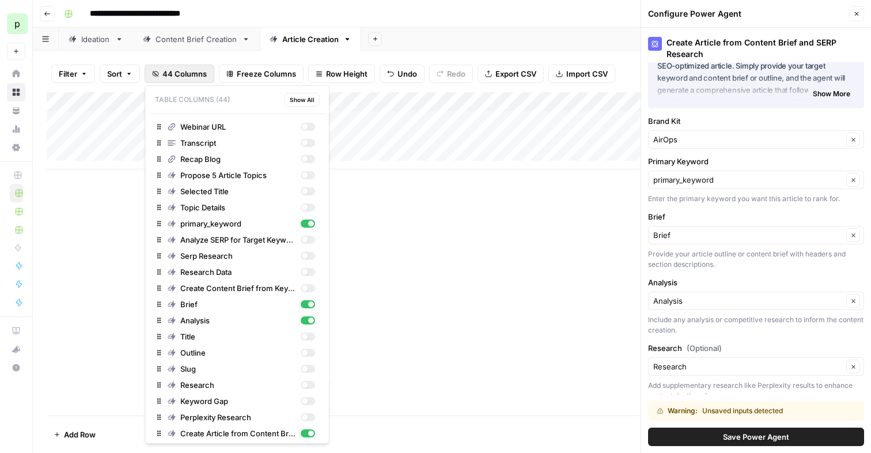
scroll to position [116, 0]
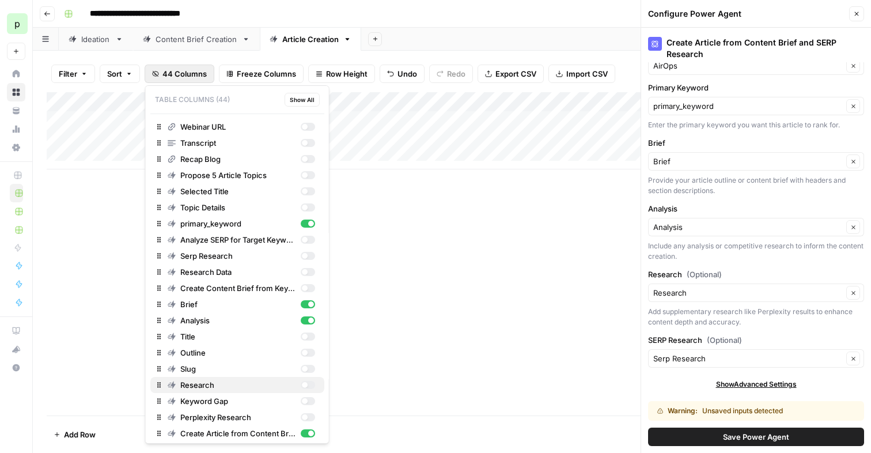
click at [300, 385] on div "button" at bounding box center [307, 385] width 14 height 8
click at [300, 255] on div "button" at bounding box center [307, 256] width 14 height 8
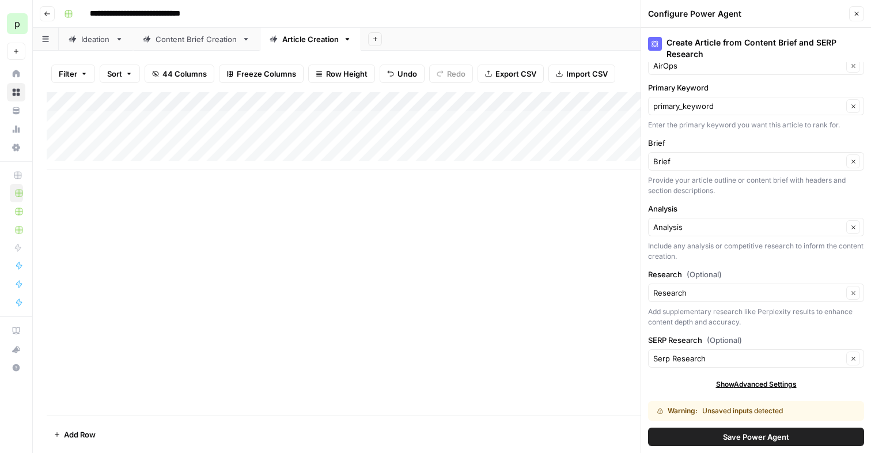
click at [357, 236] on div "Add Column" at bounding box center [452, 253] width 810 height 323
click at [861, 10] on button "Close" at bounding box center [856, 13] width 15 height 15
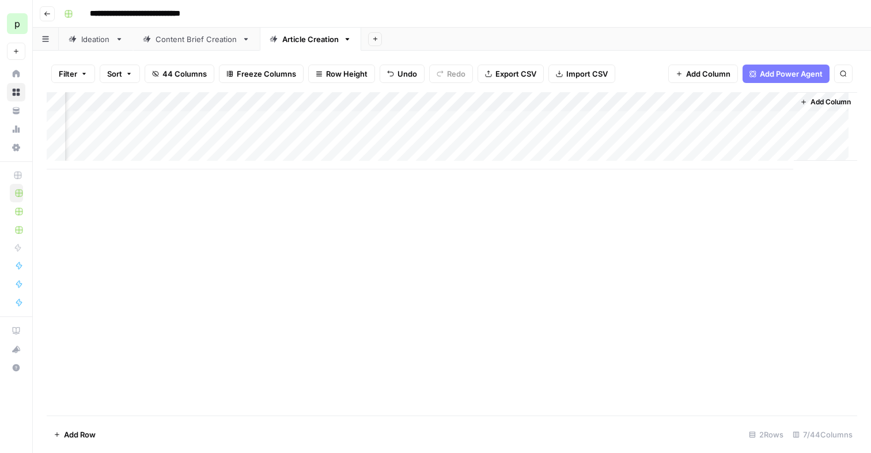
scroll to position [0, 0]
click at [340, 43] on link "Article Creation" at bounding box center [310, 39] width 101 height 23
click at [346, 39] on icon "button" at bounding box center [348, 39] width 4 height 2
click at [373, 81] on span "Duplicate Sheet" at bounding box center [392, 77] width 55 height 12
click at [399, 37] on div "Article Creation" at bounding box center [412, 39] width 56 height 12
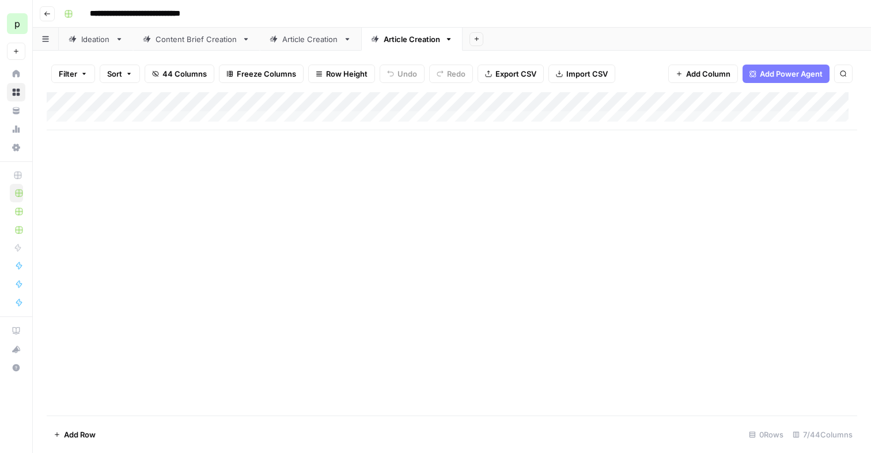
click at [399, 37] on div "Article Creation" at bounding box center [412, 39] width 56 height 12
type input "**********"
click at [204, 73] on span "44 Columns" at bounding box center [184, 74] width 44 height 12
click at [94, 115] on div "Add Column" at bounding box center [452, 111] width 810 height 38
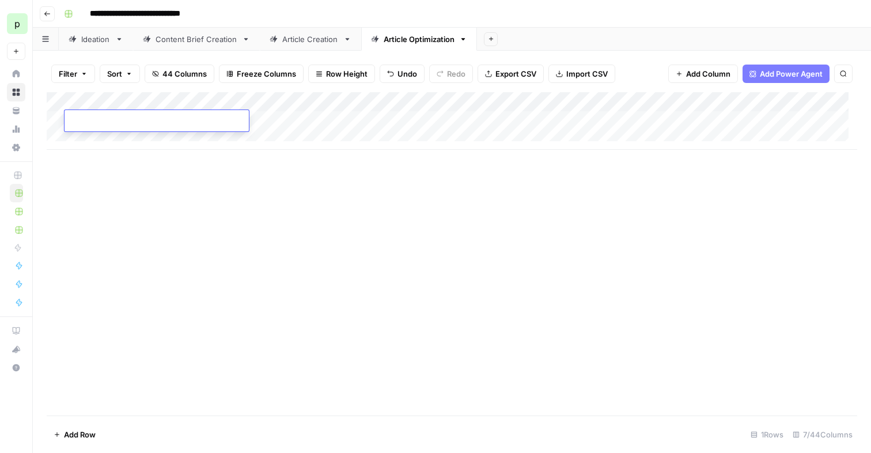
click at [102, 139] on div "Add Column" at bounding box center [452, 121] width 810 height 58
click at [189, 74] on span "44 Columns" at bounding box center [184, 74] width 44 height 12
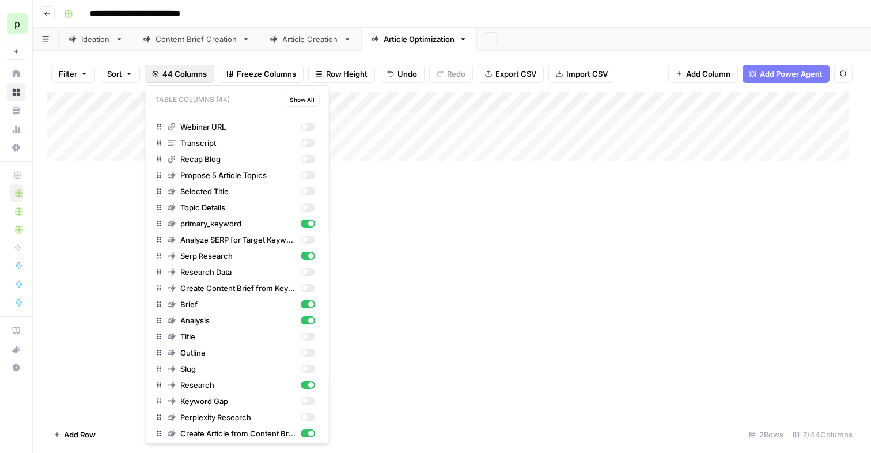
click at [296, 101] on span "Show All" at bounding box center [302, 99] width 25 height 9
click at [296, 101] on span "Hide All" at bounding box center [304, 99] width 22 height 9
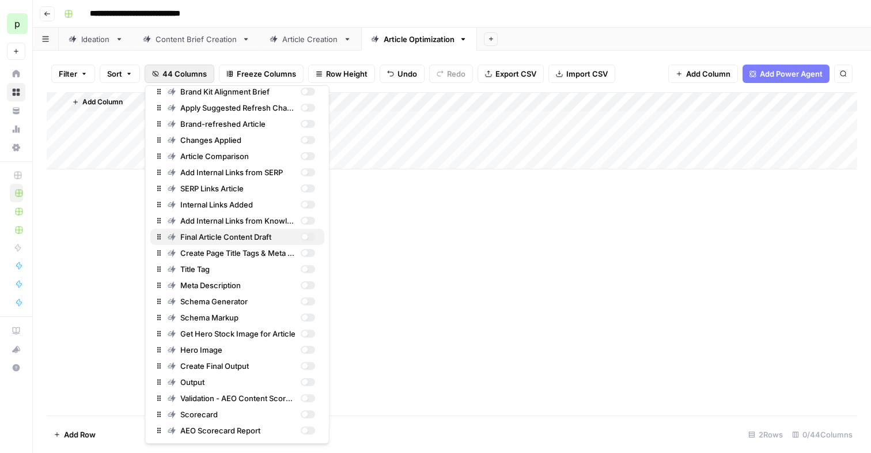
click at [301, 236] on div "button" at bounding box center [304, 237] width 6 height 6
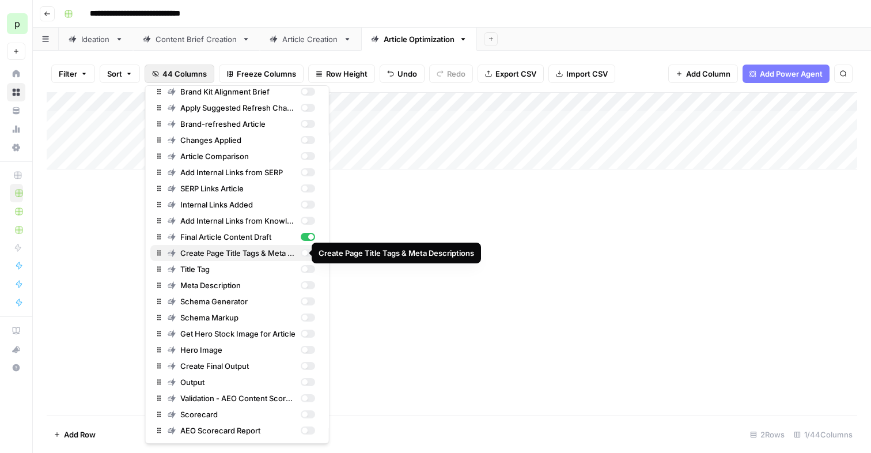
click at [300, 252] on div "button" at bounding box center [307, 253] width 14 height 8
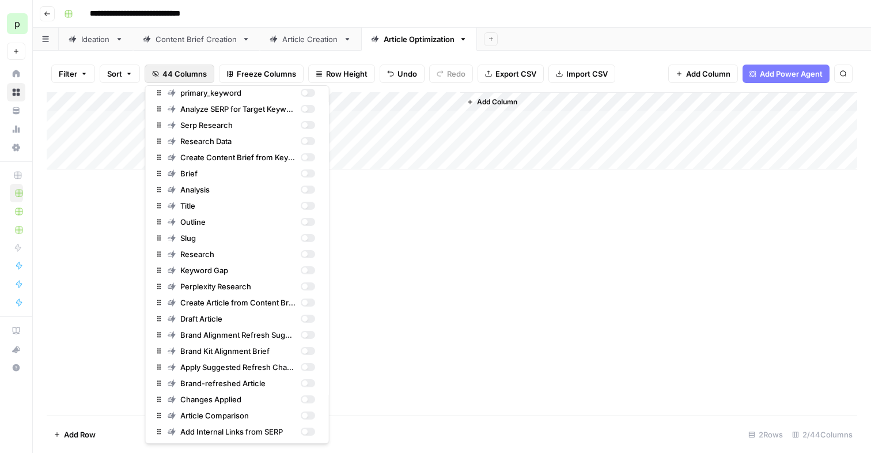
scroll to position [0, 0]
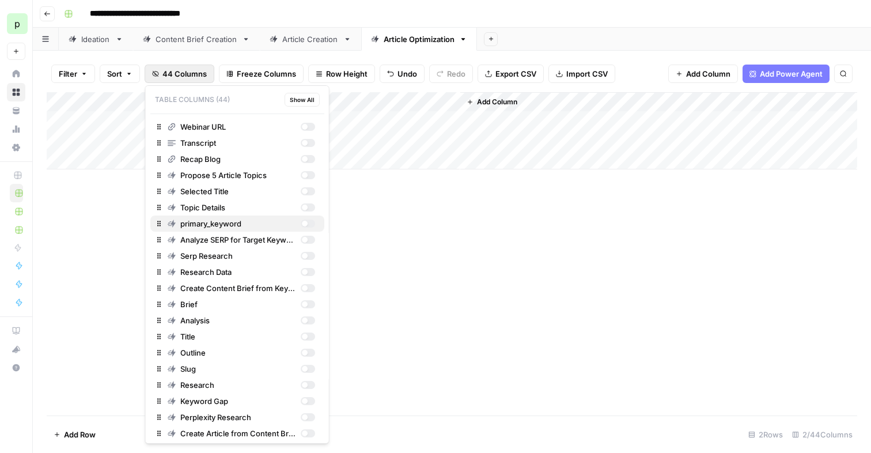
click at [300, 222] on div "button" at bounding box center [307, 223] width 14 height 8
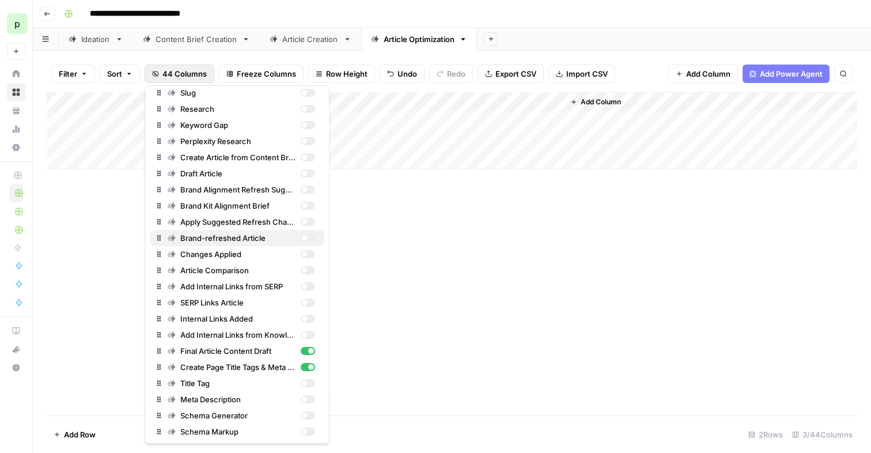
scroll to position [339, 0]
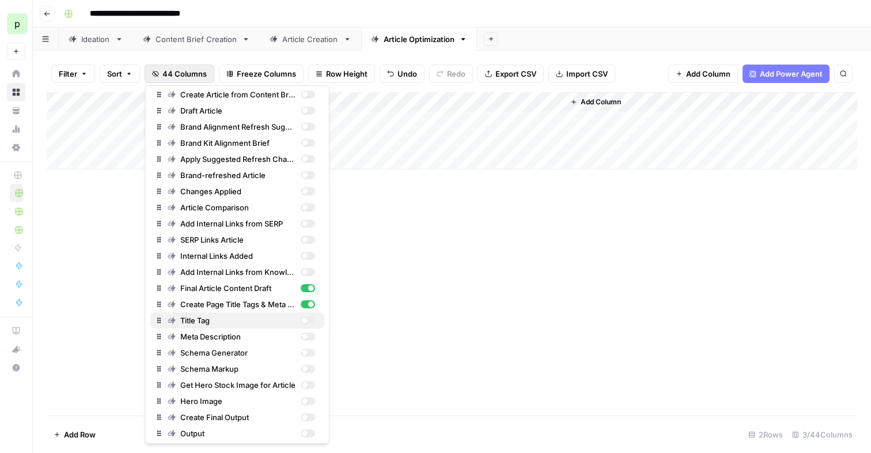
click at [301, 320] on div "button" at bounding box center [304, 320] width 6 height 6
click at [300, 332] on div "button" at bounding box center [307, 336] width 14 height 8
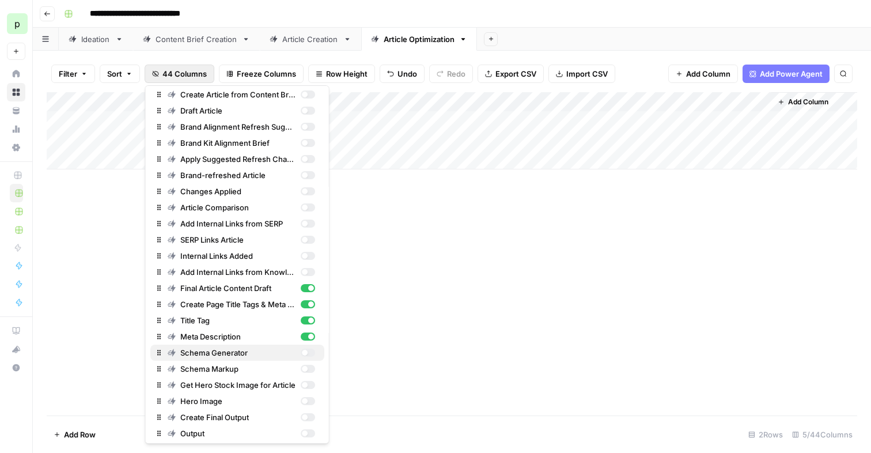
click at [300, 352] on div "button" at bounding box center [307, 352] width 14 height 8
click at [300, 366] on div "button" at bounding box center [307, 369] width 14 height 8
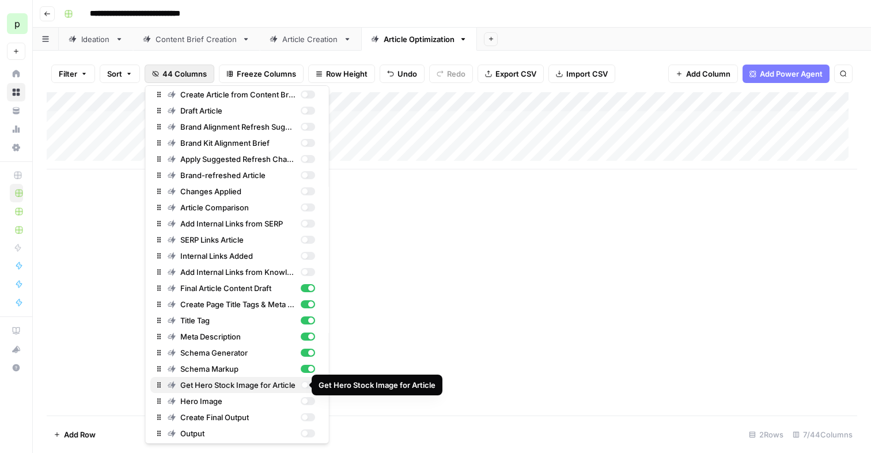
click at [301, 383] on div "button" at bounding box center [307, 385] width 14 height 8
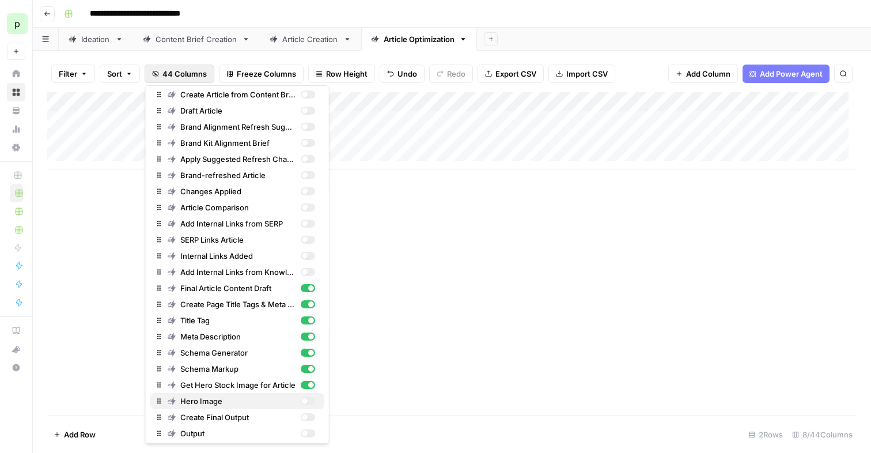
click at [300, 400] on div "button" at bounding box center [307, 401] width 14 height 8
click at [300, 403] on div "button" at bounding box center [307, 401] width 14 height 8
click at [300, 401] on div "button" at bounding box center [307, 401] width 14 height 8
click at [300, 415] on div "button" at bounding box center [307, 417] width 14 height 8
click at [301, 431] on div "button" at bounding box center [304, 433] width 6 height 6
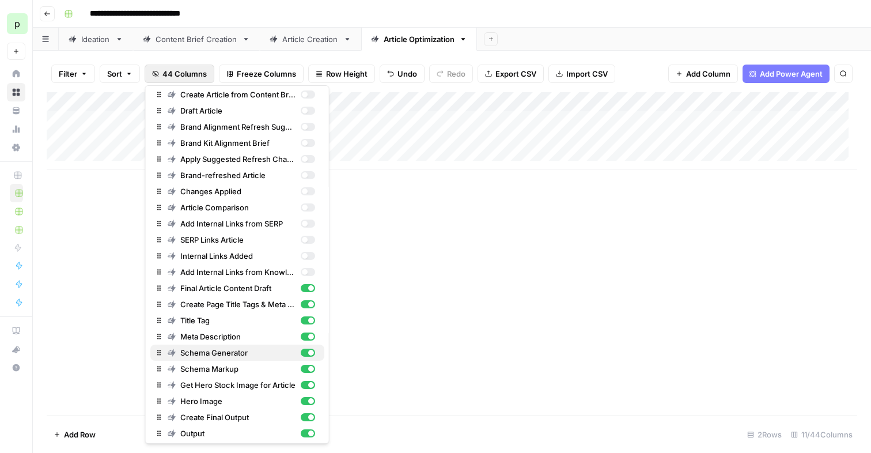
scroll to position [390, 0]
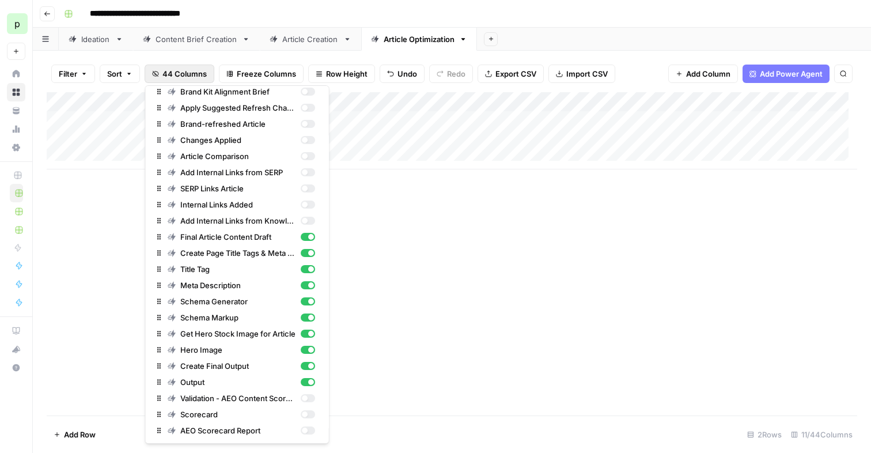
click at [375, 268] on div "Add Column" at bounding box center [452, 253] width 810 height 323
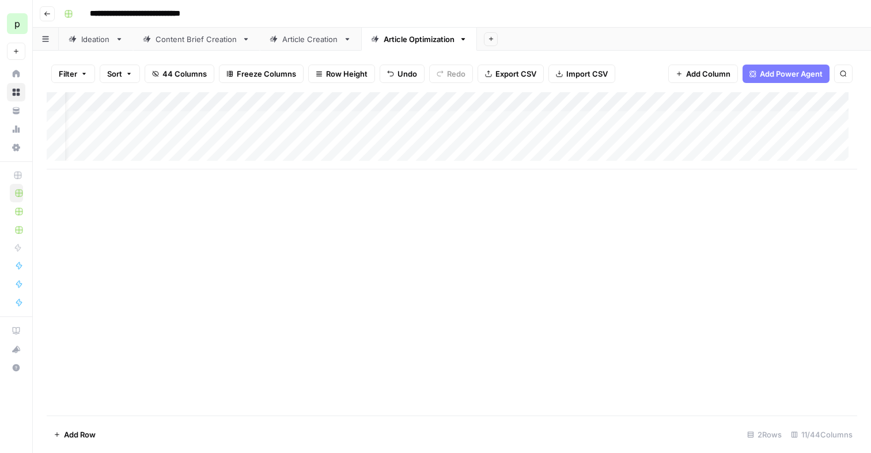
scroll to position [0, 0]
drag, startPoint x: 564, startPoint y: 101, endPoint x: 511, endPoint y: 92, distance: 54.3
click at [511, 92] on div "Add Column" at bounding box center [452, 130] width 810 height 77
click at [488, 104] on div "Add Column" at bounding box center [452, 130] width 810 height 77
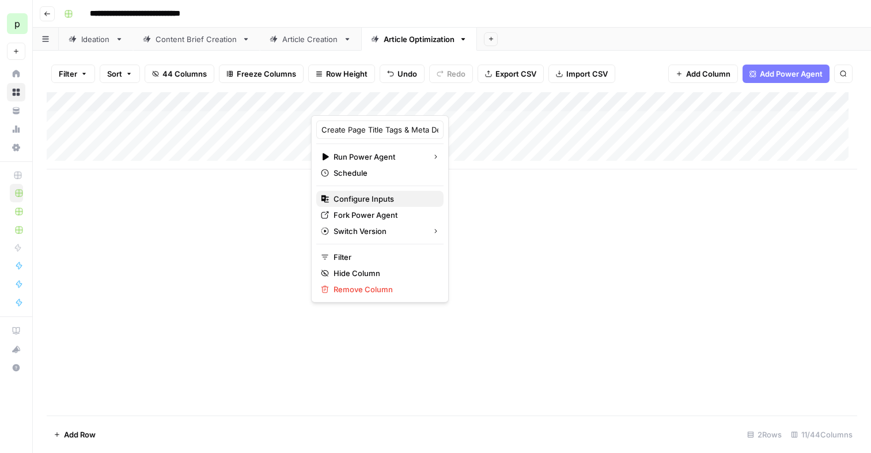
click at [353, 199] on span "Configure Inputs" at bounding box center [383, 199] width 101 height 12
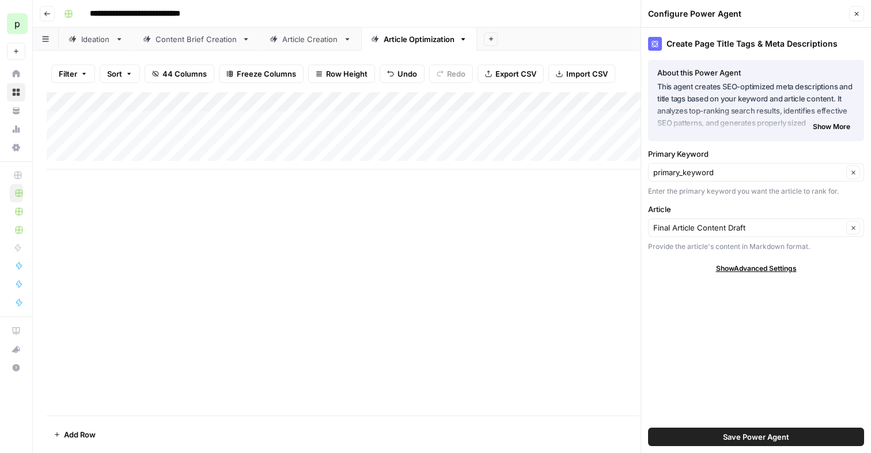
click at [860, 13] on button "Close" at bounding box center [856, 13] width 15 height 15
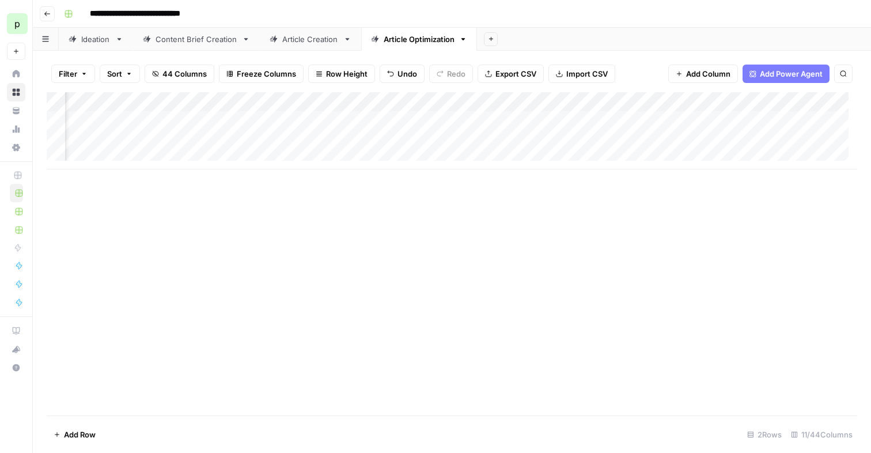
scroll to position [0, 152]
click at [711, 100] on div "Add Column" at bounding box center [452, 130] width 810 height 77
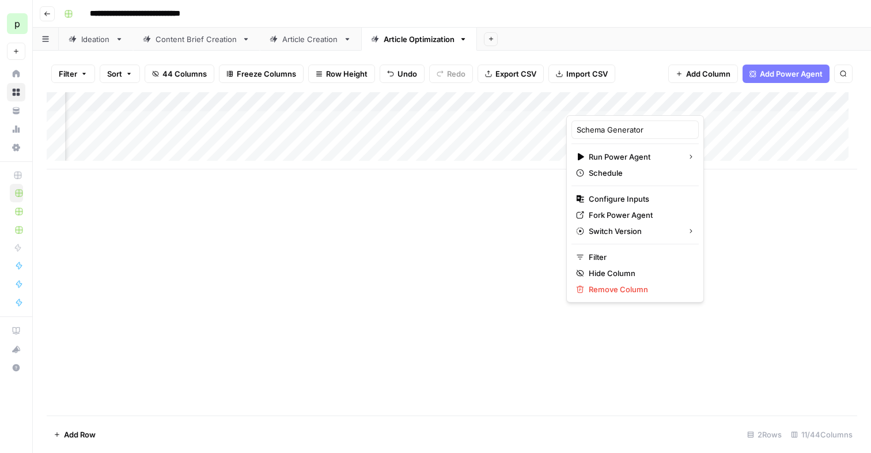
click at [464, 227] on div "Add Column" at bounding box center [452, 253] width 810 height 323
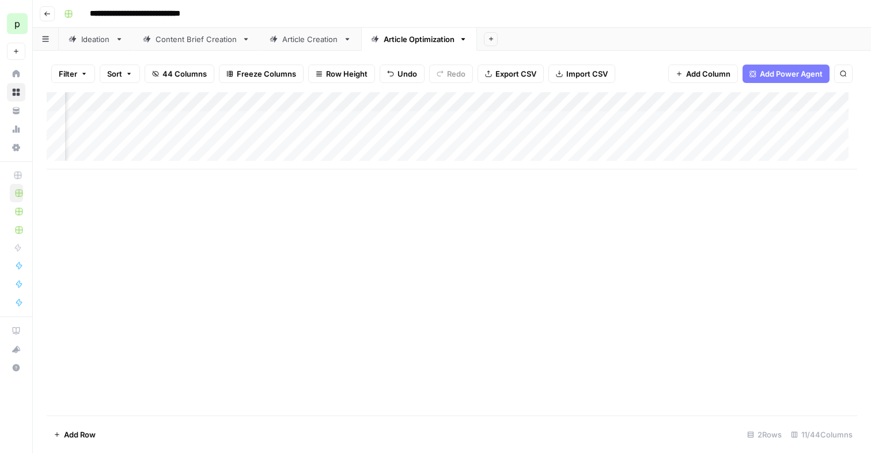
scroll to position [0, 0]
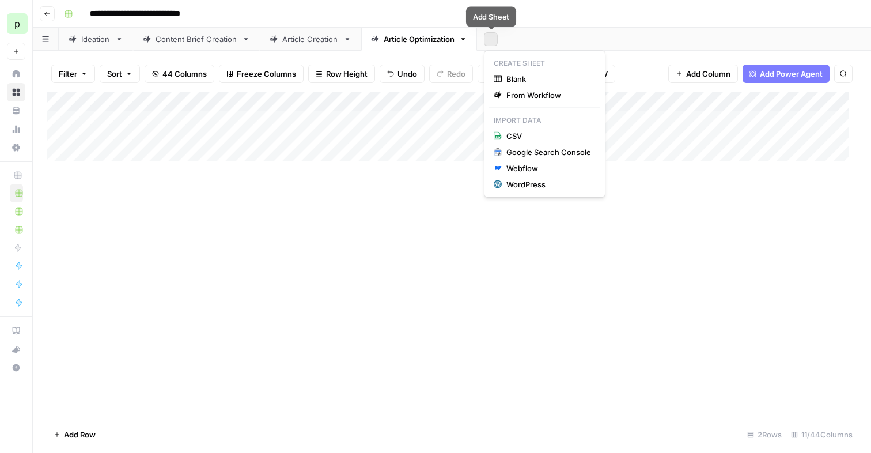
click at [487, 42] on button "Add Sheet" at bounding box center [491, 39] width 14 height 14
click at [470, 37] on link "Article Optimization" at bounding box center [419, 39] width 116 height 23
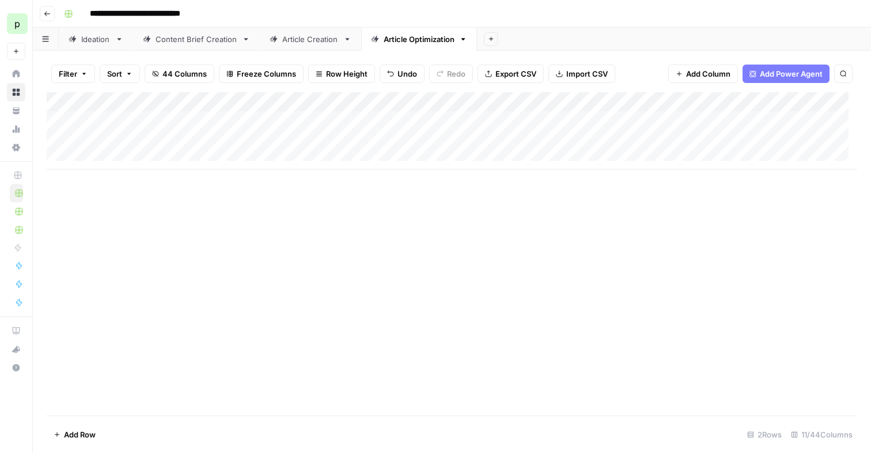
click at [465, 40] on icon "button" at bounding box center [463, 39] width 8 height 8
click at [482, 74] on span "Duplicate Sheet" at bounding box center [508, 77] width 55 height 12
click at [128, 118] on div "Add Column" at bounding box center [452, 111] width 810 height 38
click at [127, 138] on div "Add Column" at bounding box center [452, 121] width 810 height 58
click at [114, 116] on div "Add Column" at bounding box center [452, 130] width 810 height 77
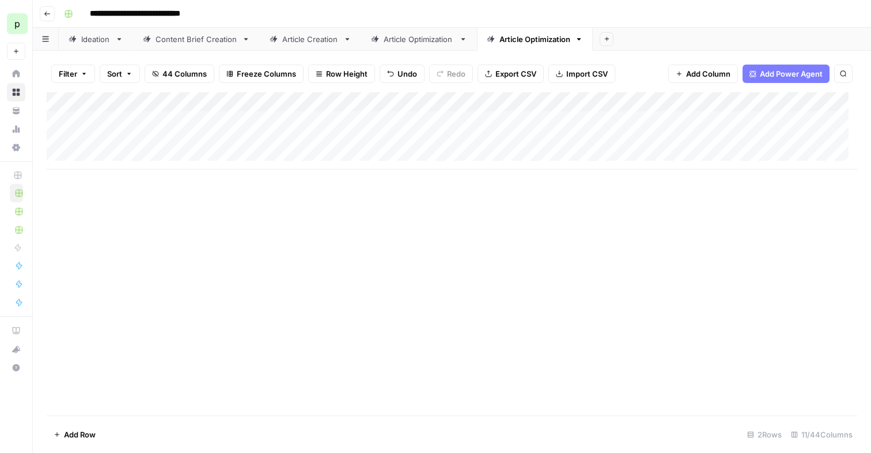
click at [542, 41] on div "Article Optimization" at bounding box center [534, 39] width 71 height 12
type input "**********"
click at [514, 41] on div "Analysis & Validation" at bounding box center [535, 39] width 73 height 12
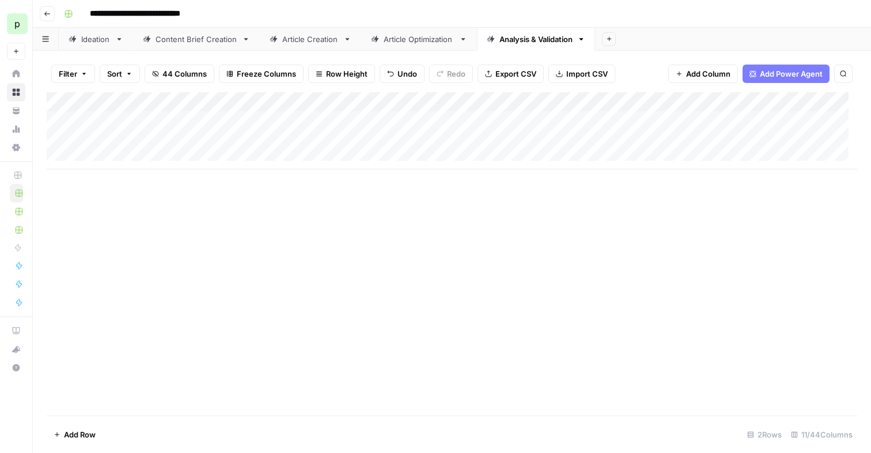
click at [514, 41] on div "Analysis & Validation" at bounding box center [535, 39] width 73 height 12
type input "**********"
click at [190, 75] on span "44 Columns" at bounding box center [184, 74] width 44 height 12
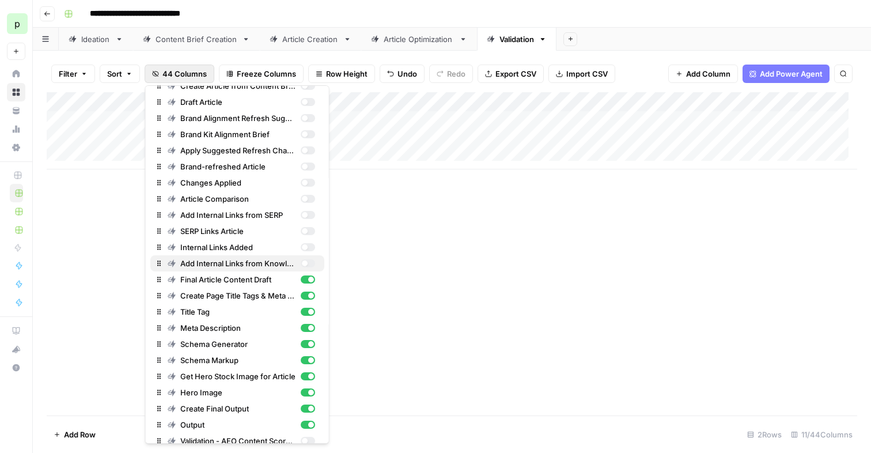
scroll to position [390, 0]
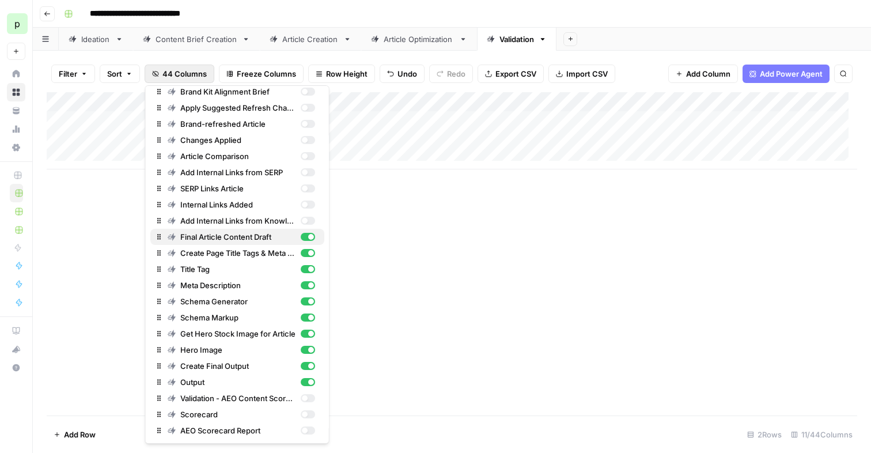
click at [302, 233] on div "button" at bounding box center [307, 237] width 14 height 8
click at [300, 237] on div "button" at bounding box center [307, 237] width 14 height 8
click at [300, 234] on div "button" at bounding box center [307, 237] width 14 height 8
click at [300, 255] on div "button" at bounding box center [307, 253] width 14 height 8
click at [300, 265] on div "button" at bounding box center [307, 269] width 14 height 8
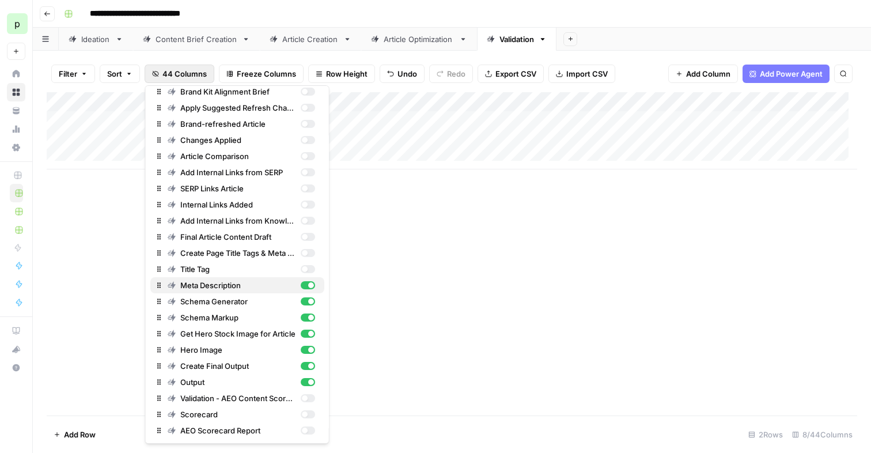
click at [298, 279] on div "Meta Description" at bounding box center [241, 285] width 147 height 12
click at [308, 300] on div "button" at bounding box center [311, 301] width 6 height 6
click at [294, 325] on button "Schema Markup" at bounding box center [237, 317] width 174 height 16
click at [300, 337] on div "button" at bounding box center [307, 333] width 14 height 8
click at [300, 347] on div "button" at bounding box center [307, 350] width 14 height 8
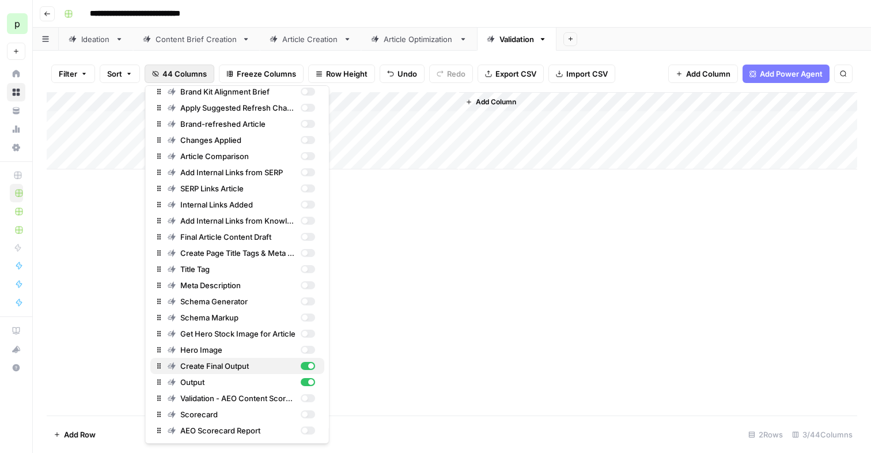
click at [300, 369] on div "button" at bounding box center [307, 366] width 14 height 8
click at [300, 384] on div "button" at bounding box center [307, 382] width 14 height 8
click at [300, 383] on div "button" at bounding box center [307, 382] width 14 height 8
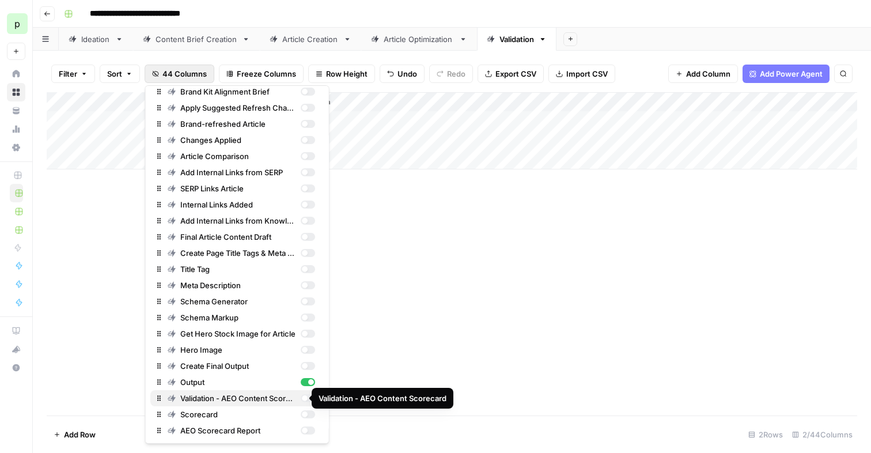
click at [302, 396] on div "button" at bounding box center [307, 398] width 14 height 8
click at [300, 412] on div "button" at bounding box center [307, 414] width 14 height 8
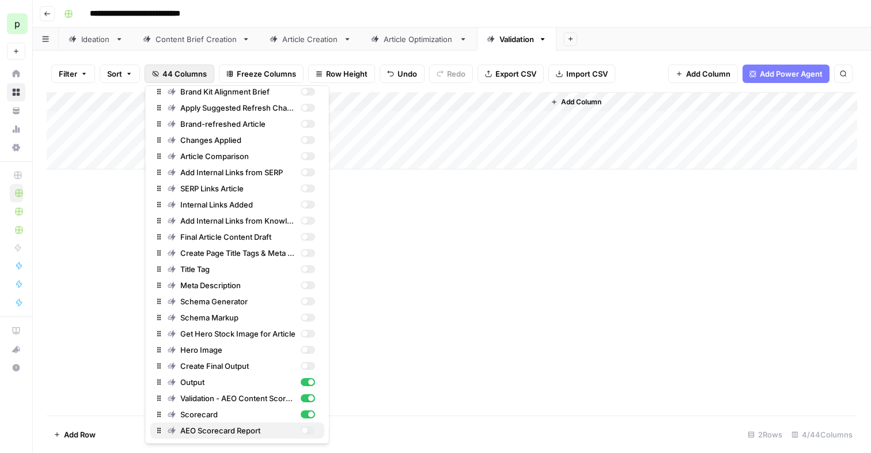
click at [300, 428] on div "button" at bounding box center [307, 430] width 14 height 8
click at [401, 259] on div "Add Column" at bounding box center [452, 253] width 810 height 323
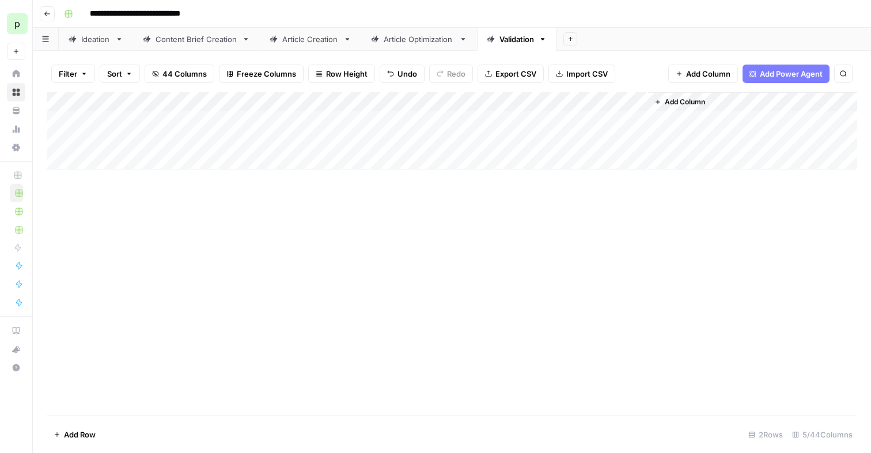
drag, startPoint x: 647, startPoint y: 99, endPoint x: 780, endPoint y: 94, distance: 133.1
click at [780, 94] on div "Add Column" at bounding box center [752, 130] width 210 height 77
drag, startPoint x: 646, startPoint y: 101, endPoint x: 776, endPoint y: 92, distance: 130.4
click at [775, 92] on div "Add Column" at bounding box center [452, 130] width 810 height 77
click at [161, 17] on input "**********" at bounding box center [152, 14] width 135 height 18
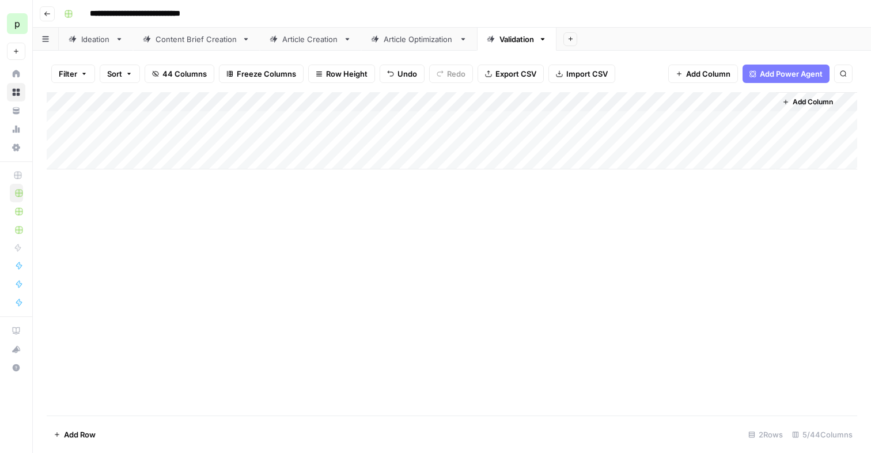
click at [170, 12] on input "**********" at bounding box center [152, 14] width 135 height 18
click at [83, 48] on link "Ideation" at bounding box center [96, 39] width 74 height 23
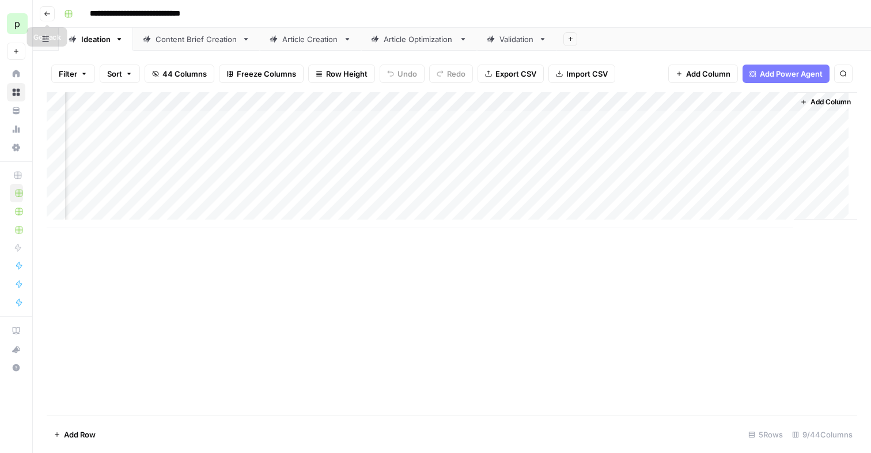
click at [49, 14] on icon "button" at bounding box center [47, 13] width 7 height 7
click at [214, 15] on input "**********" at bounding box center [152, 14] width 135 height 18
click at [208, 15] on input "**********" at bounding box center [152, 14] width 135 height 18
type input "**********"
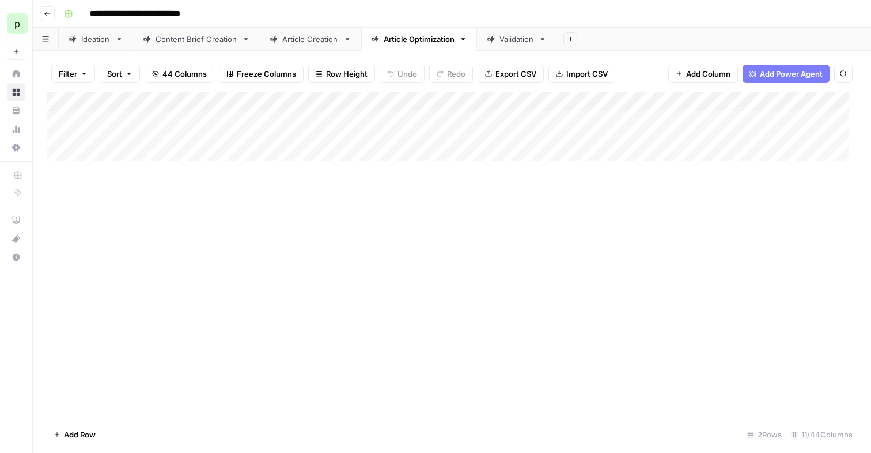
click at [48, 14] on icon "button" at bounding box center [47, 13] width 7 height 7
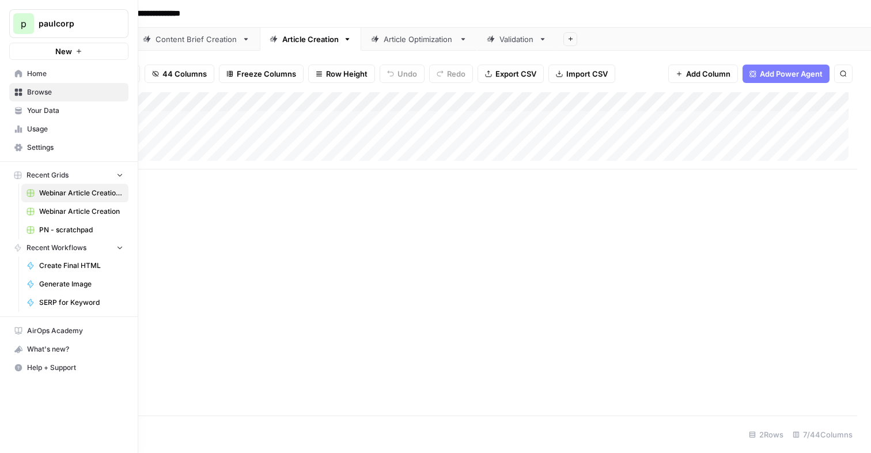
click at [40, 91] on span "Browse" at bounding box center [75, 92] width 96 height 10
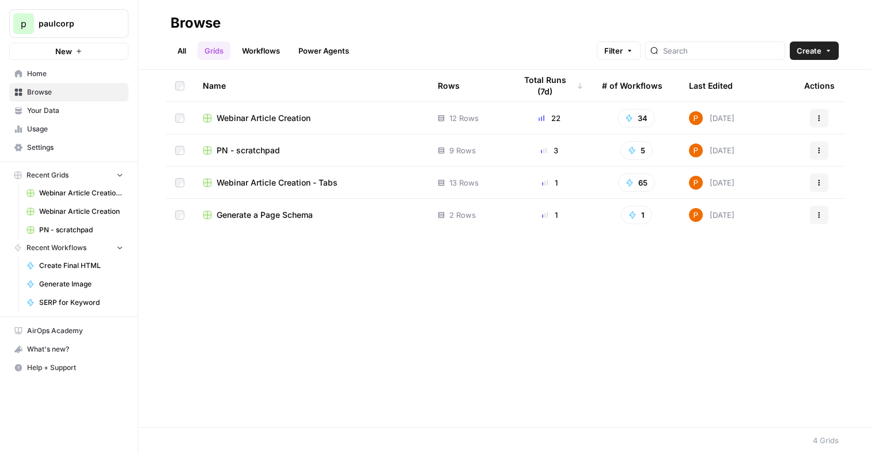
click at [261, 115] on span "Webinar Article Creation" at bounding box center [264, 118] width 94 height 12
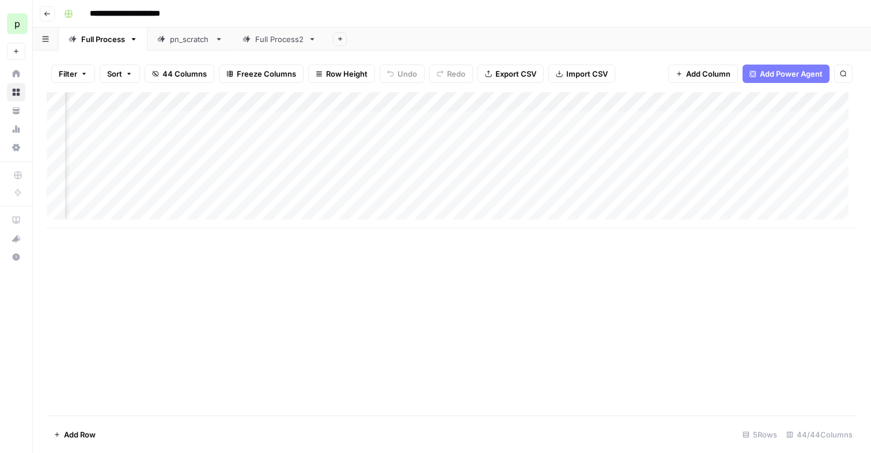
scroll to position [0, 4018]
click at [500, 103] on div "Add Column" at bounding box center [452, 160] width 810 height 136
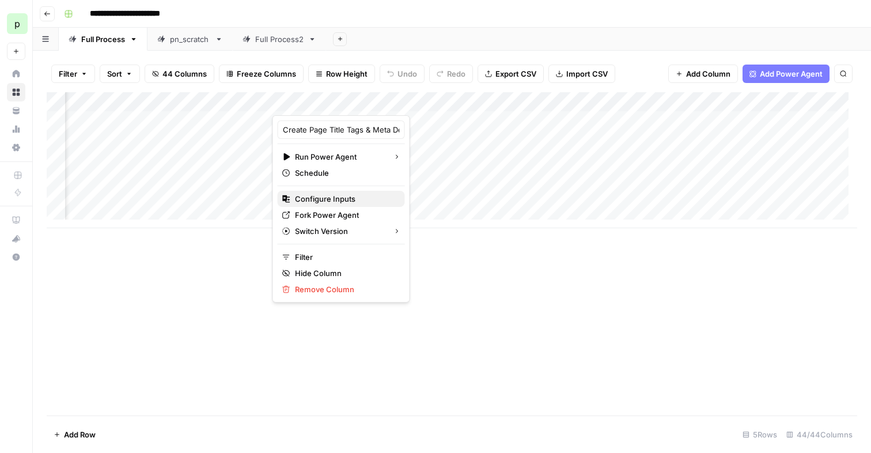
click at [332, 196] on span "Configure Inputs" at bounding box center [345, 199] width 101 height 12
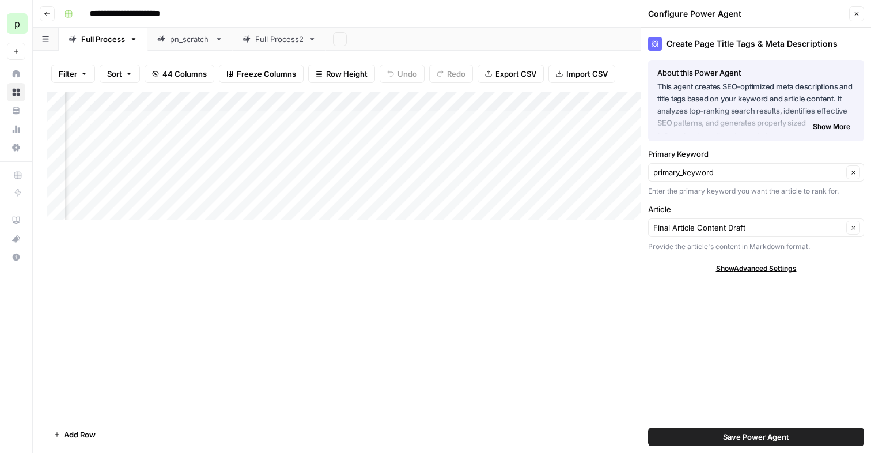
scroll to position [0, 4383]
click at [858, 13] on icon "button" at bounding box center [856, 13] width 7 height 7
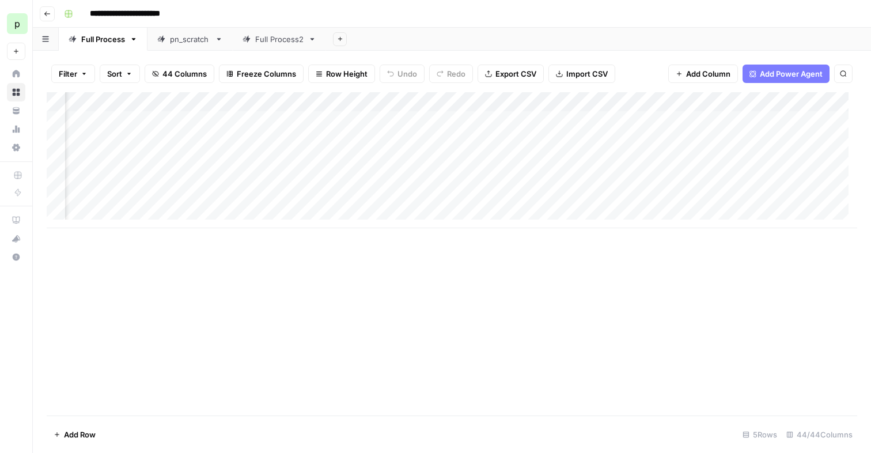
scroll to position [0, 5191]
click at [810, 105] on span "Add Column" at bounding box center [830, 102] width 40 height 10
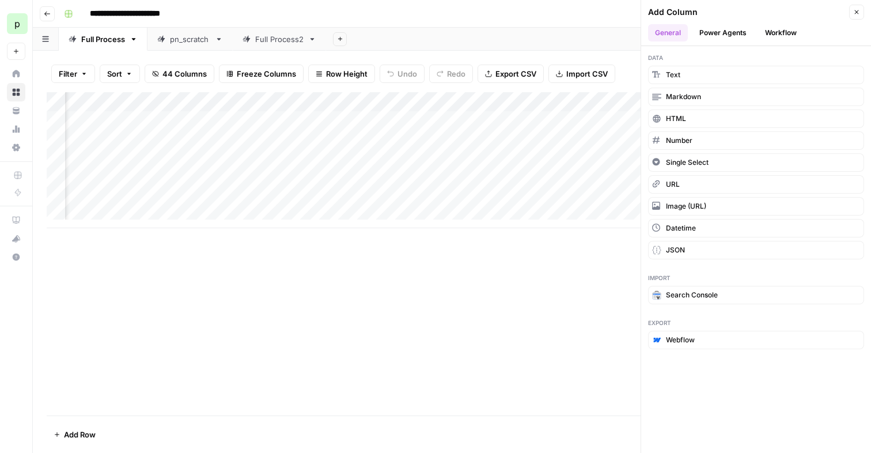
click at [782, 37] on button "Workflow" at bounding box center [780, 32] width 45 height 17
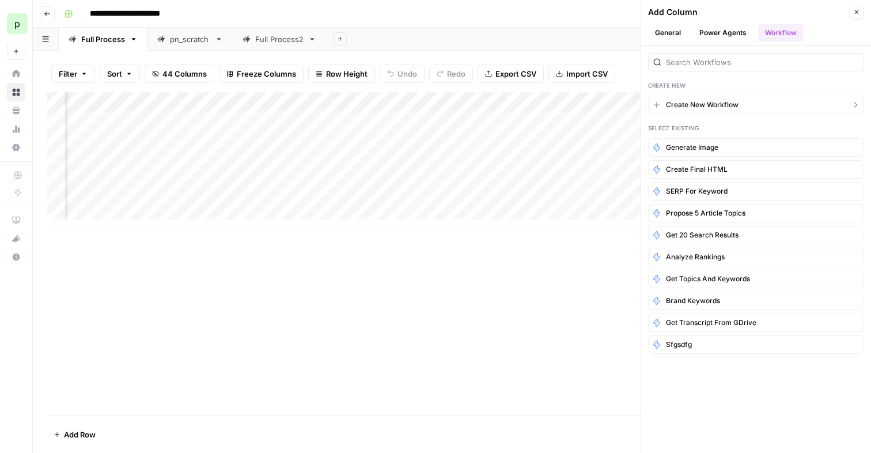
click at [704, 108] on span "Create New Workflow" at bounding box center [702, 105] width 73 height 10
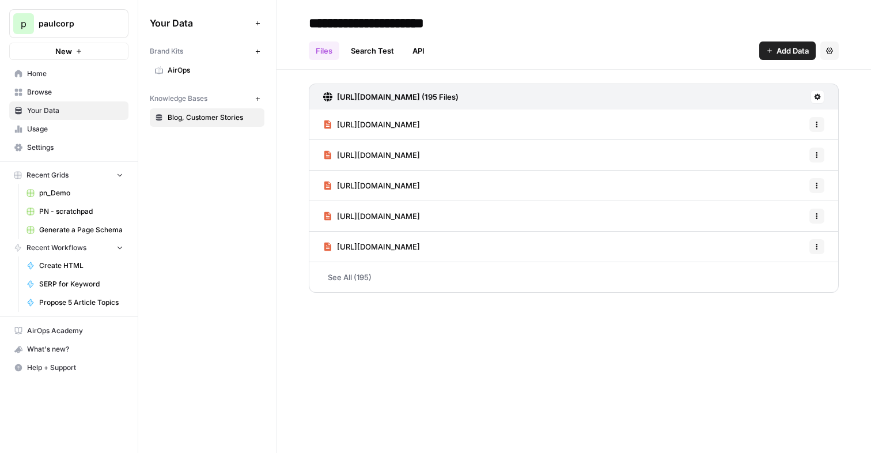
click at [74, 176] on button "Recent Grids" at bounding box center [68, 174] width 119 height 17
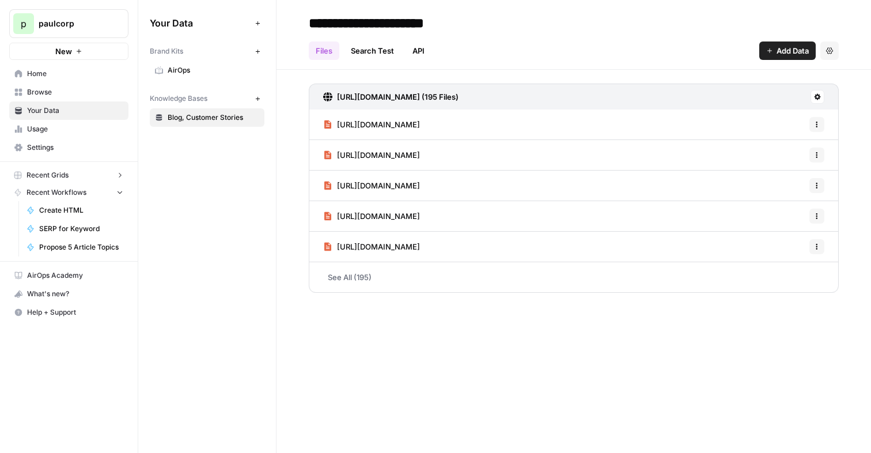
click at [60, 103] on link "Your Data" at bounding box center [68, 110] width 119 height 18
click at [52, 76] on span "Home" at bounding box center [75, 74] width 96 height 10
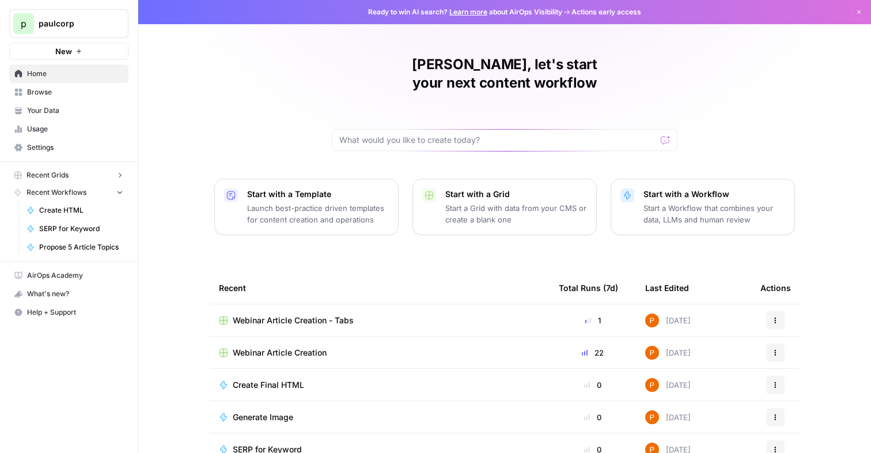
click at [296, 347] on span "Webinar Article Creation" at bounding box center [280, 353] width 94 height 12
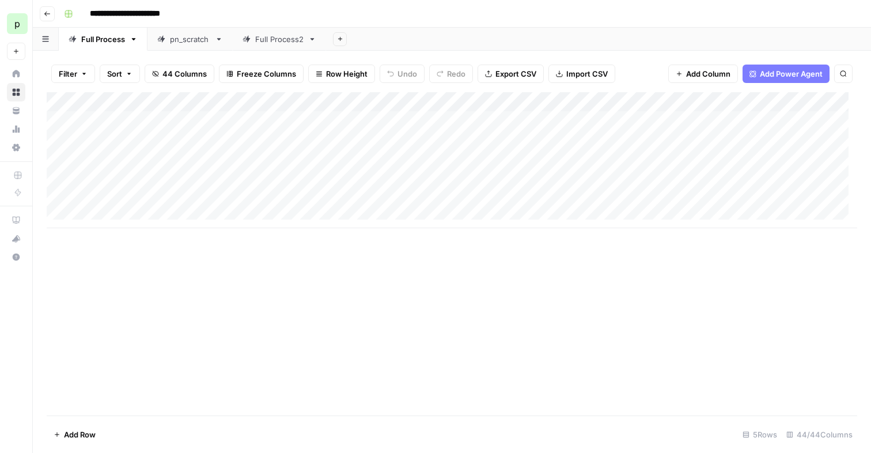
click at [312, 41] on icon at bounding box center [312, 39] width 8 height 8
click at [310, 40] on icon "button" at bounding box center [312, 39] width 8 height 8
click at [339, 105] on span "Delete Sheet" at bounding box center [358, 103] width 55 height 12
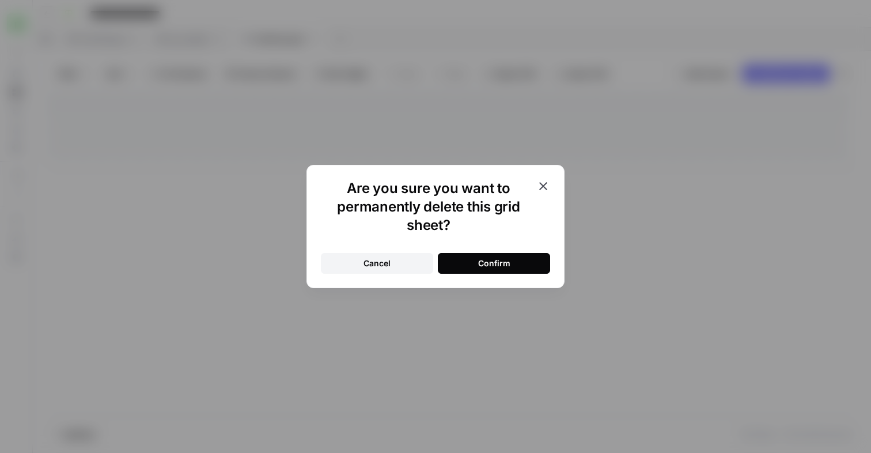
click at [477, 268] on button "Confirm" at bounding box center [494, 263] width 112 height 21
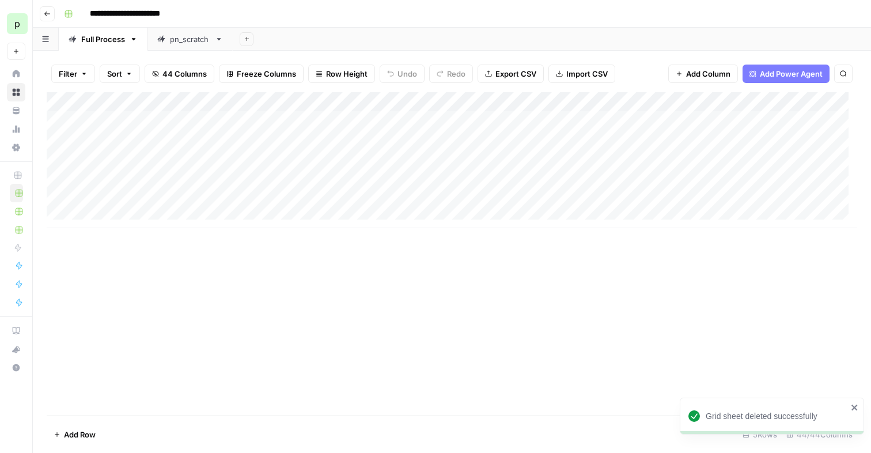
click at [220, 40] on icon at bounding box center [219, 39] width 8 height 8
click at [97, 45] on link "Full Process" at bounding box center [103, 39] width 89 height 23
click at [189, 37] on div "pn_scratch" at bounding box center [190, 39] width 40 height 12
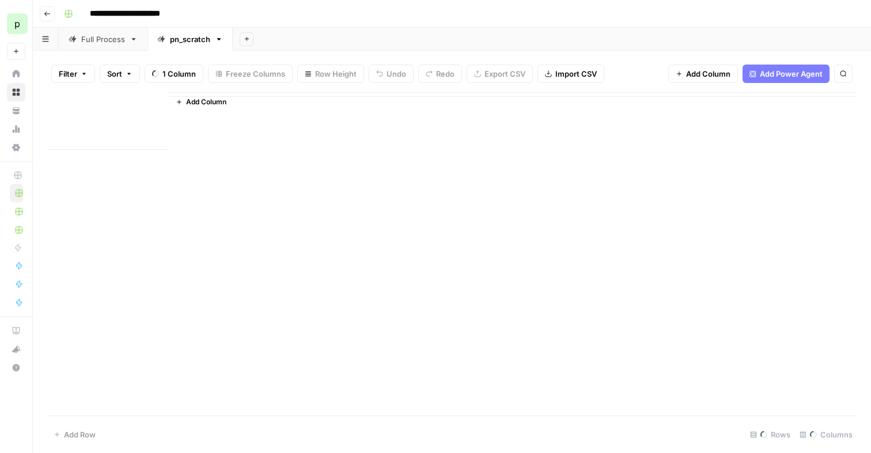
click at [189, 37] on div "pn_scratch" at bounding box center [190, 39] width 40 height 12
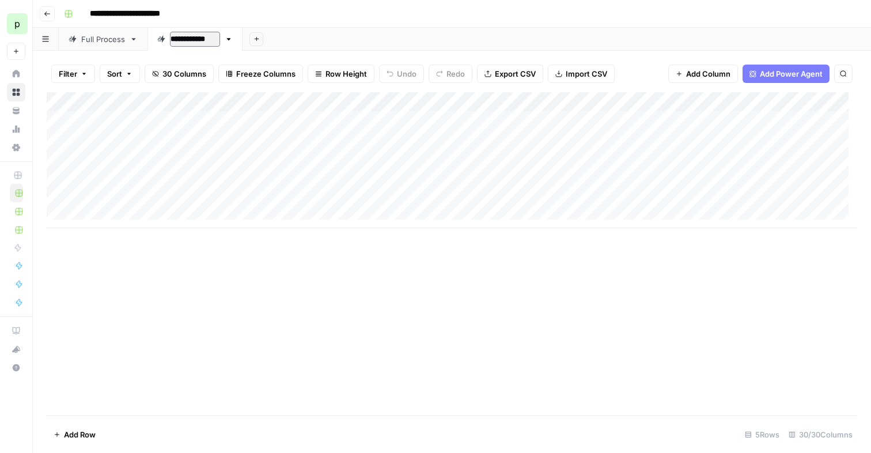
type input "**********"
click at [96, 42] on div "Full Process" at bounding box center [103, 39] width 44 height 12
click at [196, 122] on div "Add Column" at bounding box center [452, 160] width 810 height 136
click at [262, 122] on div "Add Column" at bounding box center [452, 160] width 810 height 136
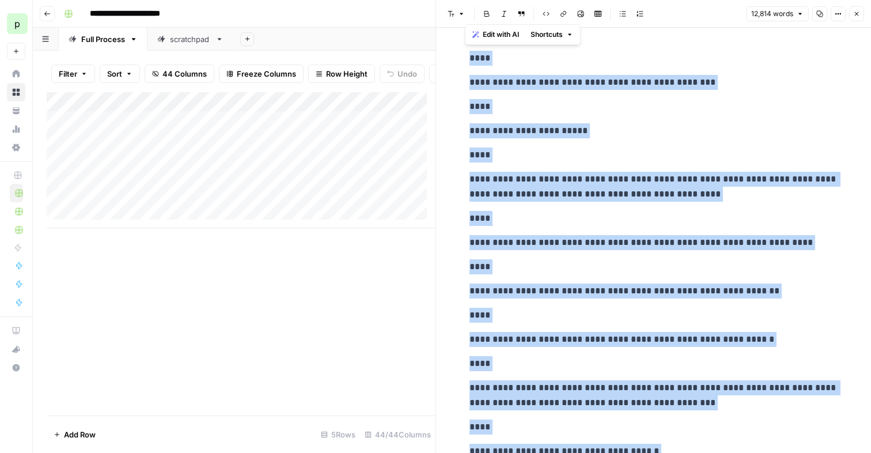
copy div "**********"
click at [204, 152] on div "Add Column" at bounding box center [241, 160] width 389 height 136
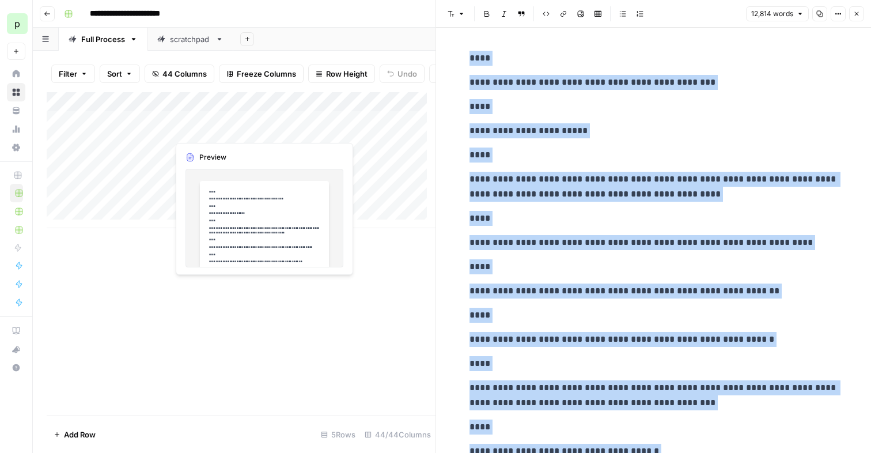
click at [238, 128] on div "Add Column" at bounding box center [241, 160] width 389 height 136
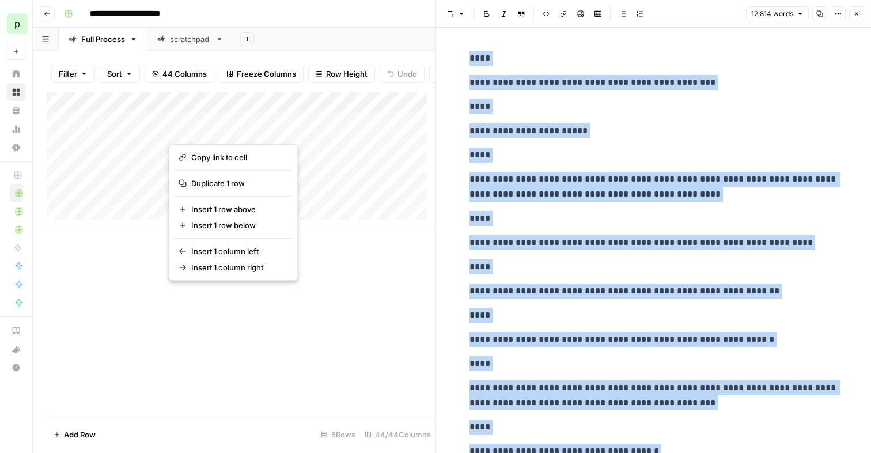
click at [132, 185] on div "Add Column" at bounding box center [241, 160] width 389 height 136
click at [242, 184] on span "Duplicate 1 row" at bounding box center [237, 183] width 92 height 12
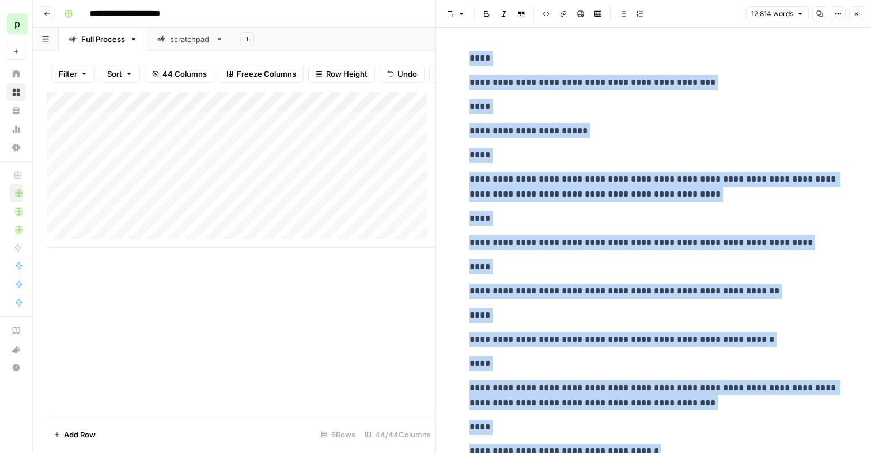
click at [164, 175] on div "Add Column" at bounding box center [241, 169] width 389 height 155
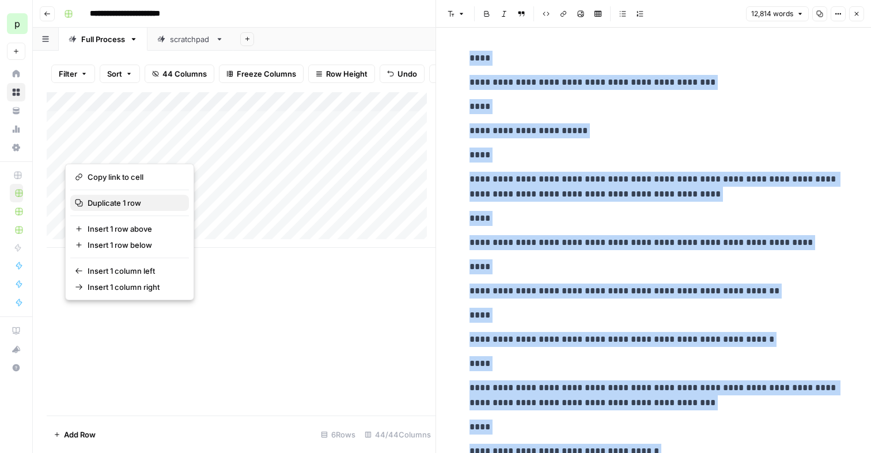
click at [139, 202] on span "Duplicate 1 row" at bounding box center [134, 203] width 92 height 12
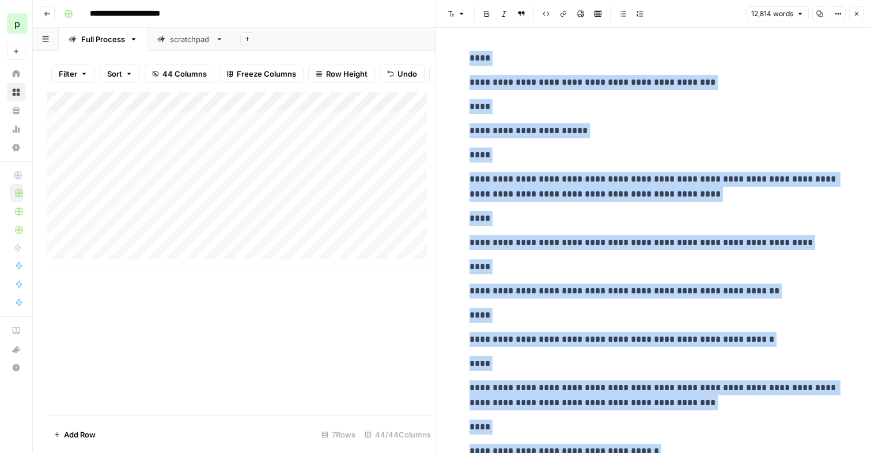
drag, startPoint x: 150, startPoint y: 173, endPoint x: 146, endPoint y: 153, distance: 20.5
click at [146, 153] on div "Add Column" at bounding box center [241, 179] width 389 height 175
click at [147, 176] on span "Duplicate 2 rows" at bounding box center [134, 177] width 92 height 12
click at [353, 113] on div "Add Column" at bounding box center [241, 199] width 389 height 214
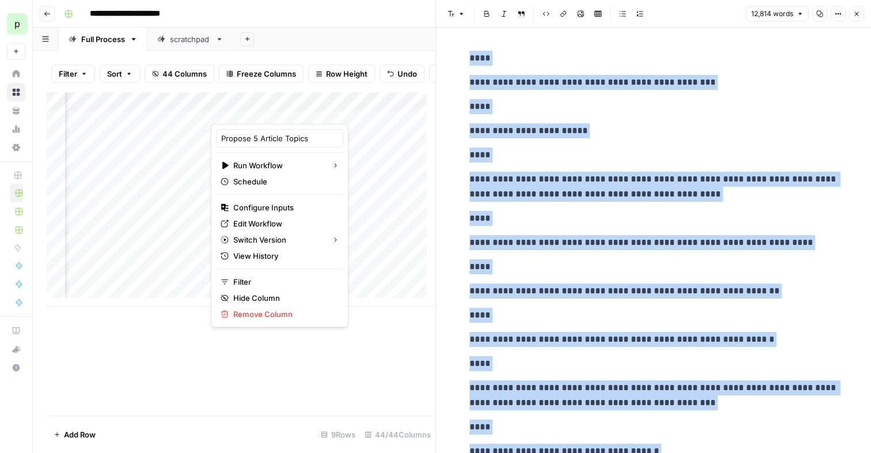
click at [194, 227] on div "Add Column" at bounding box center [241, 199] width 389 height 214
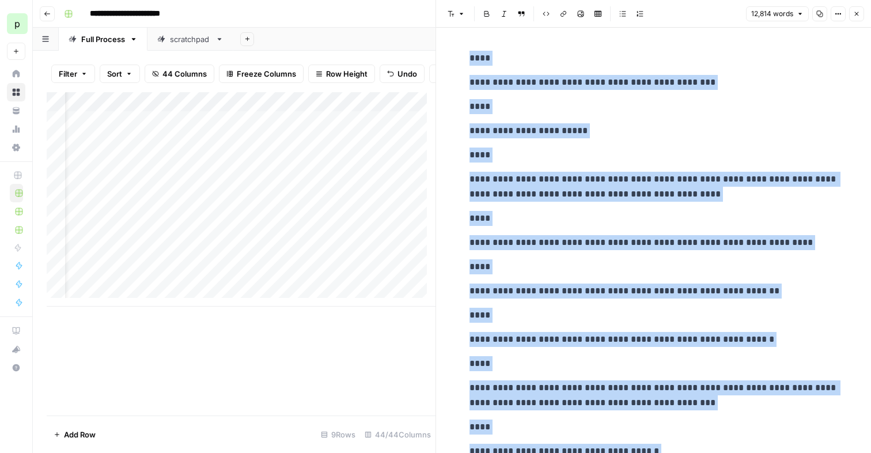
scroll to position [0, 0]
drag, startPoint x: 162, startPoint y: 216, endPoint x: 164, endPoint y: 191, distance: 25.4
click at [164, 191] on div "Add Column" at bounding box center [241, 199] width 389 height 214
click at [55, 187] on div "Add Column" at bounding box center [241, 199] width 389 height 214
click at [59, 206] on div "Add Column" at bounding box center [241, 199] width 389 height 214
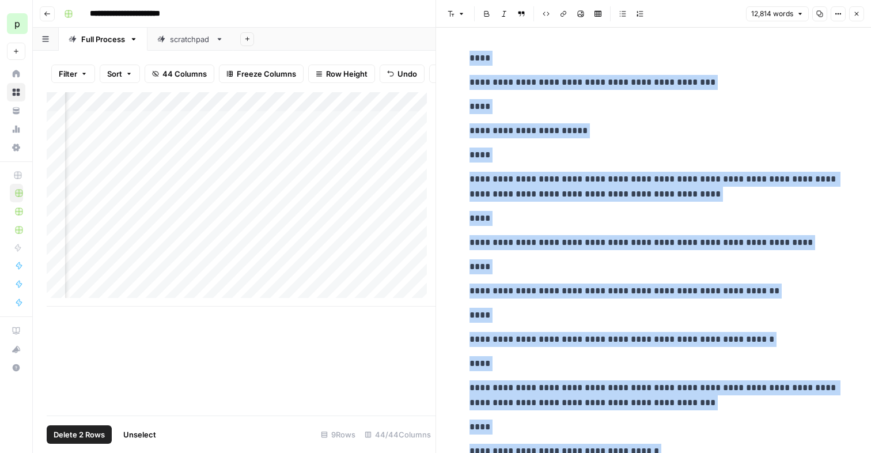
scroll to position [0, 265]
click at [855, 14] on icon "button" at bounding box center [857, 14] width 4 height 4
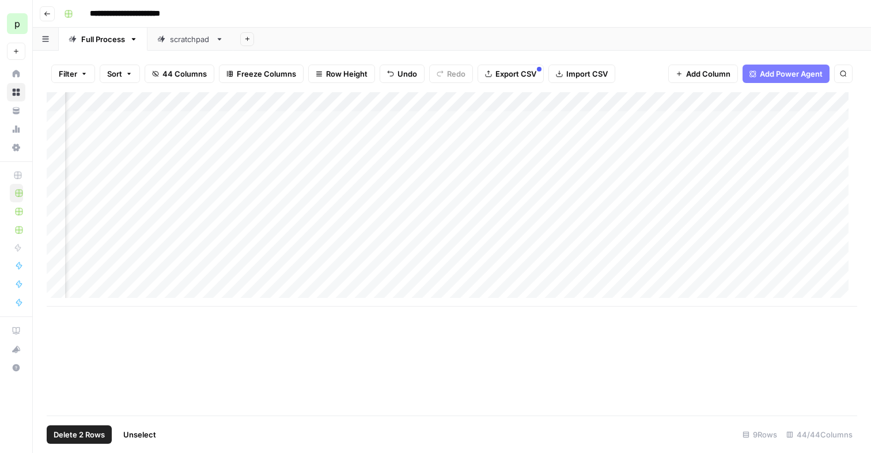
click at [80, 439] on span "Delete 2 Rows" at bounding box center [79, 434] width 51 height 12
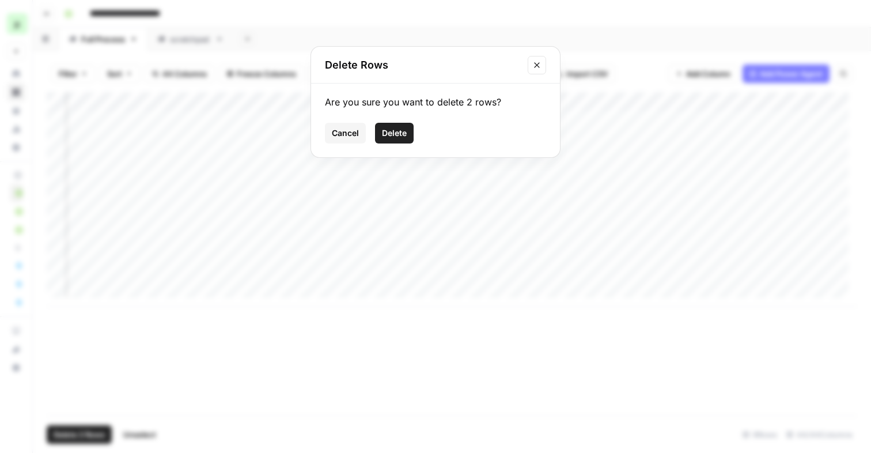
click at [407, 126] on button "Delete" at bounding box center [394, 133] width 39 height 21
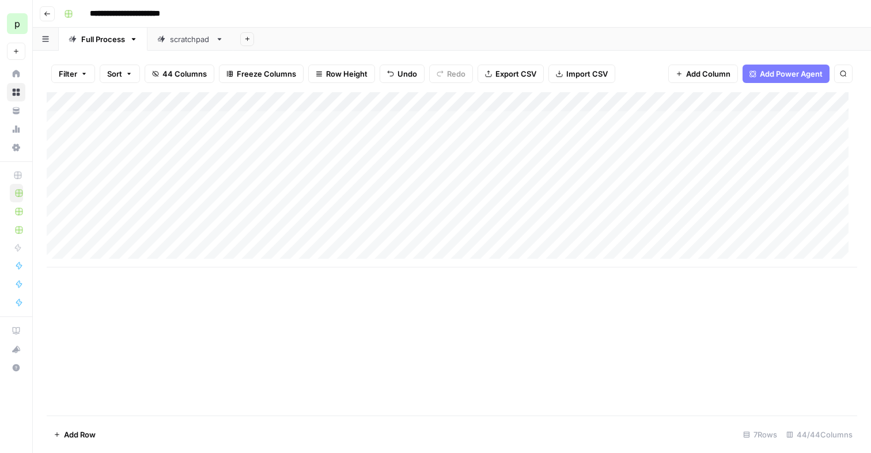
click at [472, 141] on div "Add Column" at bounding box center [452, 179] width 810 height 175
click at [458, 158] on div "Add Column" at bounding box center [452, 179] width 810 height 175
click at [754, 102] on div "Add Column" at bounding box center [452, 179] width 810 height 175
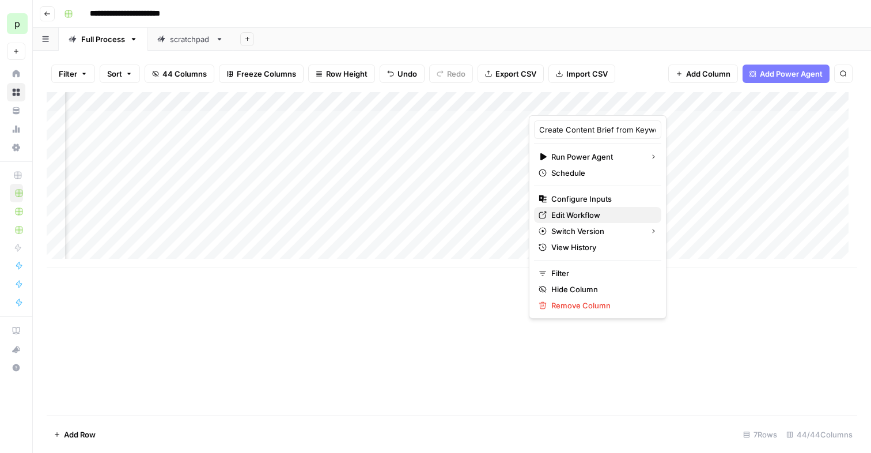
click at [591, 208] on link "Edit Workflow" at bounding box center [597, 215] width 127 height 16
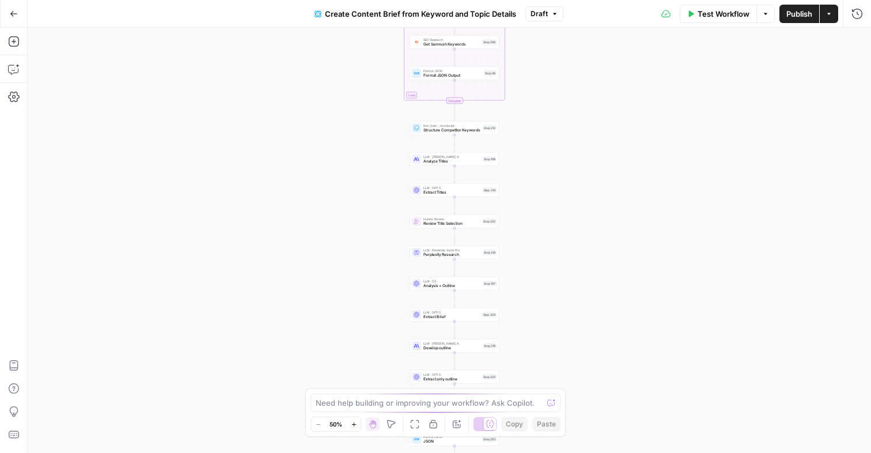
drag, startPoint x: 515, startPoint y: 344, endPoint x: 521, endPoint y: 208, distance: 136.0
click at [521, 208] on div "Workflow Set Inputs Inputs Run Code · Python dummy step for Paul Note Step 225 …" at bounding box center [449, 240] width 843 height 425
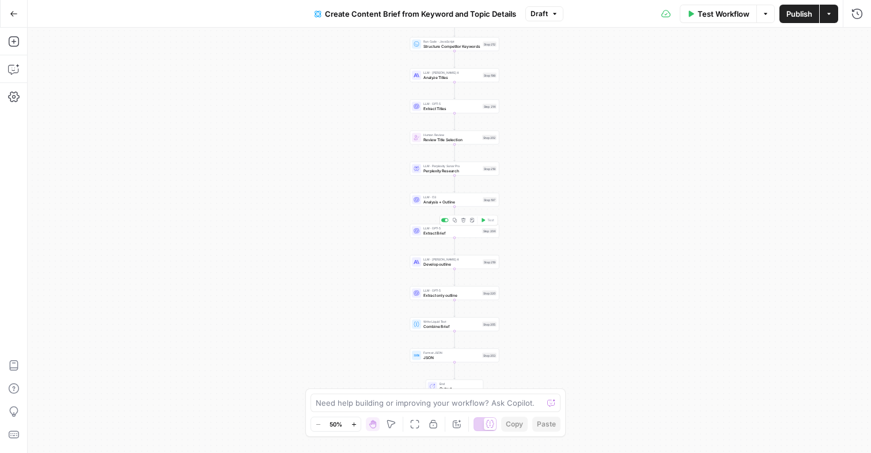
click at [458, 234] on span "Extract Brief" at bounding box center [451, 233] width 56 height 6
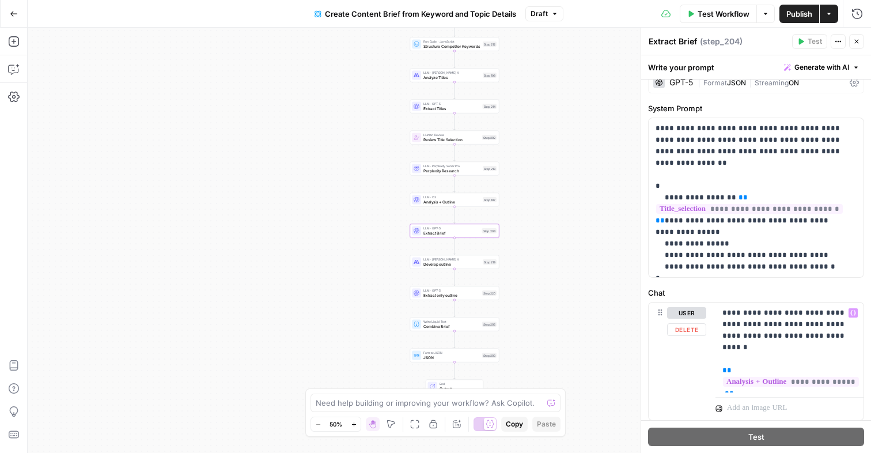
scroll to position [58, 0]
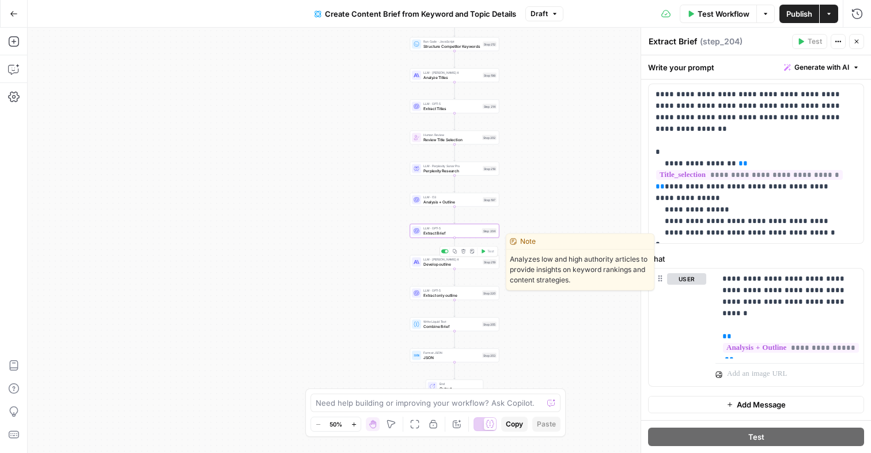
click at [441, 268] on div "LLM · Claude Sonnet 4 Develop outline Step 219 Copy step Delete step Edit Note …" at bounding box center [454, 262] width 89 height 14
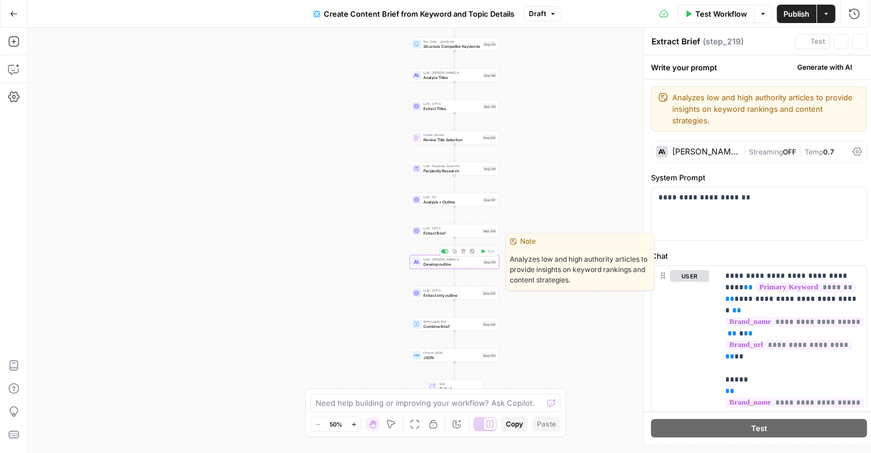
type textarea "Develop outline"
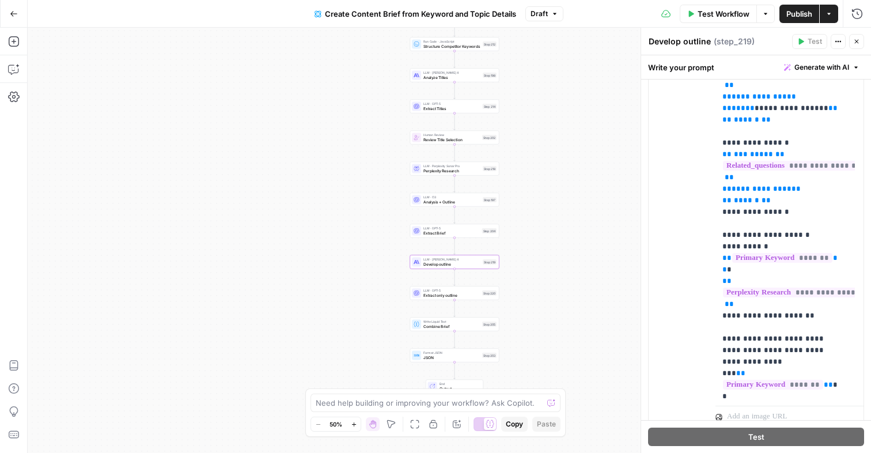
scroll to position [836, 0]
